Goal: Task Accomplishment & Management: Manage account settings

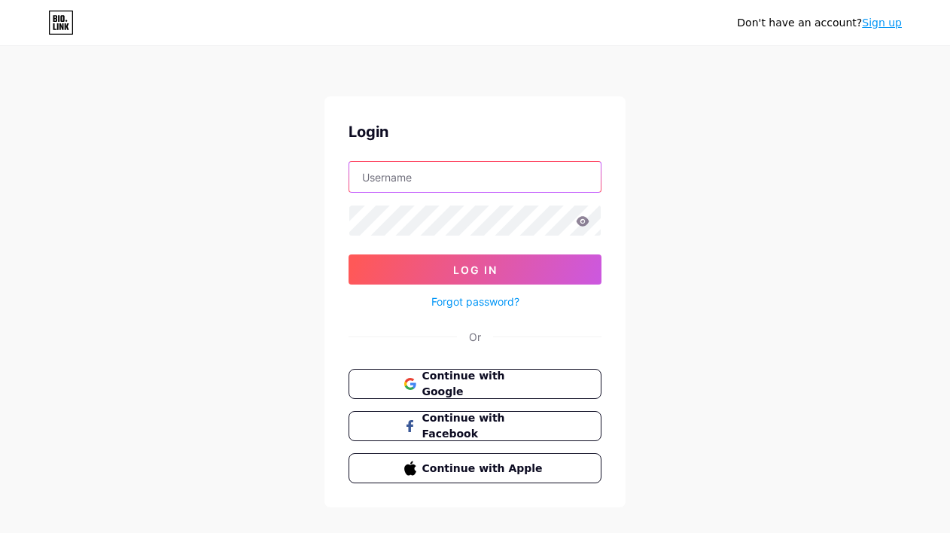
click at [483, 185] on input "text" at bounding box center [475, 177] width 252 height 30
click at [482, 182] on input "text" at bounding box center [475, 177] width 252 height 30
type input "nagadesarrollos"
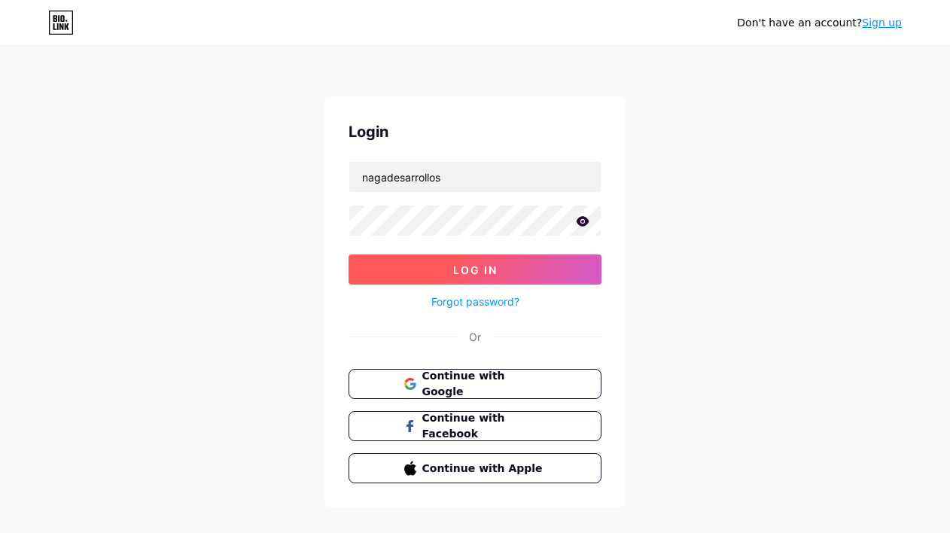
click at [490, 272] on span "Log In" at bounding box center [475, 270] width 44 height 13
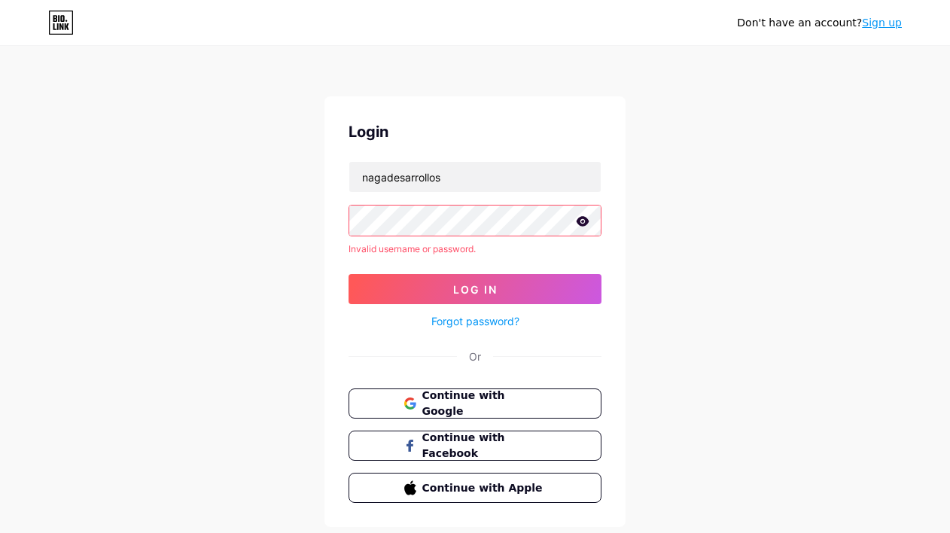
click at [584, 221] on icon at bounding box center [583, 221] width 13 height 10
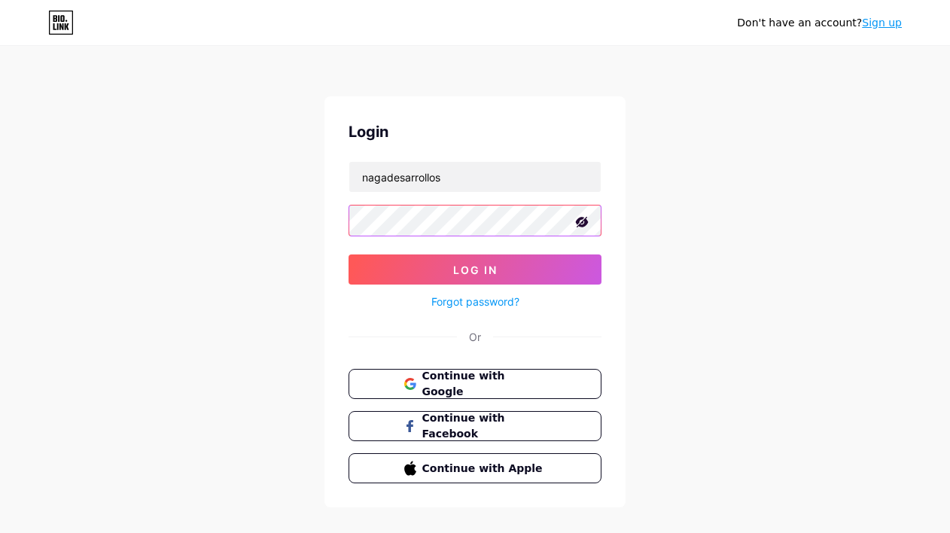
click at [349, 255] on button "Log In" at bounding box center [475, 270] width 253 height 30
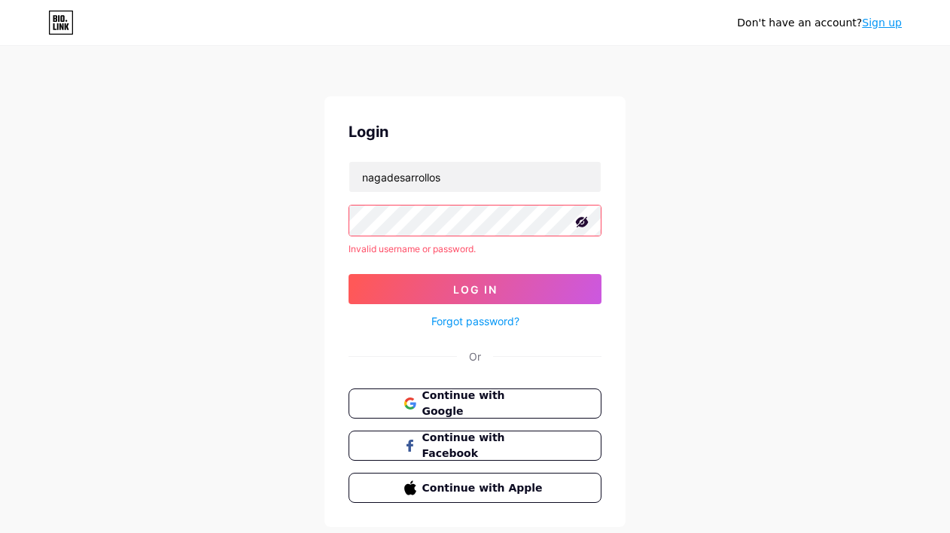
click at [483, 316] on link "Forgot password?" at bounding box center [476, 321] width 88 height 16
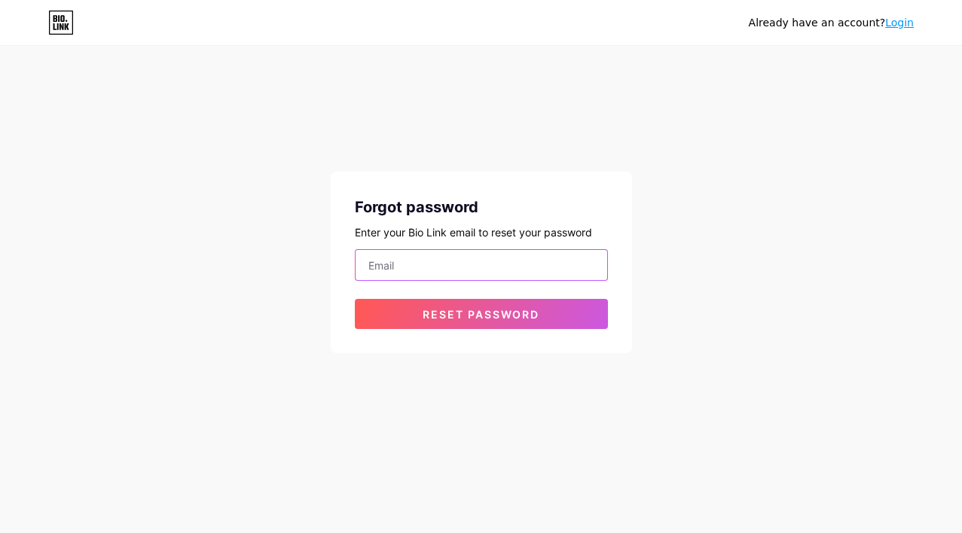
click at [448, 267] on input "email" at bounding box center [481, 265] width 252 height 30
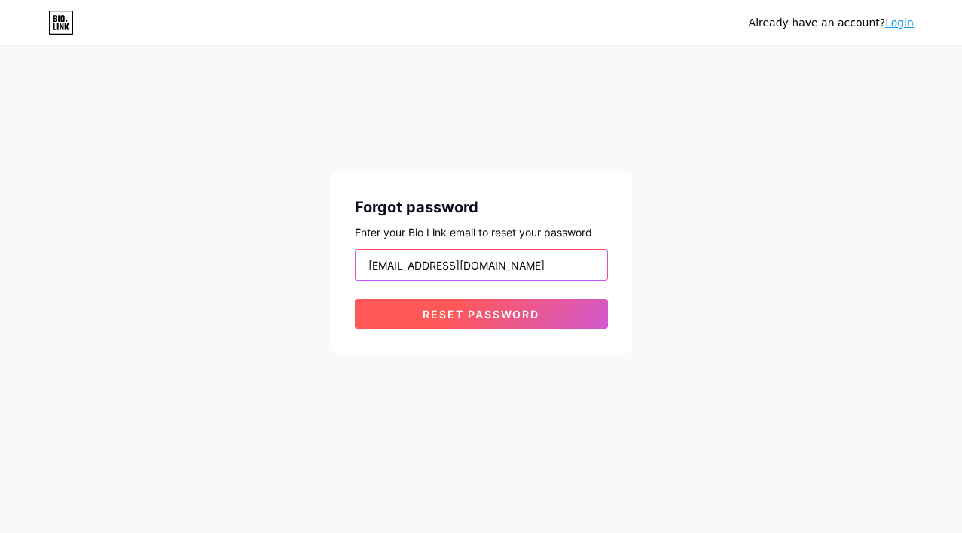
type input "[EMAIL_ADDRESS][DOMAIN_NAME]"
click at [486, 316] on span "Reset password" at bounding box center [480, 314] width 117 height 13
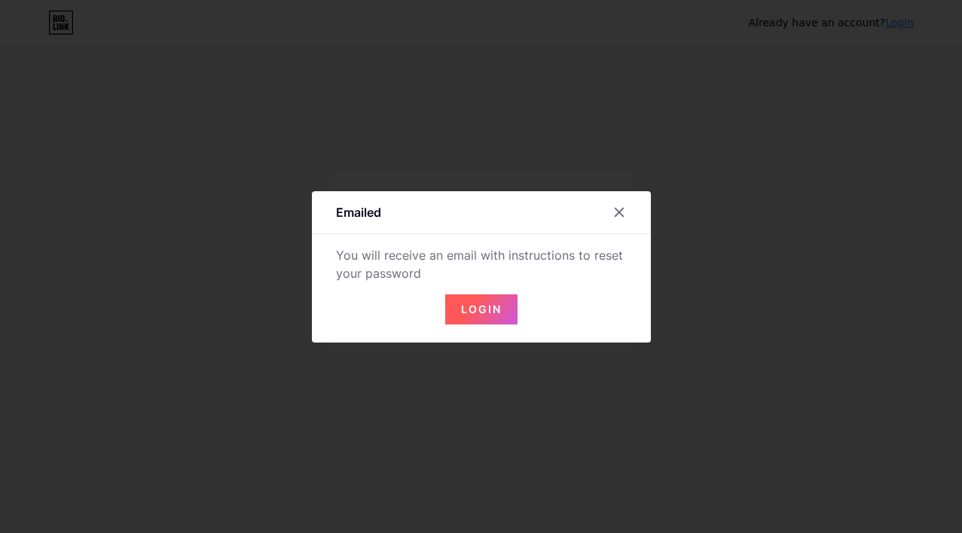
click at [490, 311] on span "Login" at bounding box center [481, 309] width 41 height 13
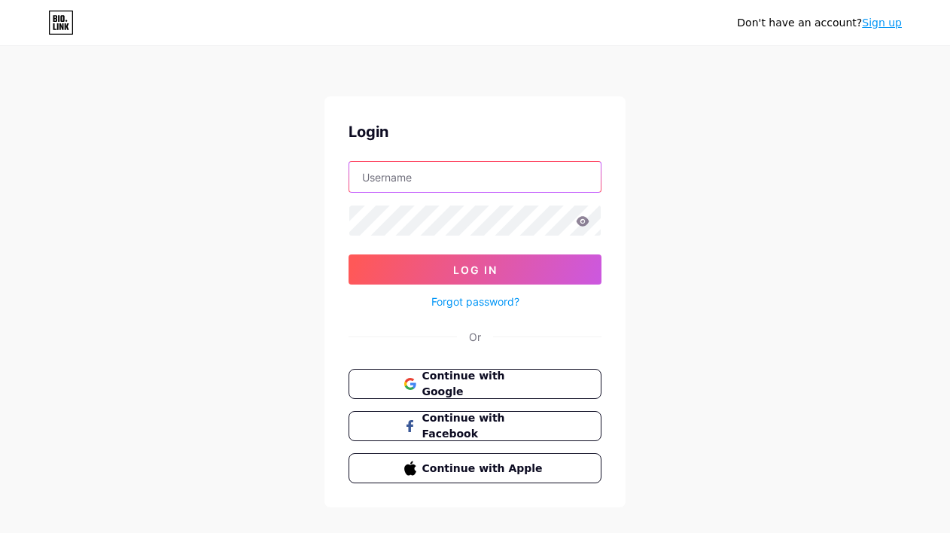
click at [483, 188] on input "text" at bounding box center [475, 177] width 252 height 30
type input "[EMAIL_ADDRESS][DOMAIN_NAME]"
click at [586, 222] on icon at bounding box center [583, 221] width 13 height 10
click at [583, 223] on icon at bounding box center [583, 221] width 14 height 11
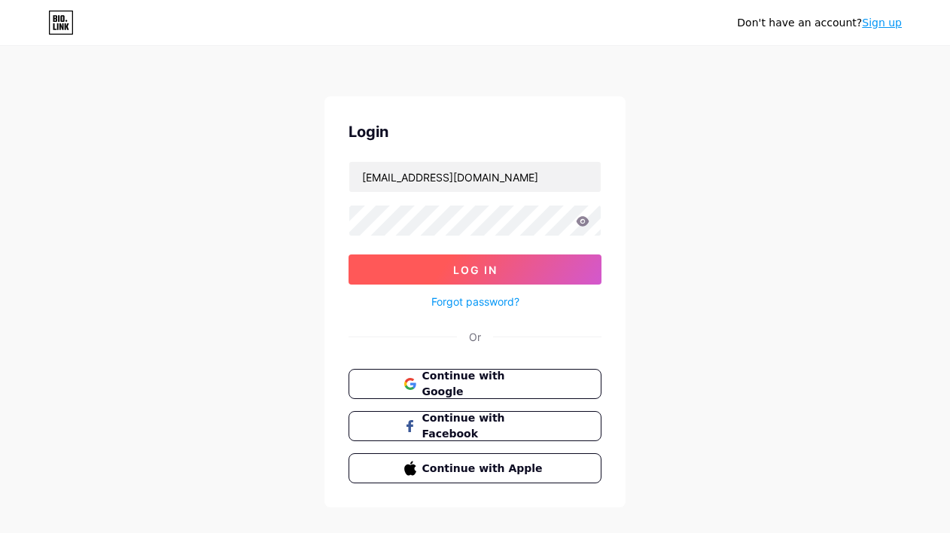
click at [488, 262] on button "Log In" at bounding box center [475, 270] width 253 height 30
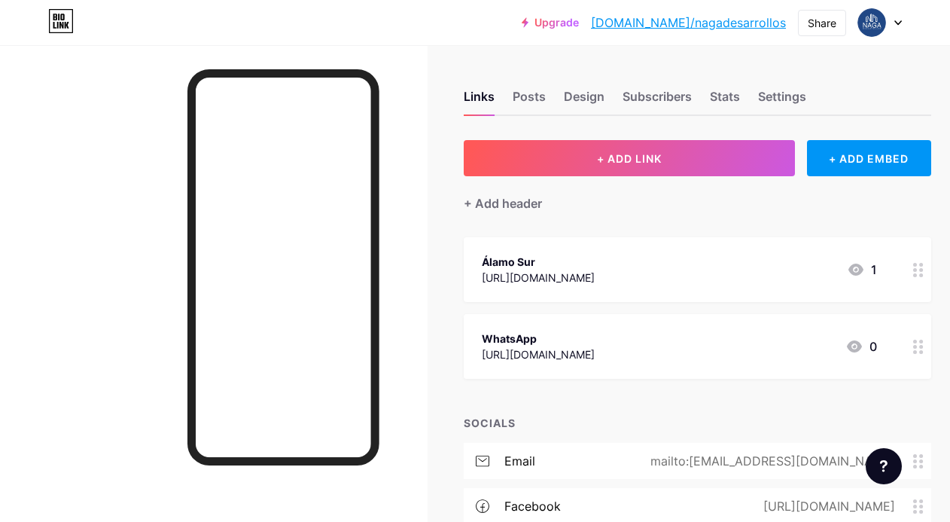
click at [917, 273] on circle at bounding box center [915, 275] width 4 height 4
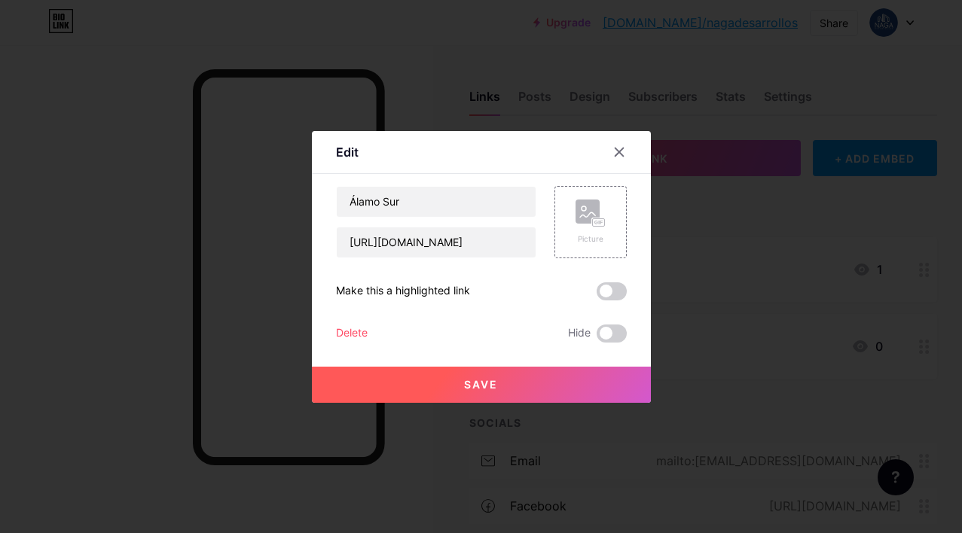
click at [355, 331] on div "Delete" at bounding box center [352, 334] width 32 height 18
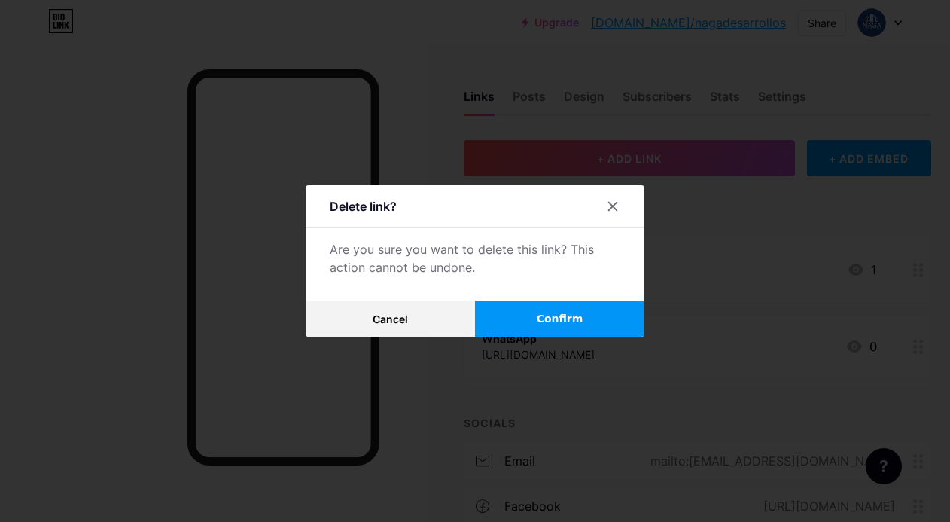
click at [545, 315] on button "Confirm" at bounding box center [559, 318] width 169 height 36
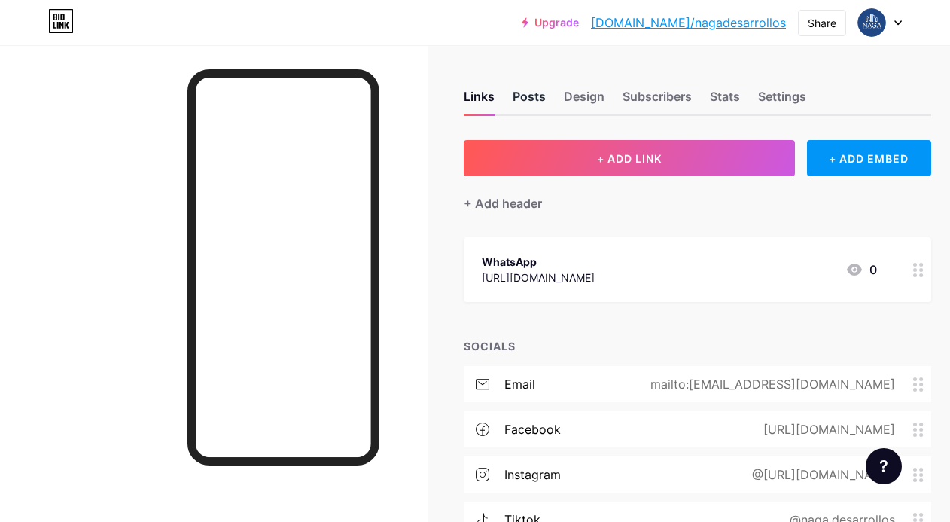
click at [542, 101] on div "Posts" at bounding box center [529, 100] width 33 height 27
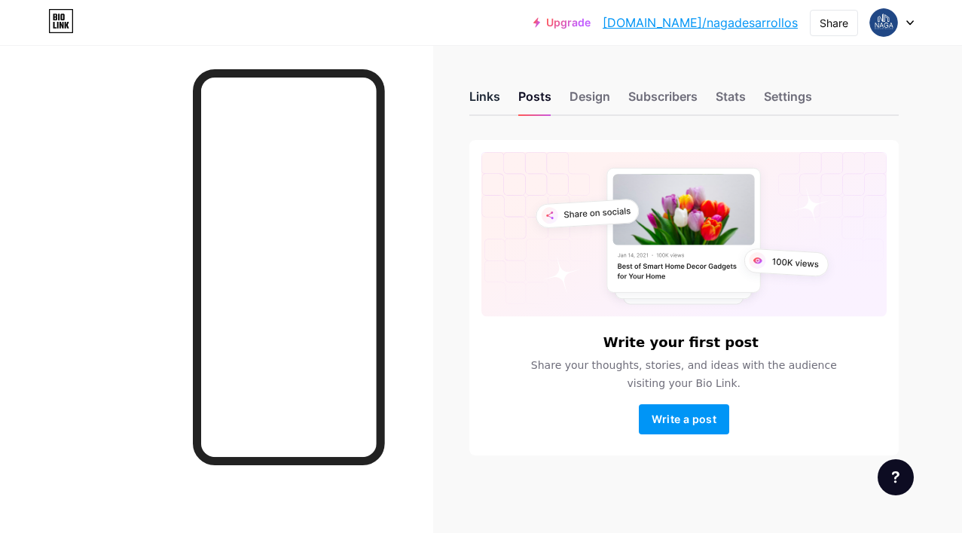
click at [480, 98] on div "Links" at bounding box center [484, 100] width 31 height 27
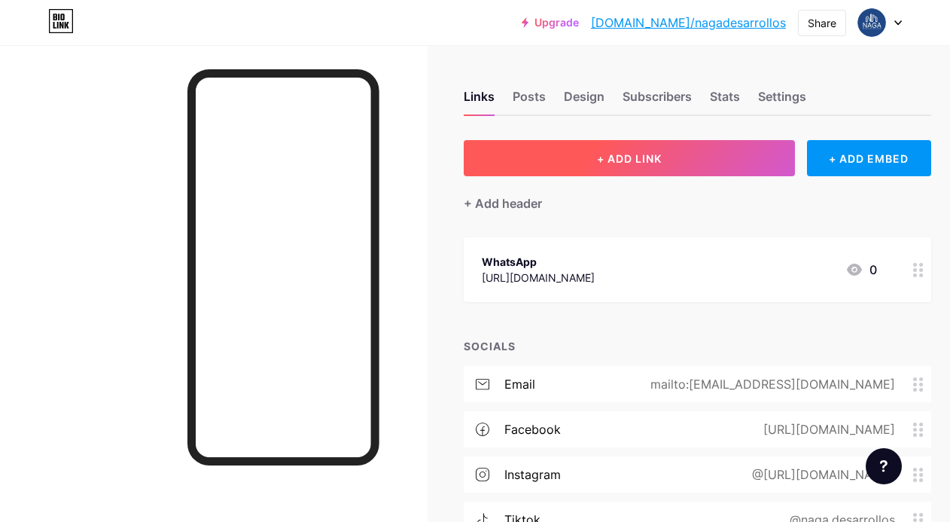
click at [648, 160] on span "+ ADD LINK" at bounding box center [629, 158] width 65 height 13
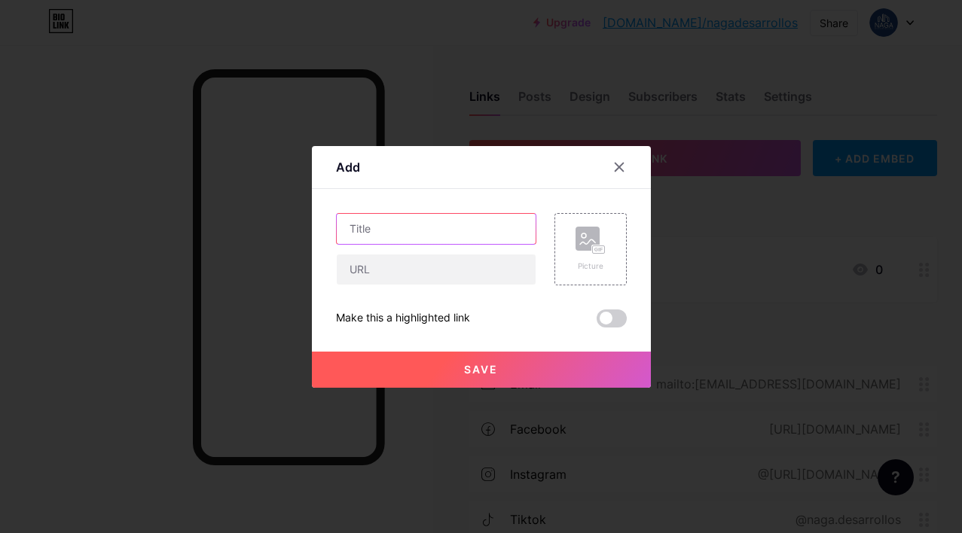
click at [396, 231] on input "text" at bounding box center [436, 229] width 199 height 30
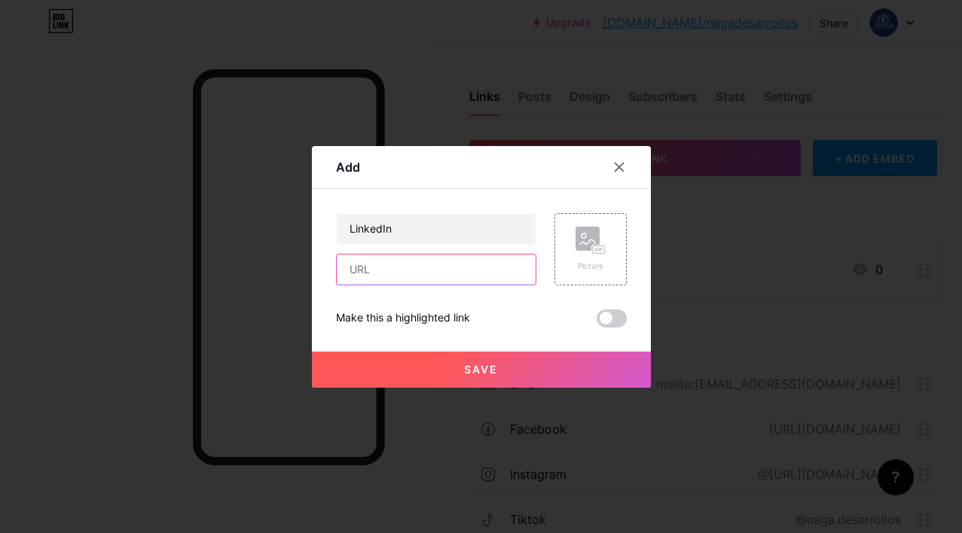
click at [389, 275] on input "text" at bounding box center [436, 270] width 199 height 30
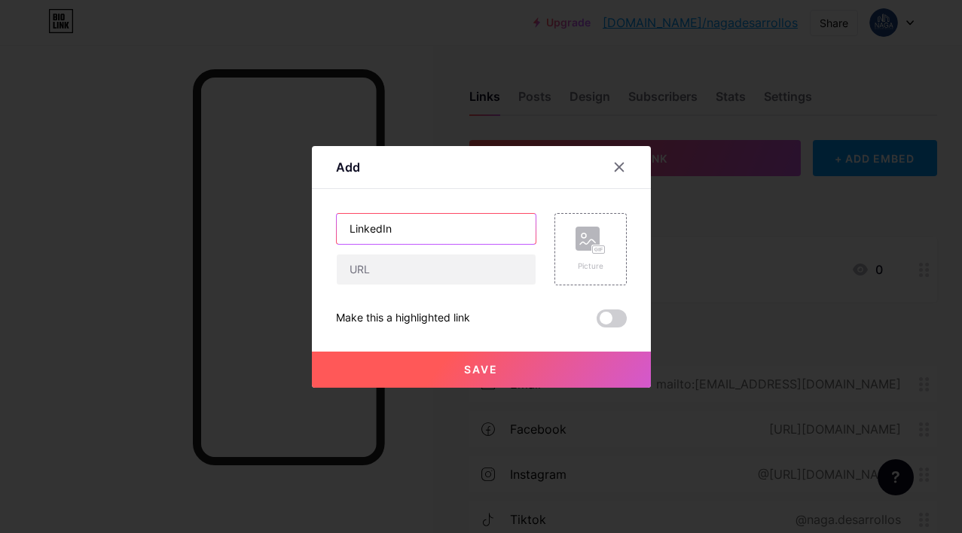
click at [456, 217] on input "LinkedIn" at bounding box center [436, 229] width 199 height 30
click at [456, 218] on input "LinkedIn" at bounding box center [436, 229] width 199 height 30
type input "Página web"
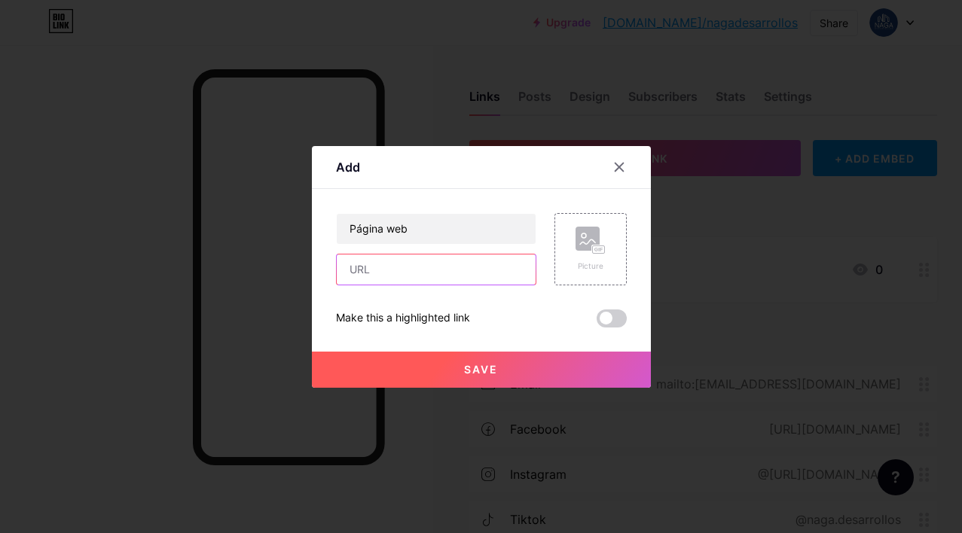
click at [437, 278] on input "text" at bounding box center [436, 270] width 199 height 30
paste input "[URL][DOMAIN_NAME]"
type input "[URL][DOMAIN_NAME]"
click at [468, 368] on span "Save" at bounding box center [481, 369] width 34 height 13
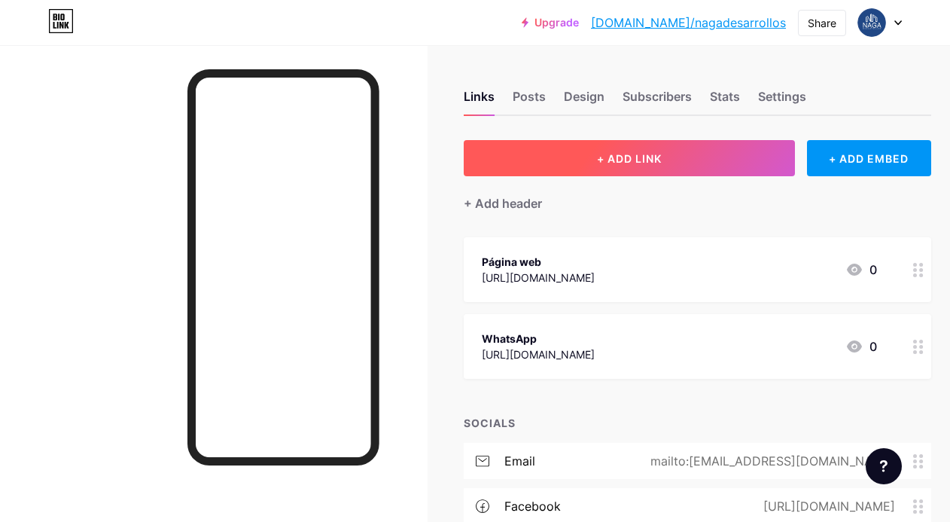
click at [649, 154] on span "+ ADD LINK" at bounding box center [629, 158] width 65 height 13
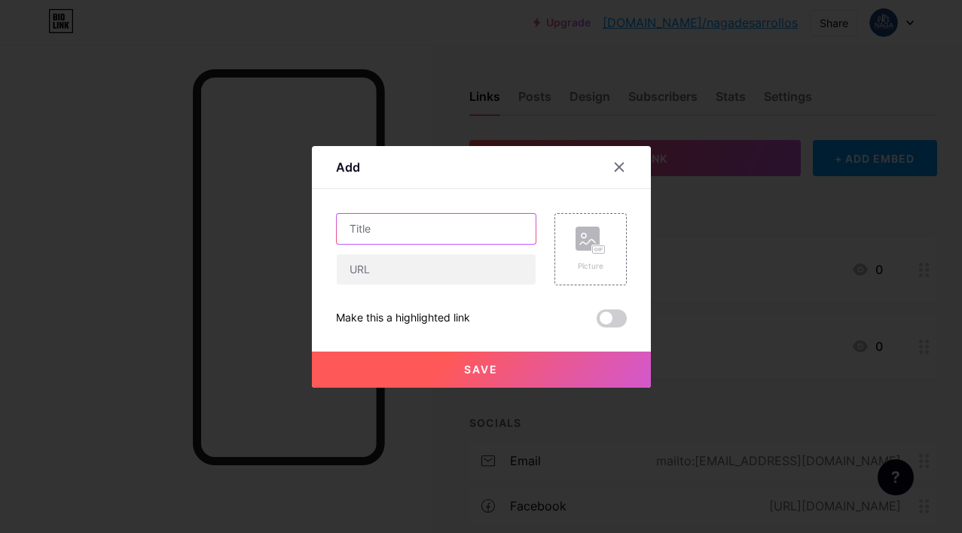
click at [461, 239] on input "text" at bounding box center [436, 229] width 199 height 30
type input "LinkedIn"
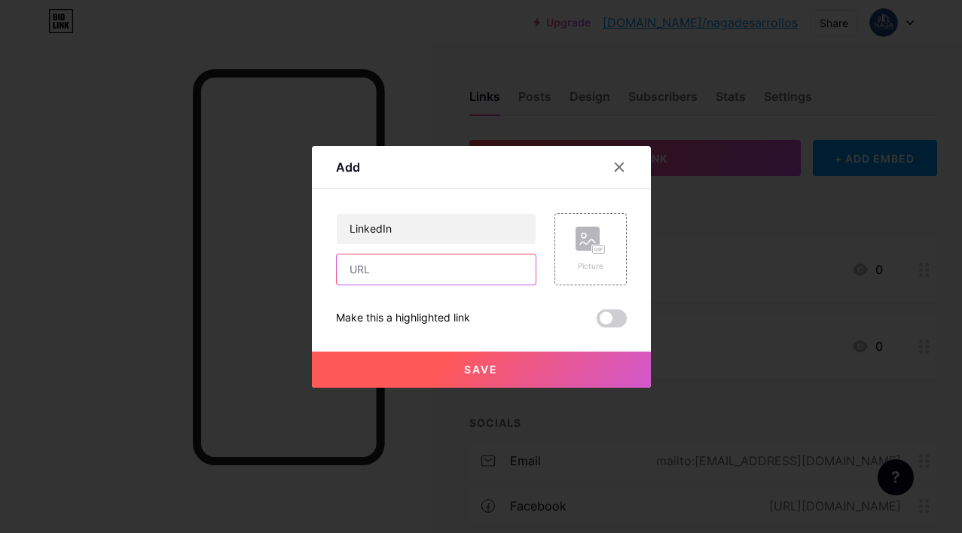
click at [461, 267] on input "text" at bounding box center [436, 270] width 199 height 30
paste input "[URL][DOMAIN_NAME]"
type input "[URL][DOMAIN_NAME]"
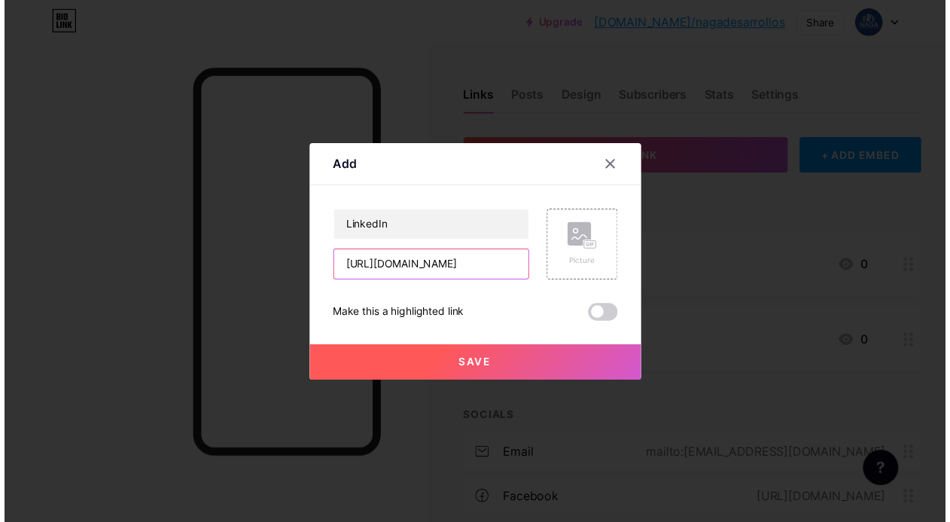
scroll to position [0, 0]
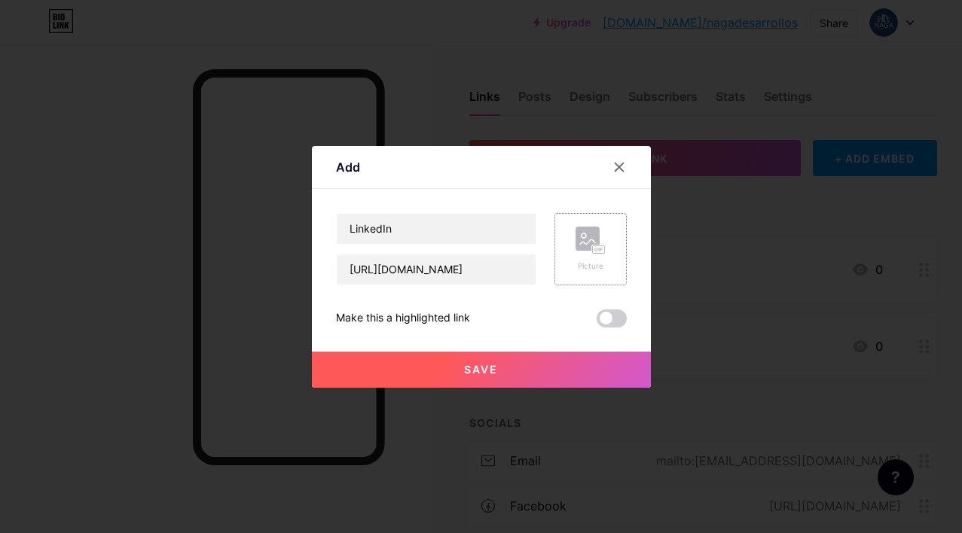
click at [590, 244] on rect at bounding box center [587, 239] width 24 height 24
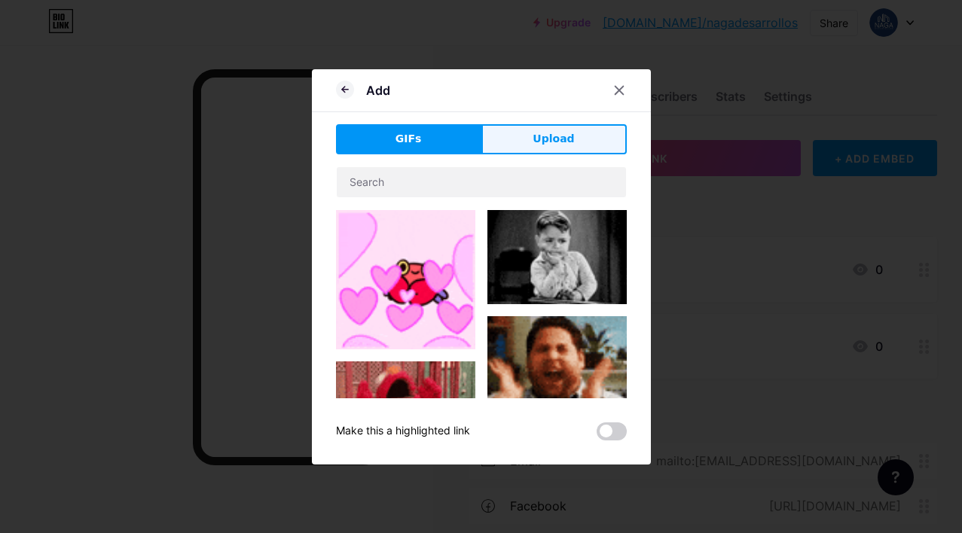
click at [560, 142] on span "Upload" at bounding box center [552, 139] width 41 height 16
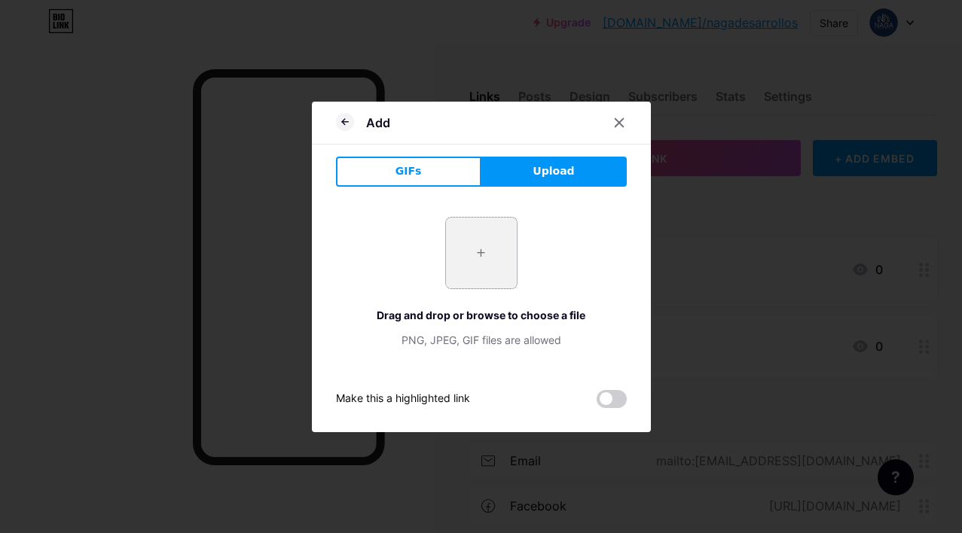
click at [486, 251] on input "file" at bounding box center [481, 253] width 71 height 71
type input "C:\fakepath\Linkedin-logo-linkedin-logo-transparent-linkedin-icon-transparent-f…"
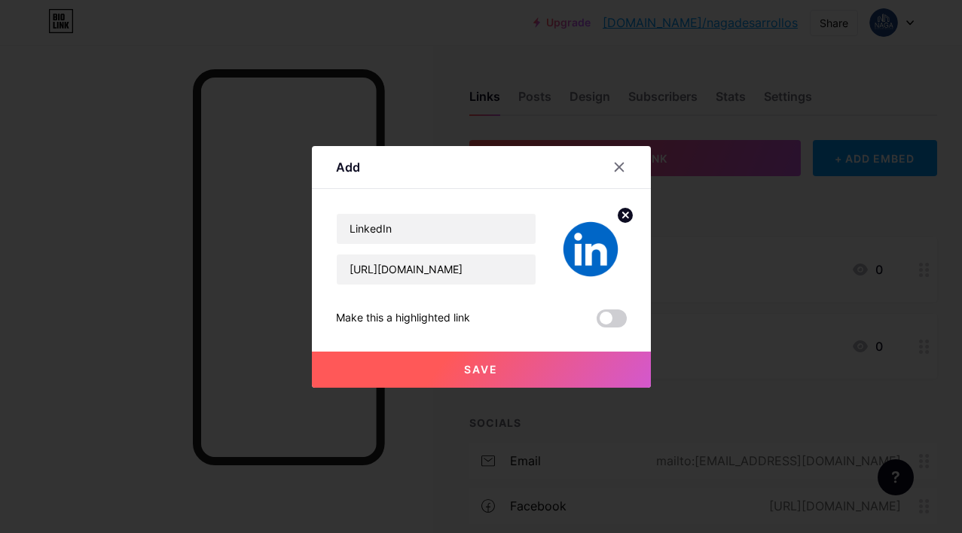
click at [474, 370] on span "Save" at bounding box center [481, 369] width 34 height 13
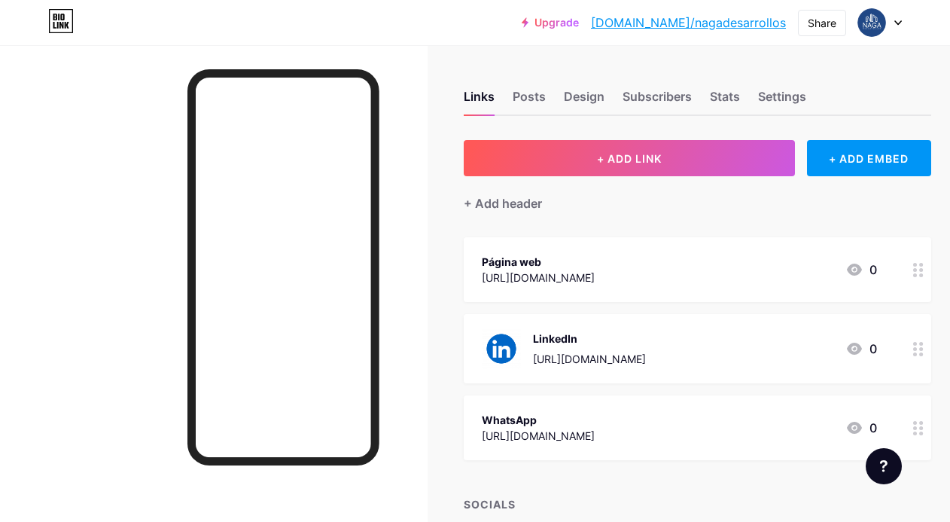
click at [595, 279] on div "[URL][DOMAIN_NAME]" at bounding box center [538, 278] width 113 height 16
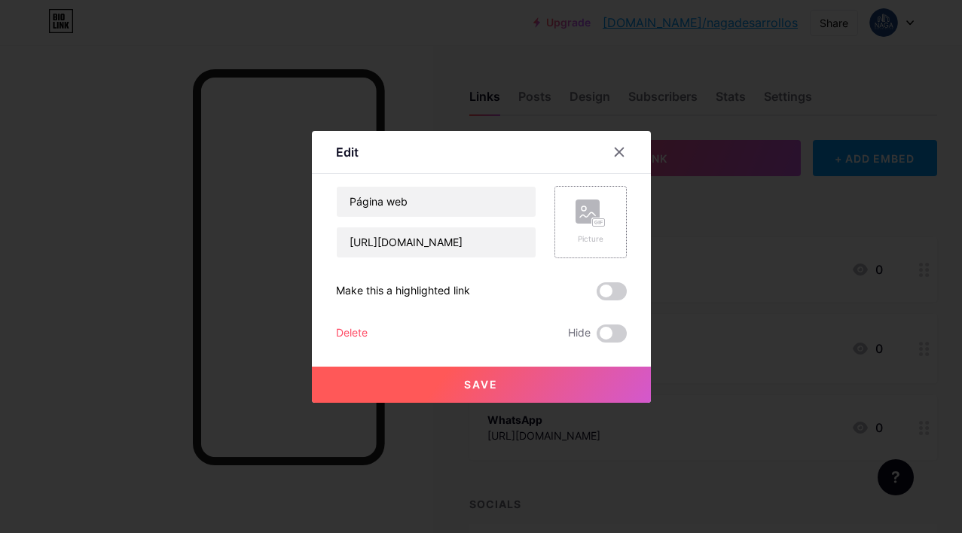
click at [602, 223] on rect at bounding box center [598, 222] width 12 height 8
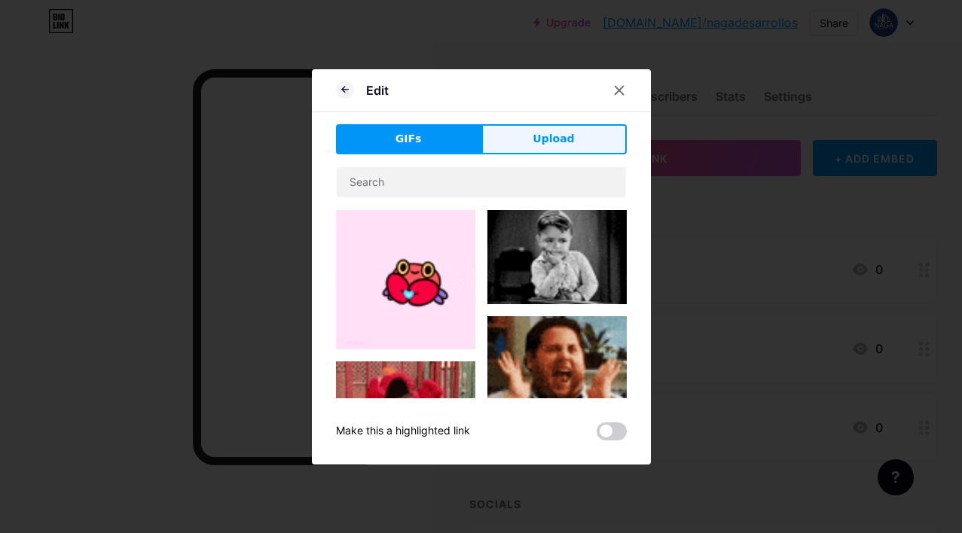
click at [560, 129] on button "Upload" at bounding box center [553, 139] width 145 height 30
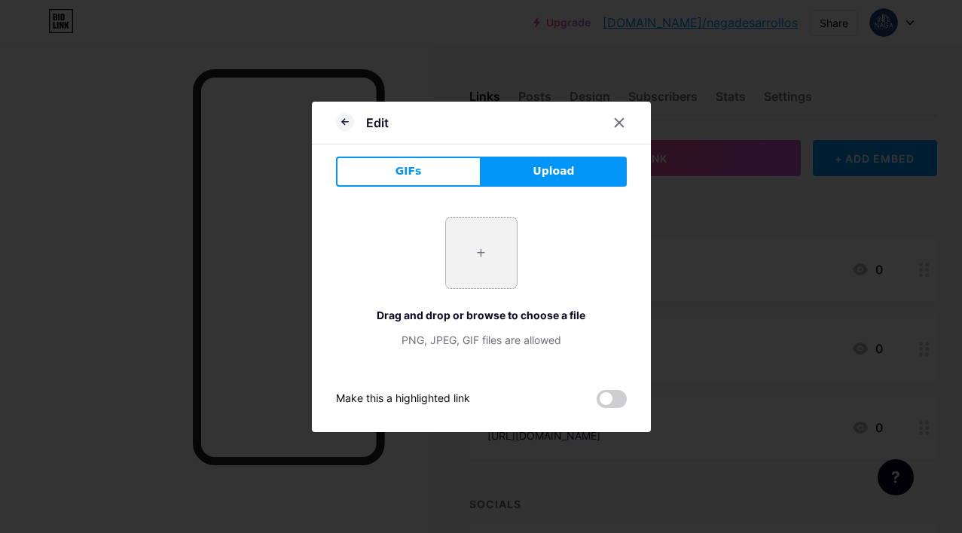
click at [482, 256] on input "file" at bounding box center [481, 253] width 71 height 71
type input "C:\fakepath\Foto perfil Linkedin.png"
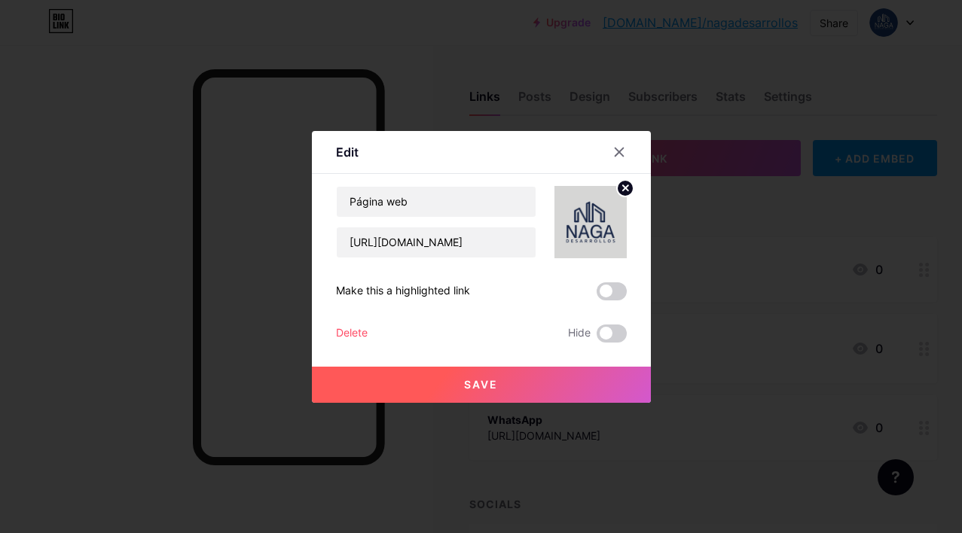
click at [453, 386] on button "Save" at bounding box center [481, 385] width 339 height 36
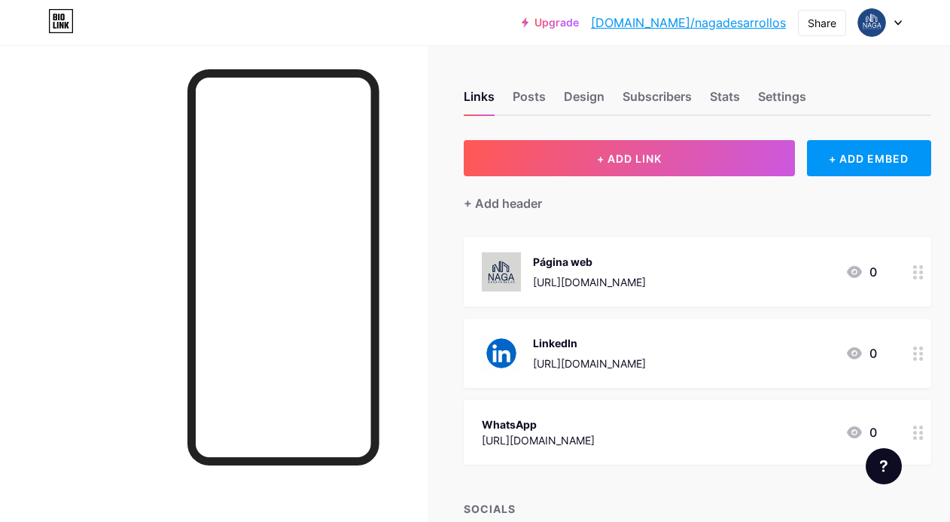
click at [590, 438] on div "[URL][DOMAIN_NAME]" at bounding box center [538, 440] width 113 height 16
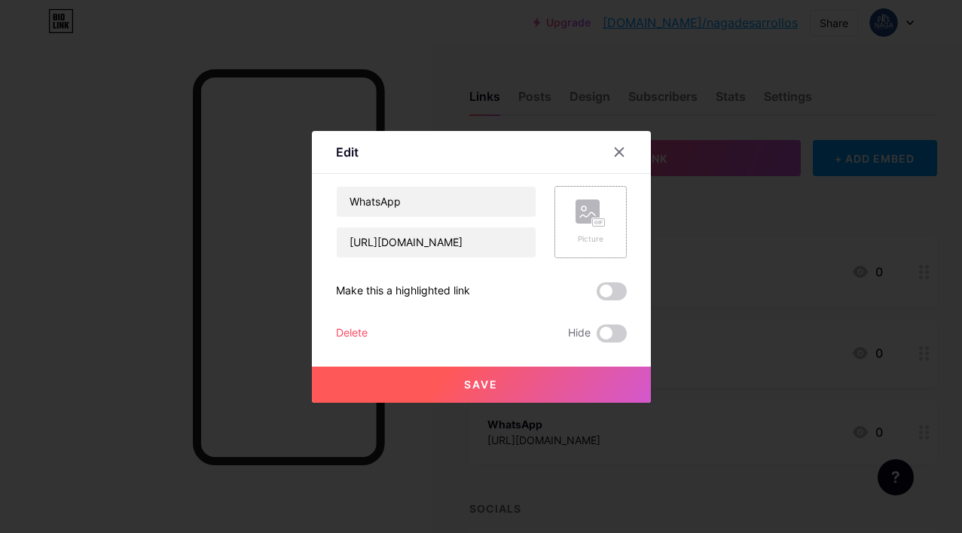
click at [591, 217] on rect at bounding box center [587, 212] width 24 height 24
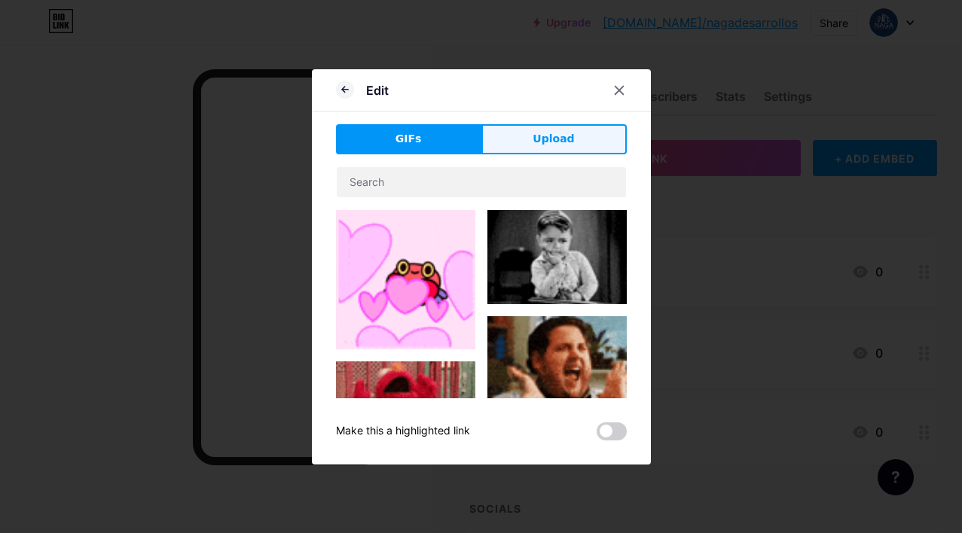
click at [564, 142] on span "Upload" at bounding box center [552, 139] width 41 height 16
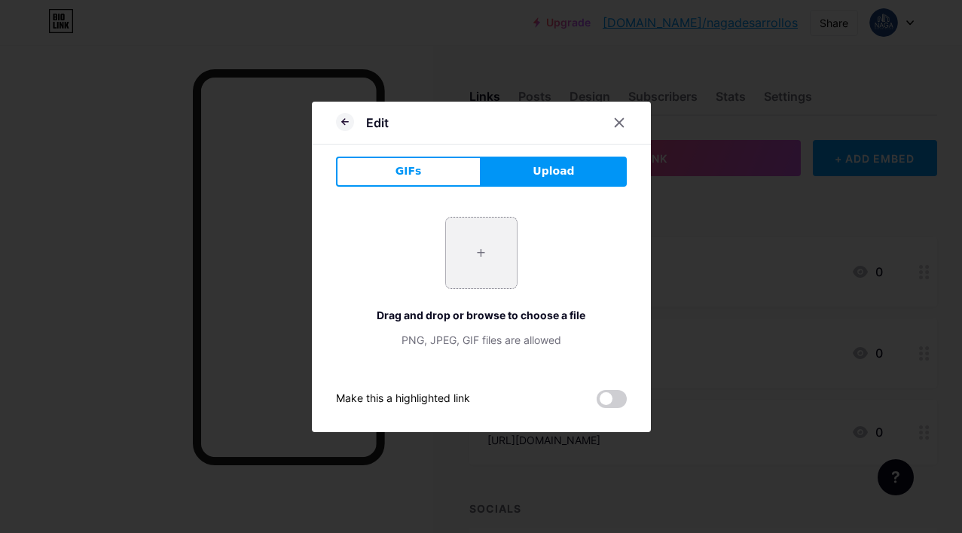
click at [486, 255] on input "file" at bounding box center [481, 253] width 71 height 71
type input "C:\fakepath\whatsapp-logo-whatsapp-icon-whatsapp-transparent-free-png.webp"
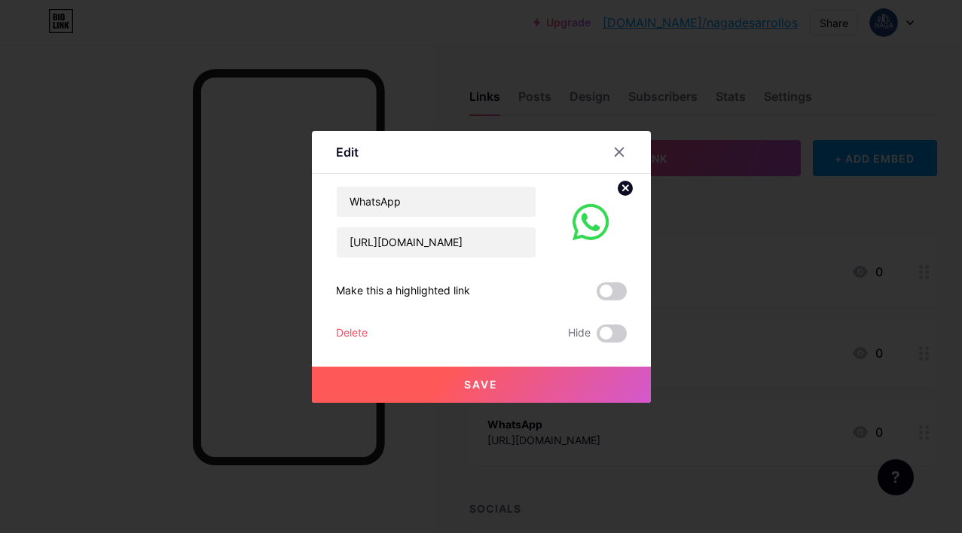
click at [478, 379] on span "Save" at bounding box center [481, 384] width 34 height 13
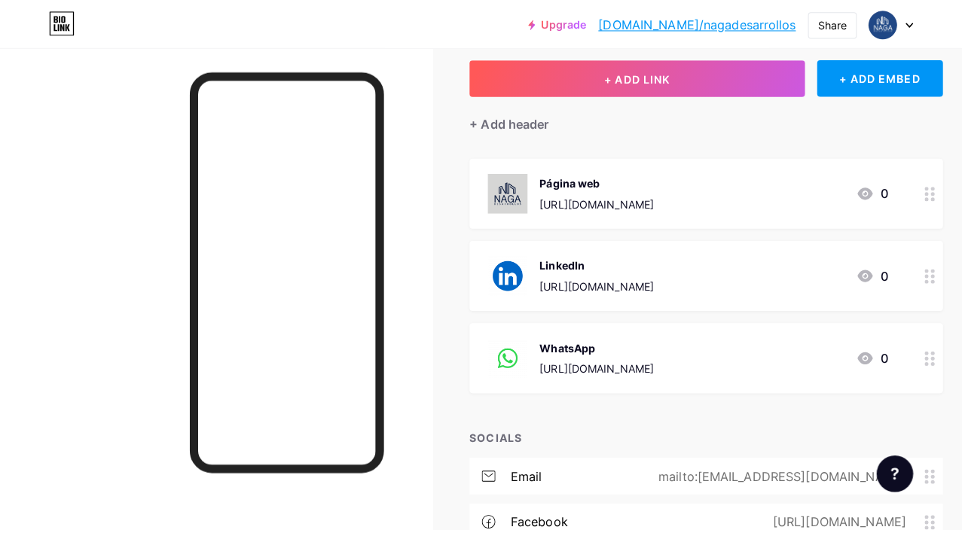
scroll to position [84, 0]
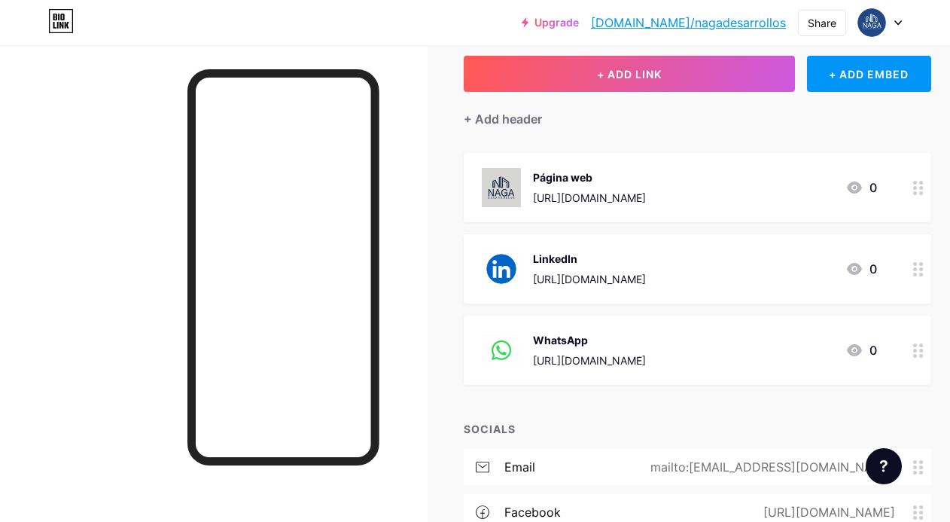
click at [917, 188] on circle at bounding box center [915, 188] width 4 height 4
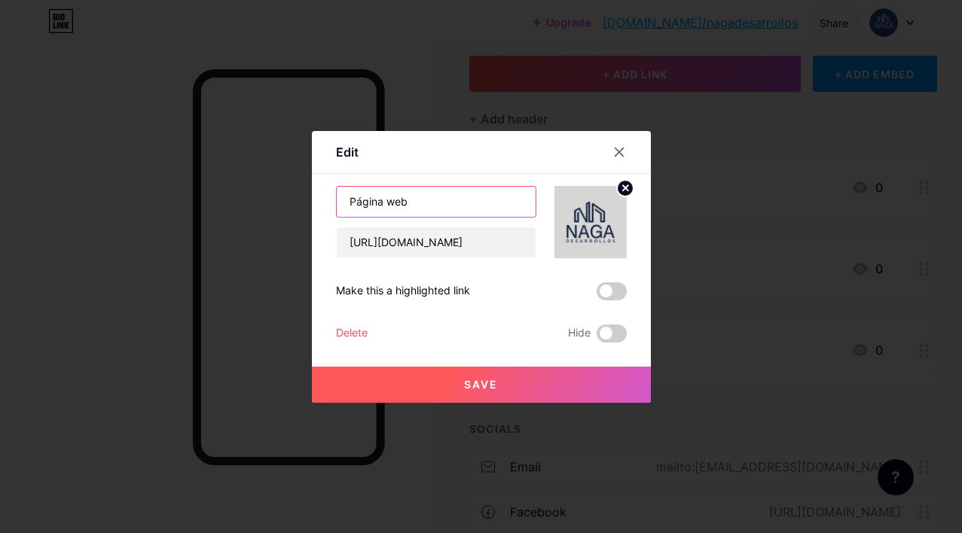
drag, startPoint x: 383, startPoint y: 202, endPoint x: 340, endPoint y: 202, distance: 42.9
click at [340, 202] on input "Página web" at bounding box center [436, 202] width 199 height 30
type input "Sitio web"
click at [508, 384] on button "Save" at bounding box center [481, 385] width 339 height 36
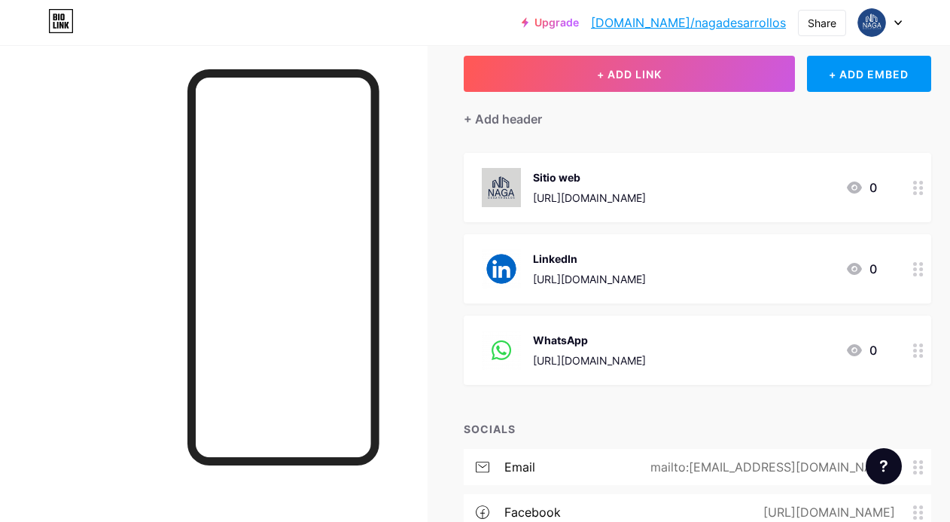
click at [917, 349] on circle at bounding box center [915, 351] width 4 height 4
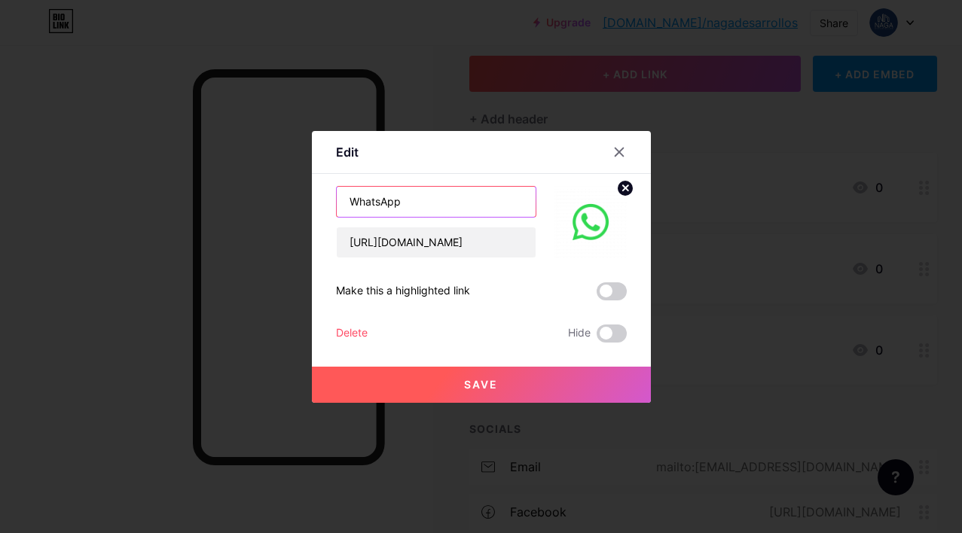
click at [383, 204] on input "WhatsApp" at bounding box center [436, 202] width 199 height 30
type input "Contacto directo"
click at [476, 386] on span "Save" at bounding box center [481, 384] width 34 height 13
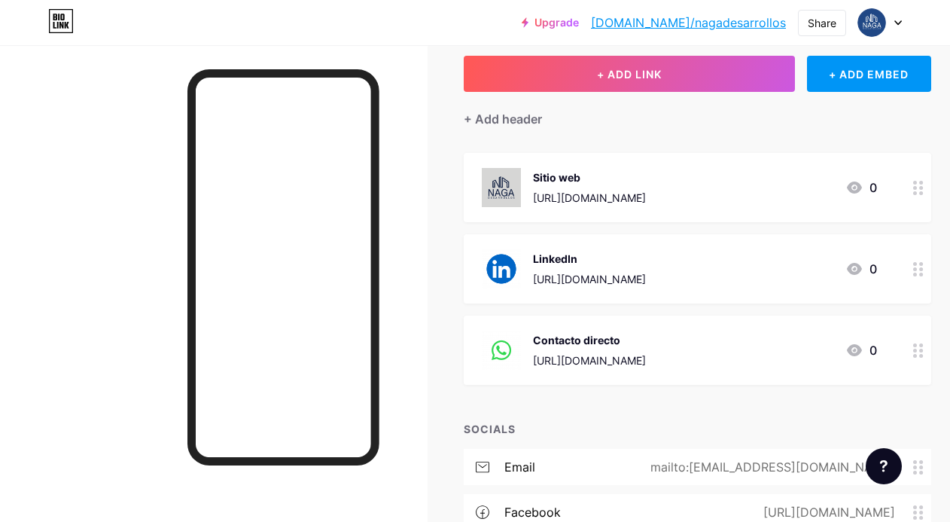
click at [915, 350] on div at bounding box center [919, 350] width 26 height 69
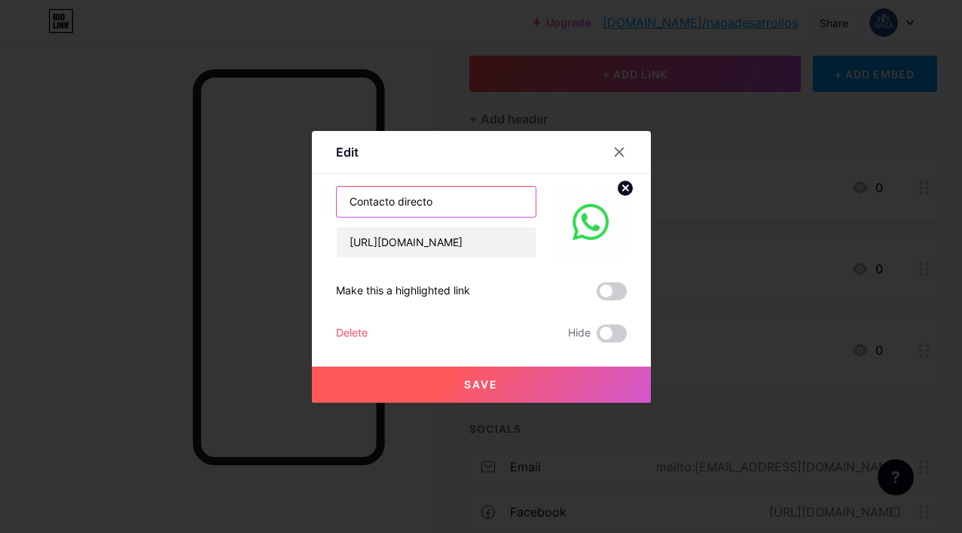
click at [444, 200] on input "Contacto directo" at bounding box center [436, 202] width 199 height 30
type input "Contacto"
click at [474, 374] on button "Save" at bounding box center [481, 385] width 339 height 36
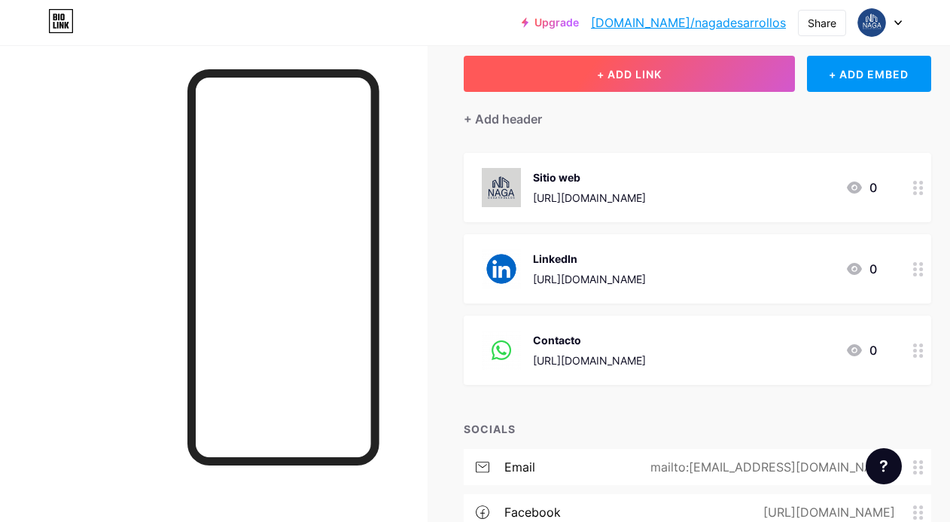
click at [636, 77] on span "+ ADD LINK" at bounding box center [629, 74] width 65 height 13
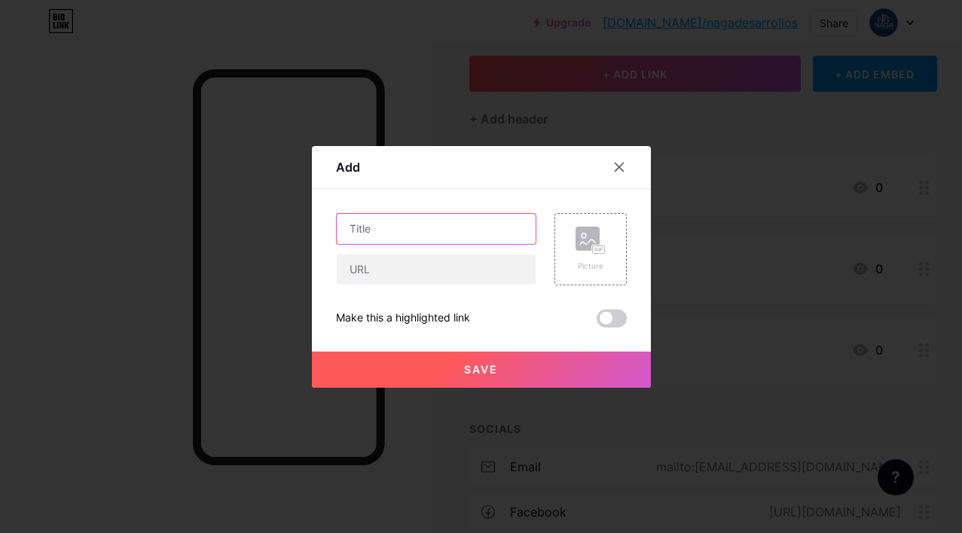
click at [412, 228] on input "text" at bounding box center [436, 229] width 199 height 30
type input "Portafolio"
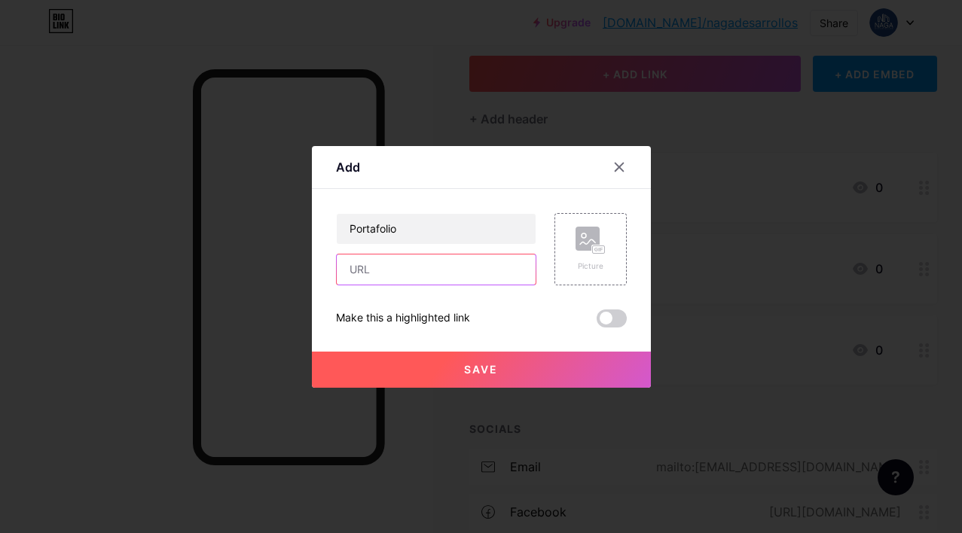
click at [412, 276] on input "text" at bounding box center [436, 270] width 199 height 30
click at [392, 272] on input "text" at bounding box center [436, 270] width 199 height 30
paste input "file:///Users/mkteimagenls/Downloads/NAGA_Portafolio%20Final.pdf"
type input "file:///Users/mkteimagenls/Downloads/NAGA_Portafolio%20Final.pdf"
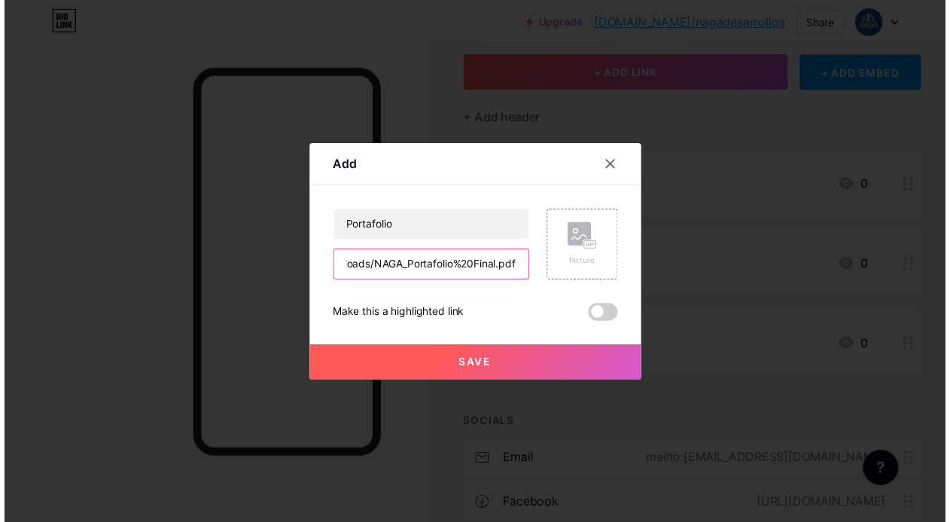
scroll to position [0, 0]
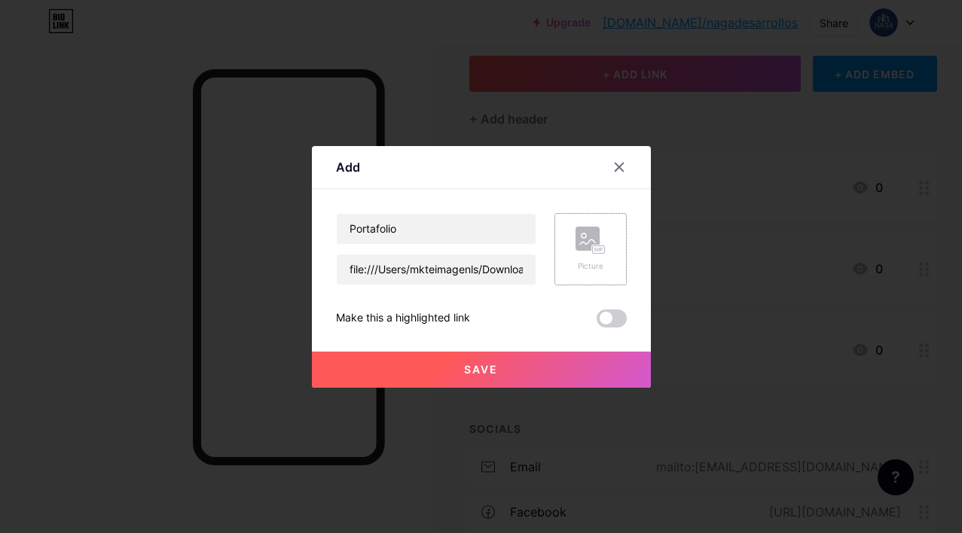
click at [586, 246] on rect at bounding box center [587, 239] width 24 height 24
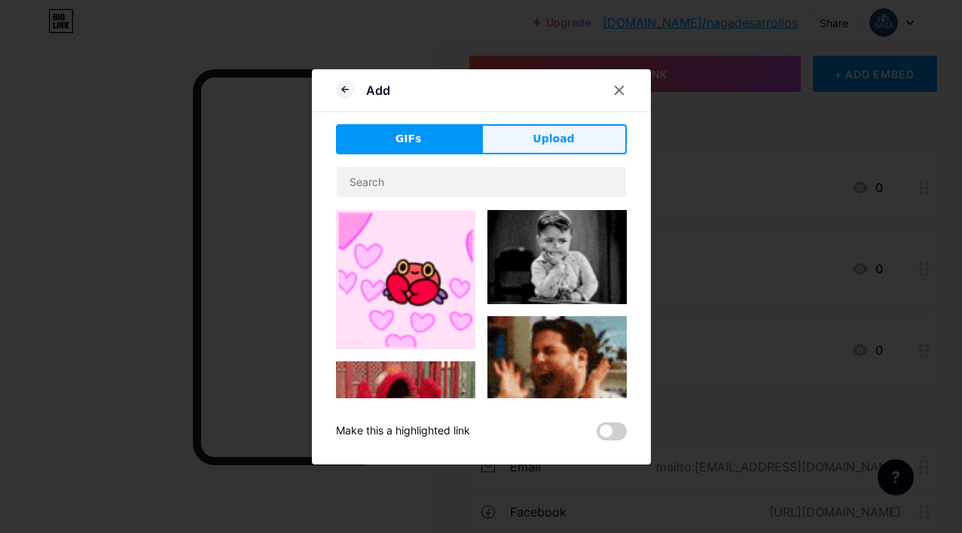
click at [572, 148] on button "Upload" at bounding box center [553, 139] width 145 height 30
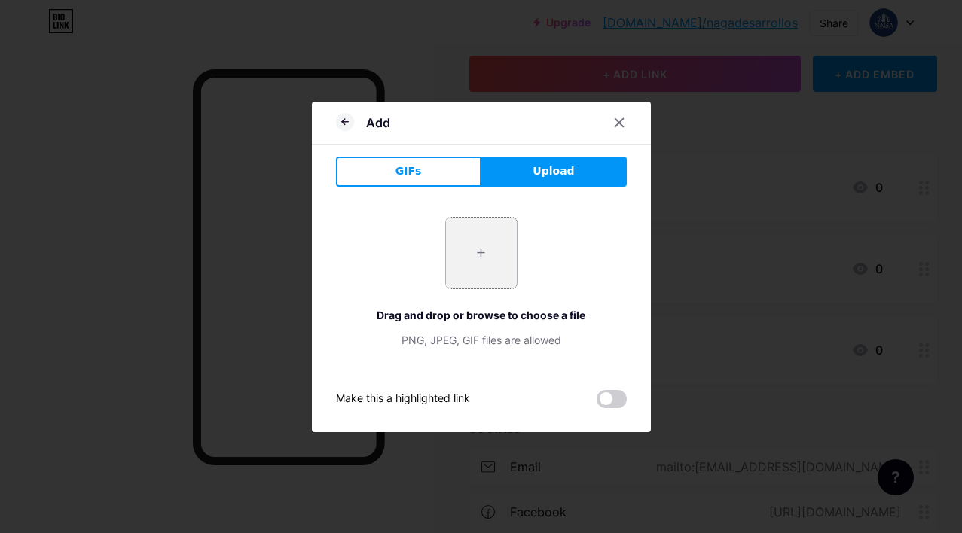
click at [480, 245] on input "file" at bounding box center [481, 253] width 71 height 71
click at [490, 248] on input "file" at bounding box center [481, 253] width 71 height 71
type input "C:\fakepath\Captura de Pantalla [DATE] a la(s) 16.58.04.png"
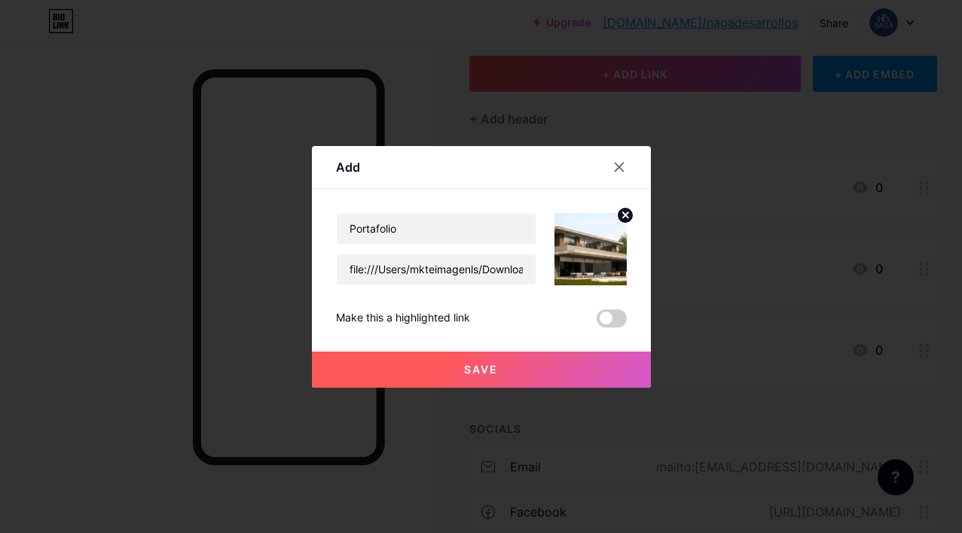
click at [483, 371] on span "Save" at bounding box center [481, 369] width 34 height 13
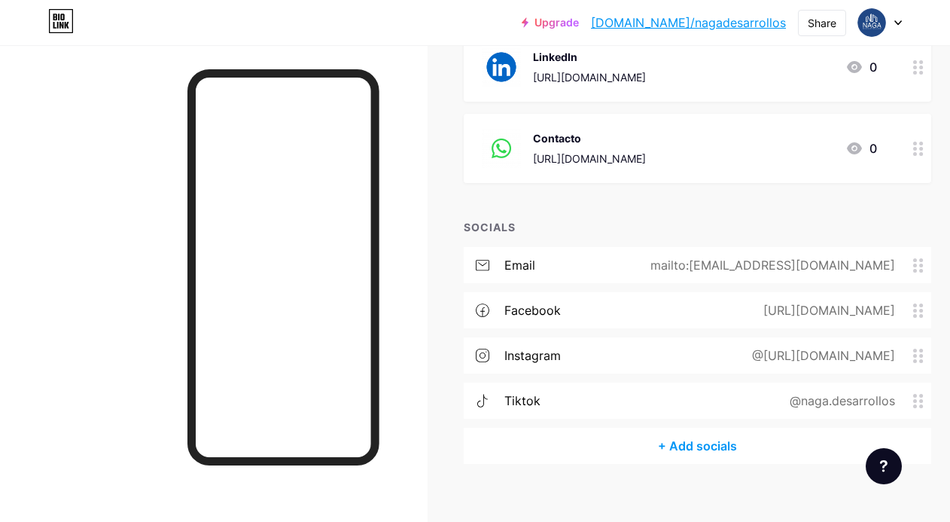
scroll to position [372, 0]
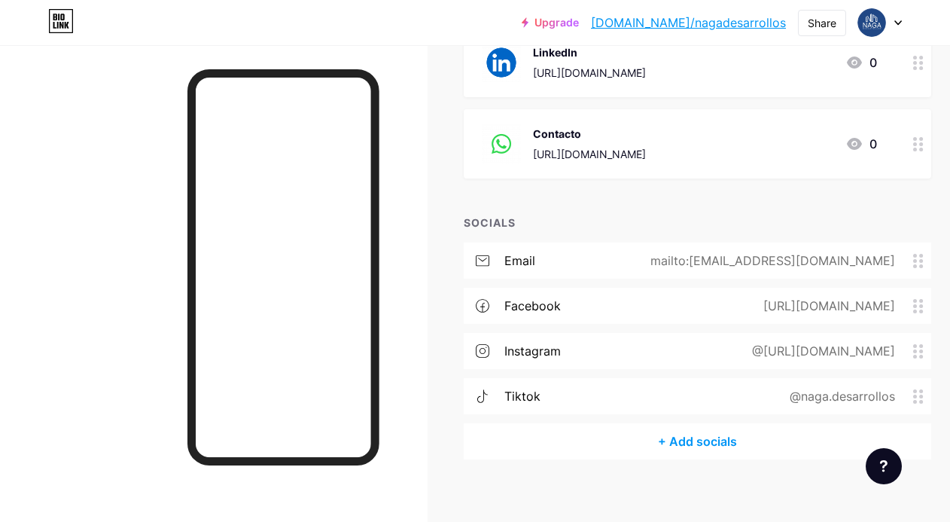
click at [923, 395] on circle at bounding box center [922, 397] width 4 height 4
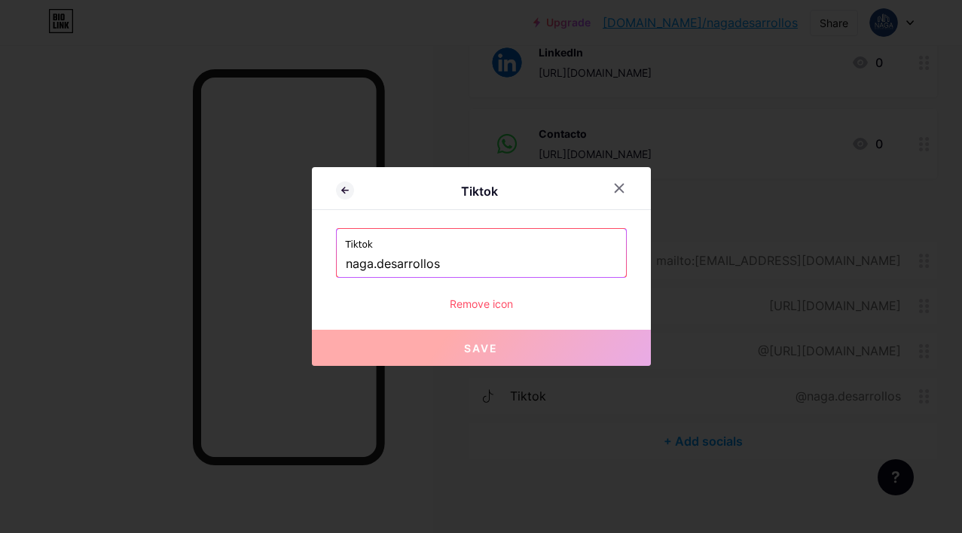
click at [499, 305] on div "Remove icon" at bounding box center [481, 304] width 291 height 16
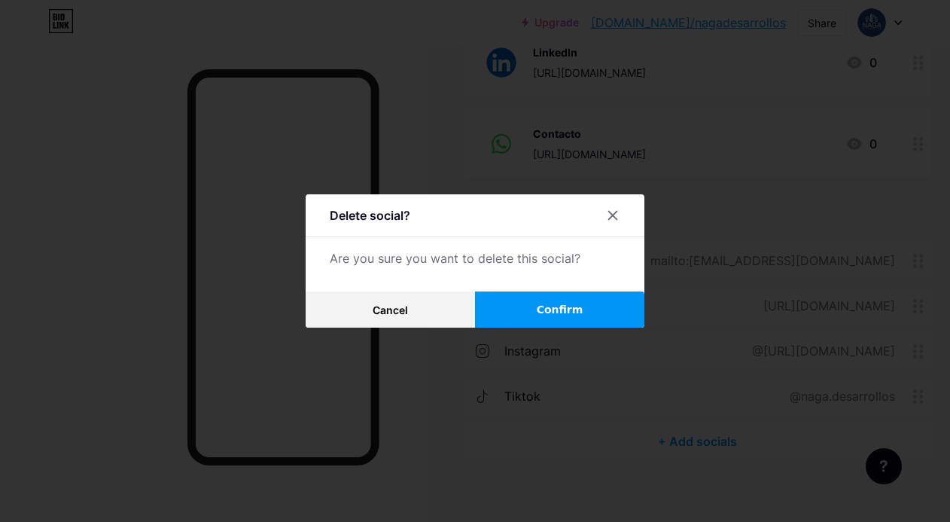
click at [566, 318] on span "Confirm" at bounding box center [560, 310] width 47 height 16
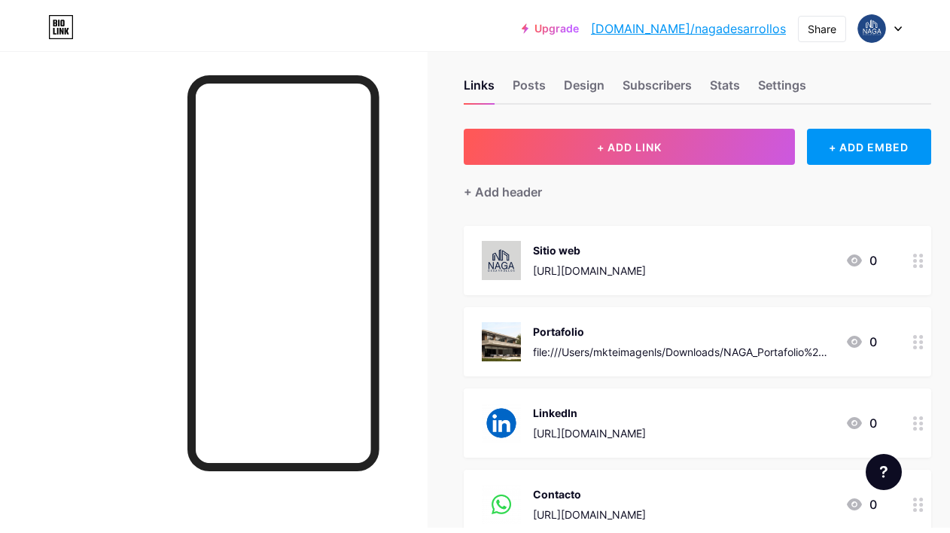
scroll to position [0, 0]
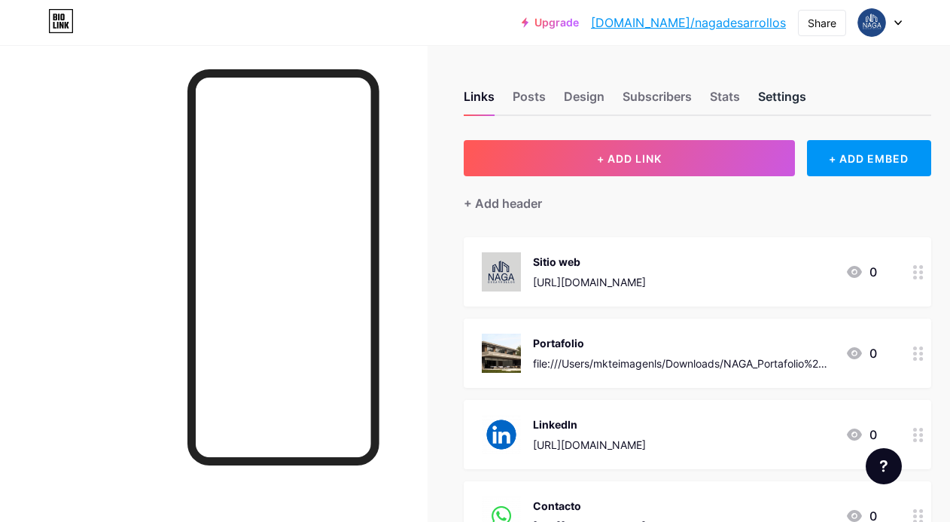
click at [789, 99] on div "Settings" at bounding box center [782, 100] width 48 height 27
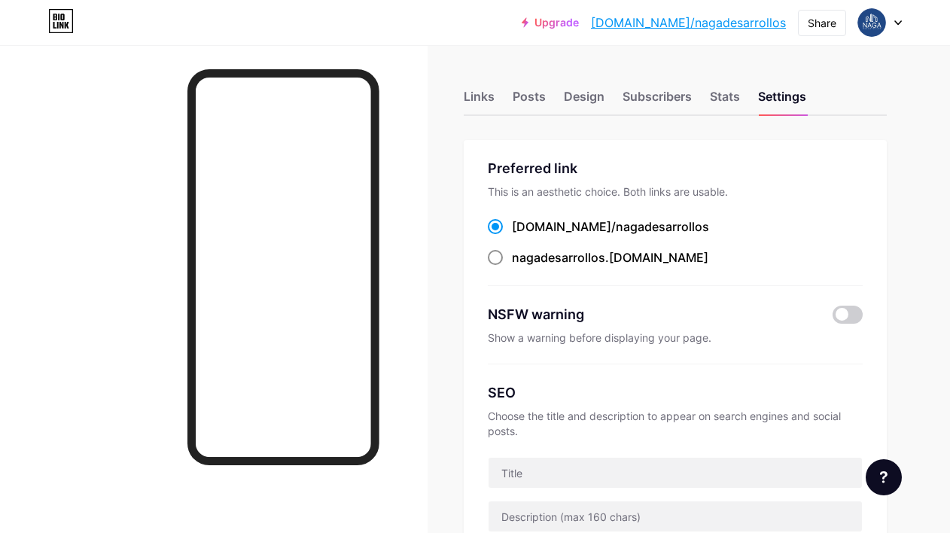
click at [500, 256] on span at bounding box center [495, 257] width 15 height 15
click at [512, 267] on input "nagadesarrollos .[DOMAIN_NAME]" at bounding box center [517, 272] width 10 height 10
radio input "true"
click at [738, 93] on div "Stats" at bounding box center [725, 100] width 30 height 27
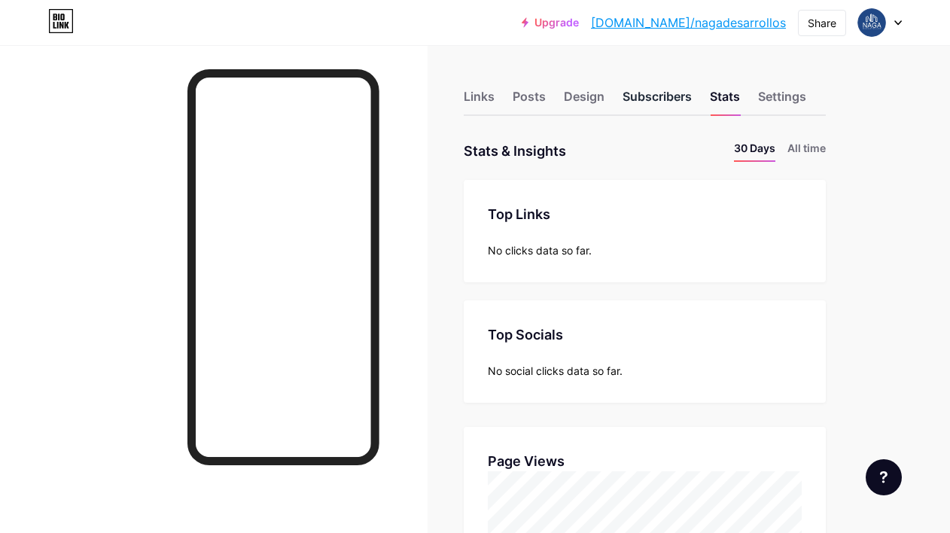
click at [664, 102] on div "Subscribers" at bounding box center [657, 100] width 69 height 27
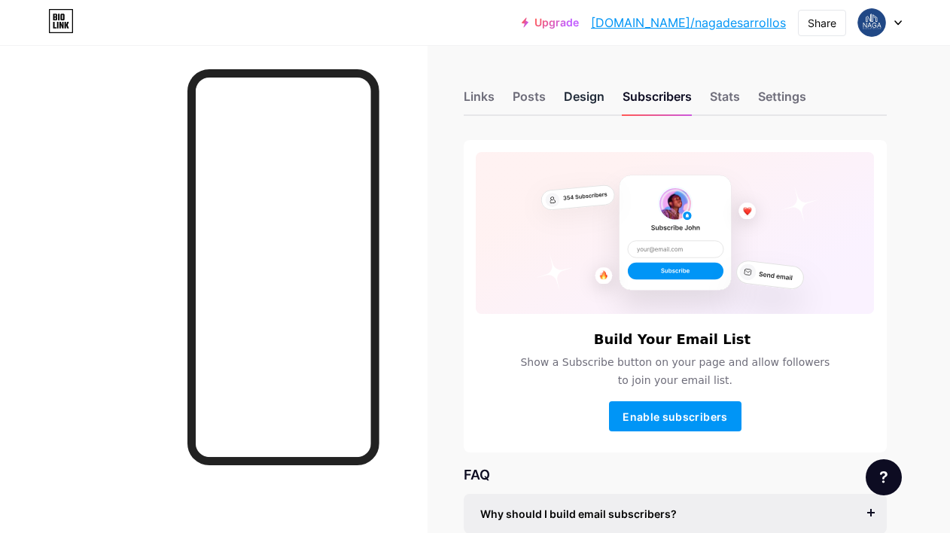
click at [597, 101] on div "Design" at bounding box center [584, 100] width 41 height 27
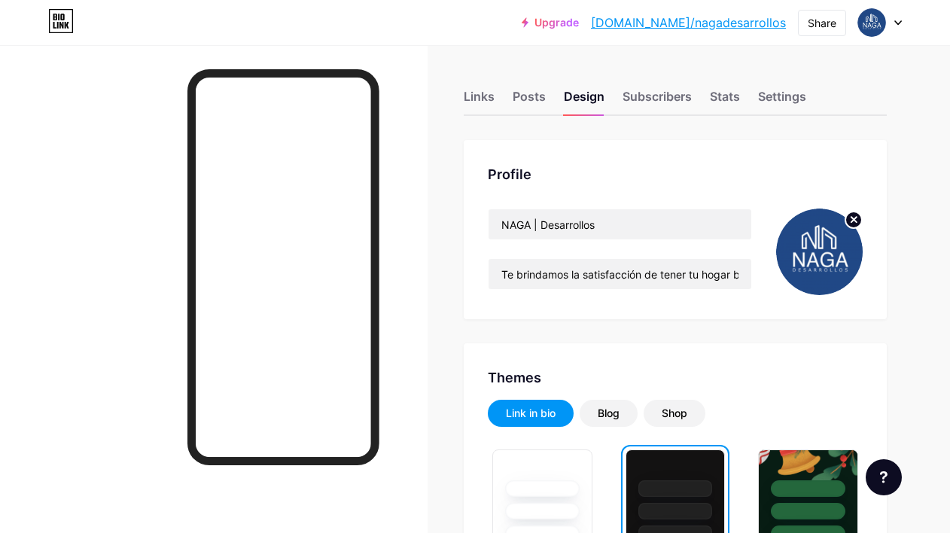
click at [849, 222] on circle at bounding box center [854, 220] width 17 height 17
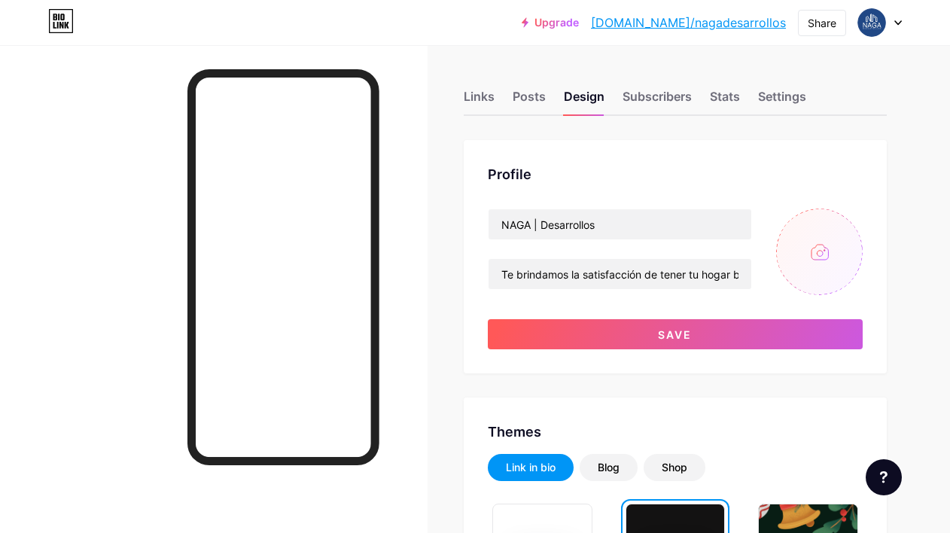
click at [810, 255] on input "file" at bounding box center [819, 252] width 87 height 87
type input "C:\fakepath\Perfil instagram.jpg"
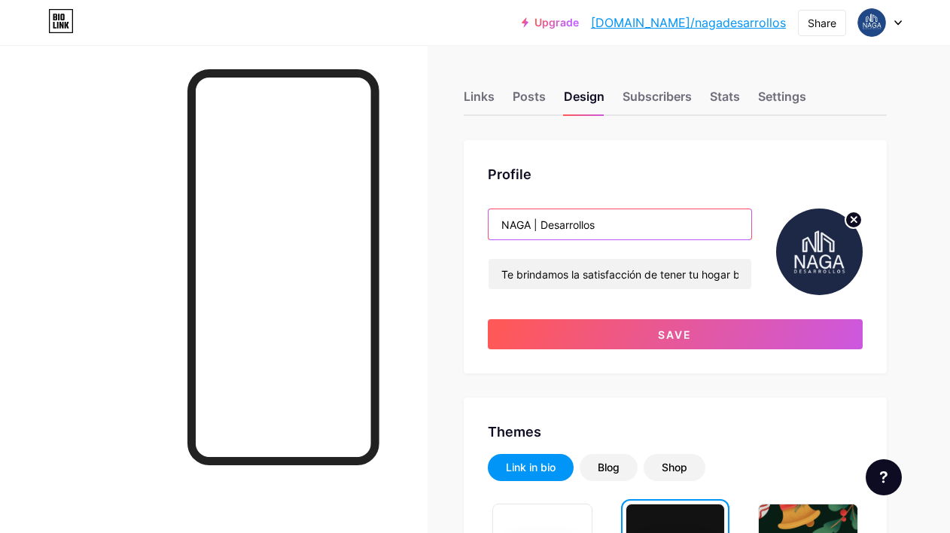
click at [540, 226] on input "NAGA | Desarrollos" at bounding box center [620, 224] width 263 height 30
type input "NAGA Desarrollos"
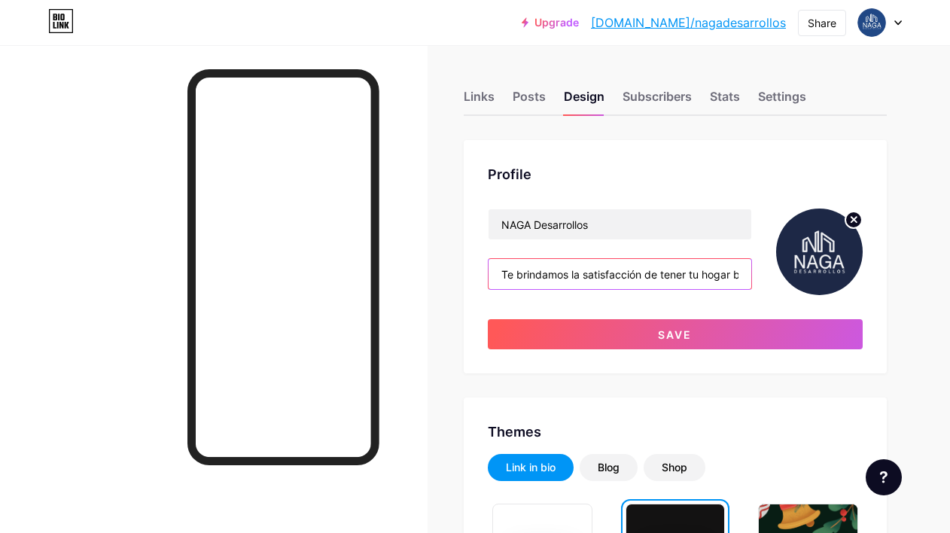
click at [599, 276] on input "Te brindamos la satisfacción de tener tu hogar bien diseñado, seguro, funcional…" at bounding box center [620, 274] width 263 height 30
paste input "Creamos espacios empresariales e industriales con calidad e innovación."
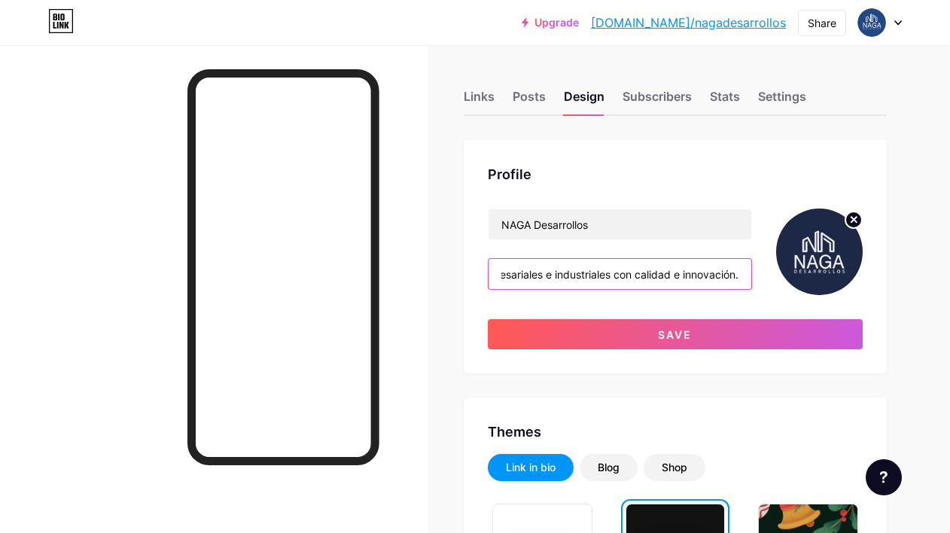
click at [551, 275] on input "Creamos espacios empresariales e industriales con calidad e innovación." at bounding box center [620, 274] width 263 height 30
click at [612, 276] on input "Creamos espacios empresariales, industriales con calidad e innovación." at bounding box center [620, 274] width 263 height 30
drag, startPoint x: 669, startPoint y: 276, endPoint x: 731, endPoint y: 270, distance: 62.0
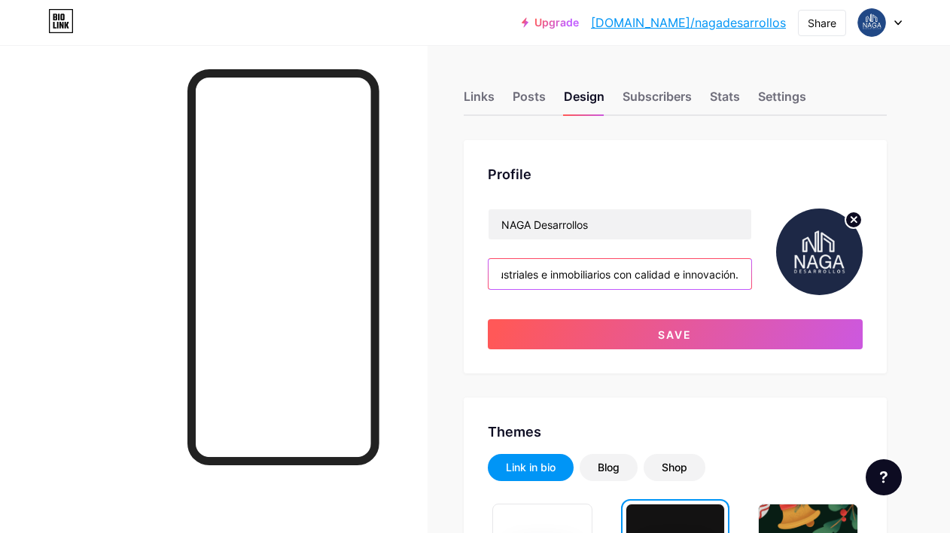
click at [731, 270] on input "Creamos espacios empresariales, industriales e inmobiliarios con calidad e inno…" at bounding box center [620, 274] width 263 height 30
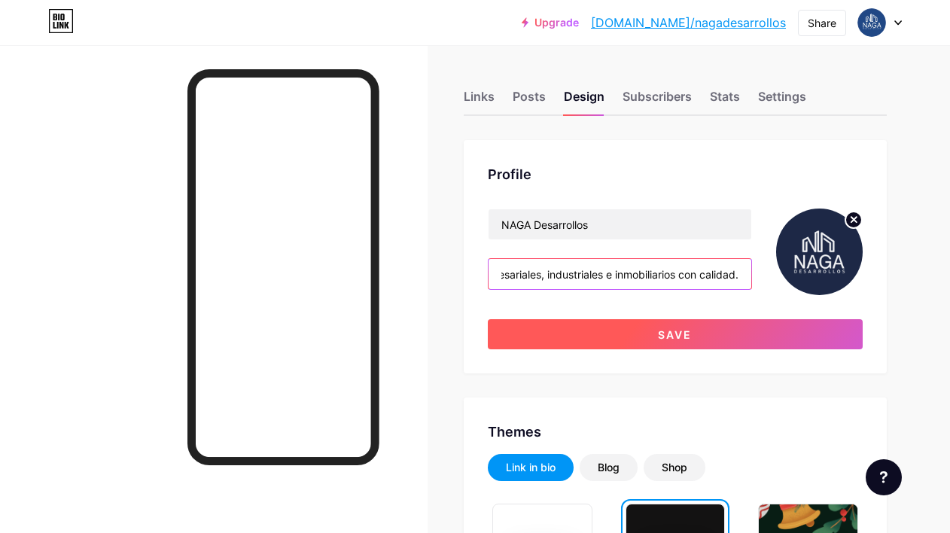
type input "Creamos espacios empresariales, industriales e inmobiliarios con calidad."
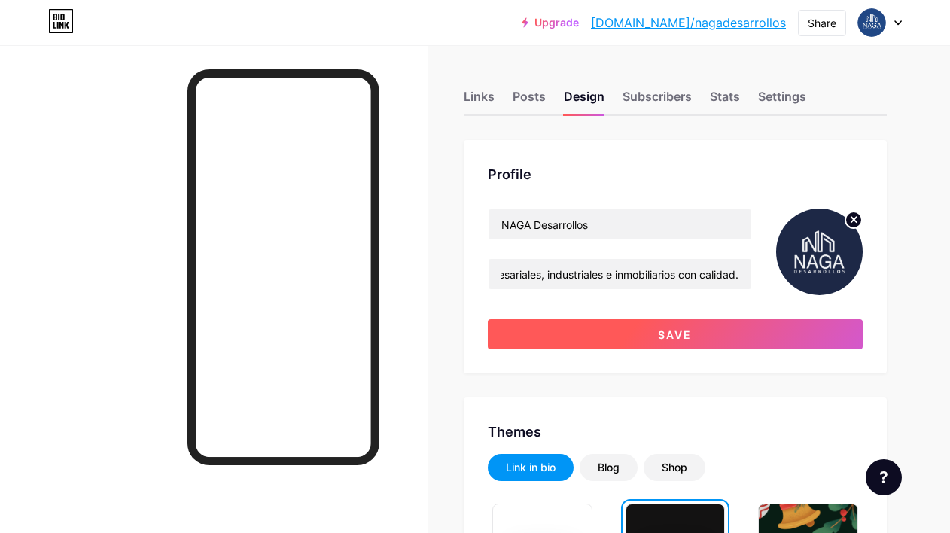
scroll to position [0, 0]
click at [677, 337] on span "Save" at bounding box center [675, 334] width 34 height 13
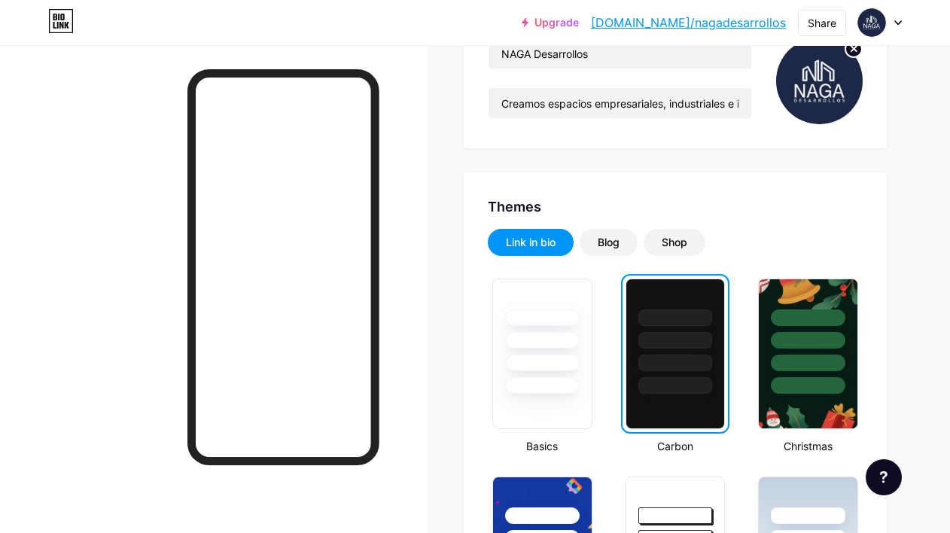
scroll to position [226, 0]
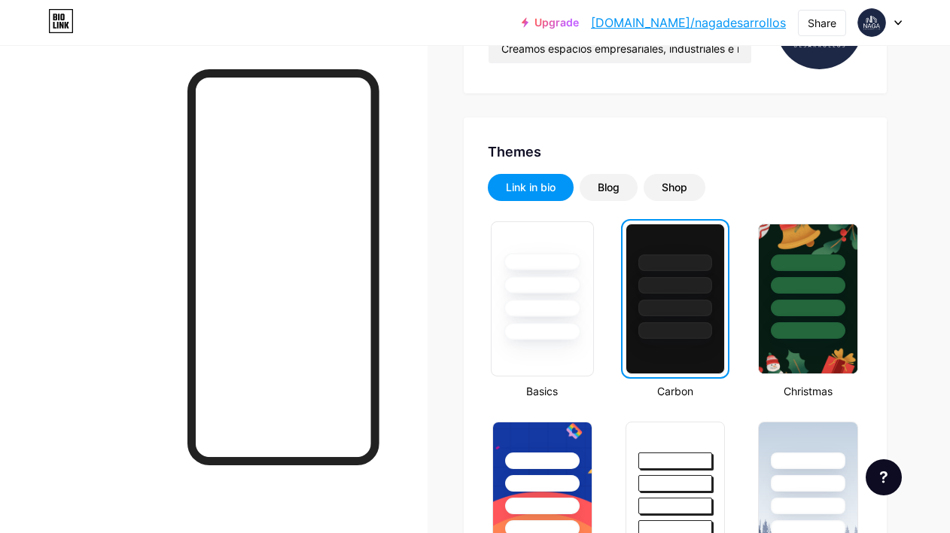
click at [560, 291] on div at bounding box center [542, 284] width 77 height 17
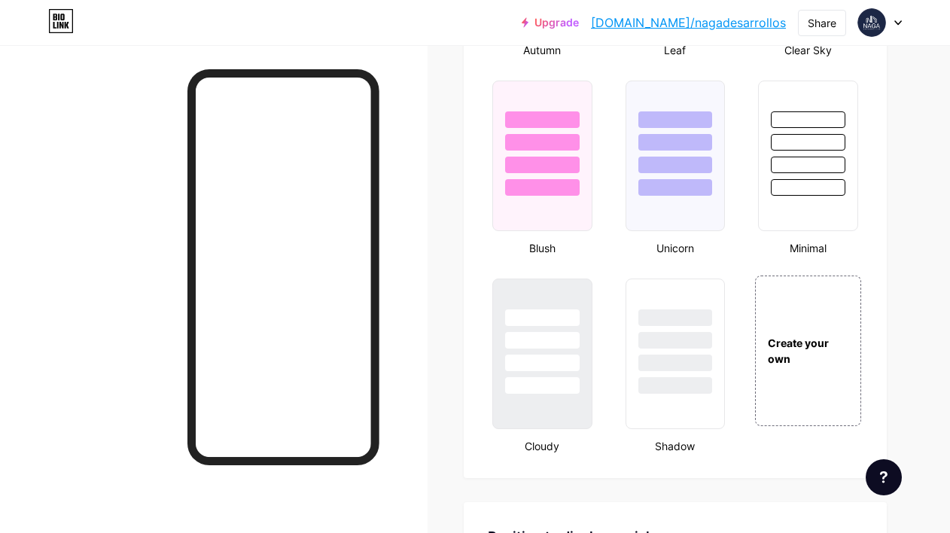
scroll to position [1558, 0]
click at [803, 354] on div "Create your own" at bounding box center [809, 350] width 108 height 32
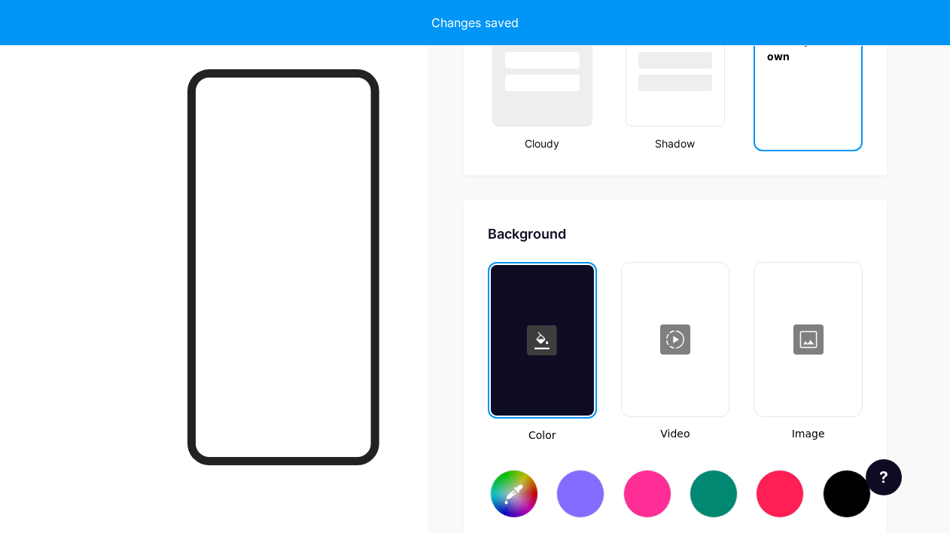
type input "#ffffff"
type input "#000000"
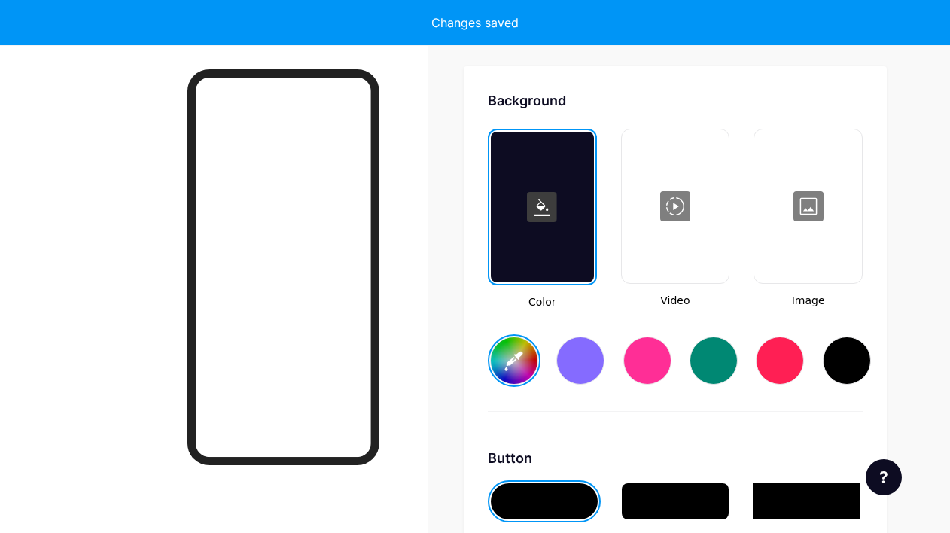
scroll to position [1999, 0]
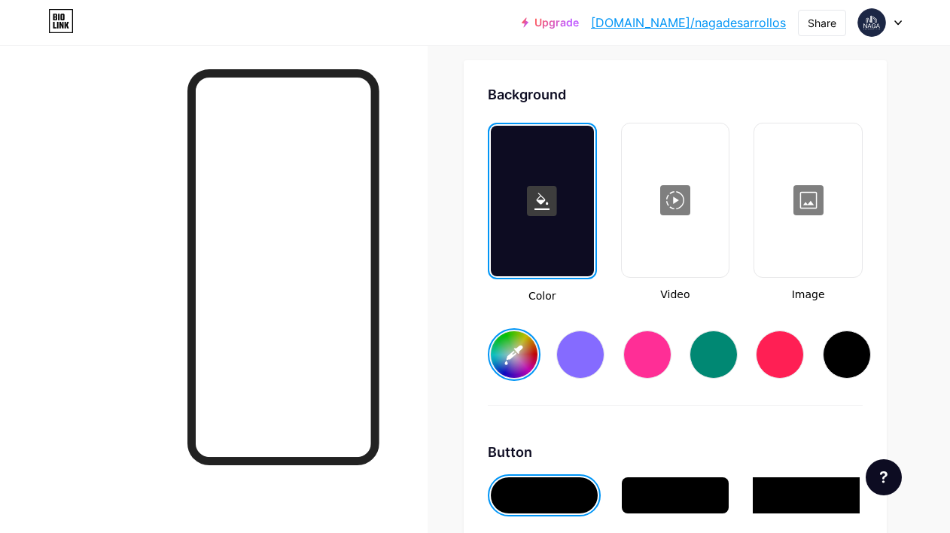
click at [544, 200] on icon at bounding box center [542, 201] width 15 height 17
click at [514, 361] on input "#ffffff" at bounding box center [514, 354] width 47 height 47
click at [714, 311] on div "#1d2846" at bounding box center [675, 342] width 375 height 77
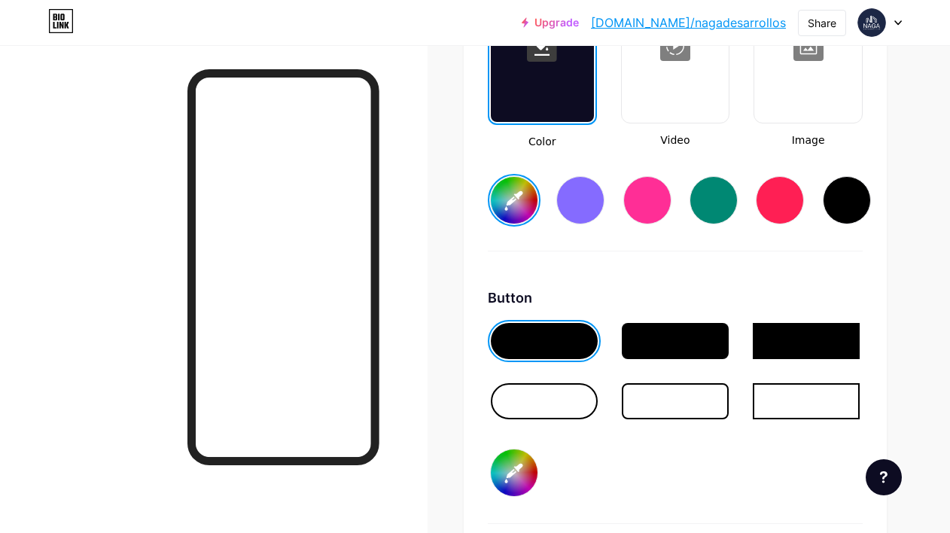
scroll to position [2161, 0]
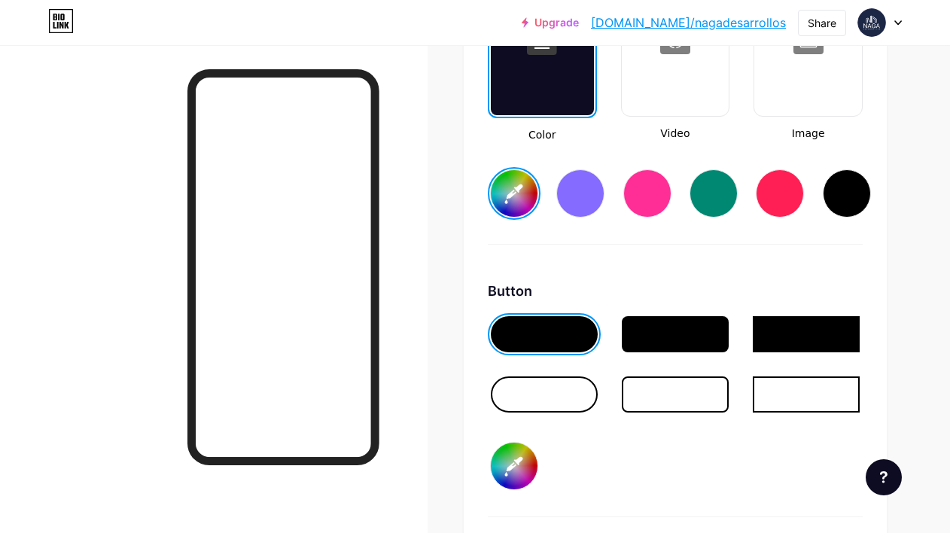
click at [557, 389] on div at bounding box center [544, 395] width 107 height 36
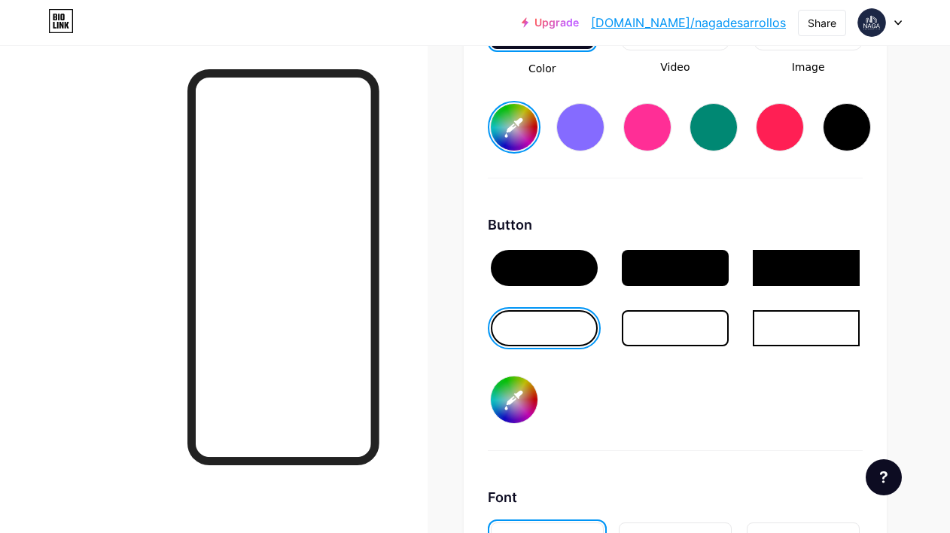
scroll to position [2210, 0]
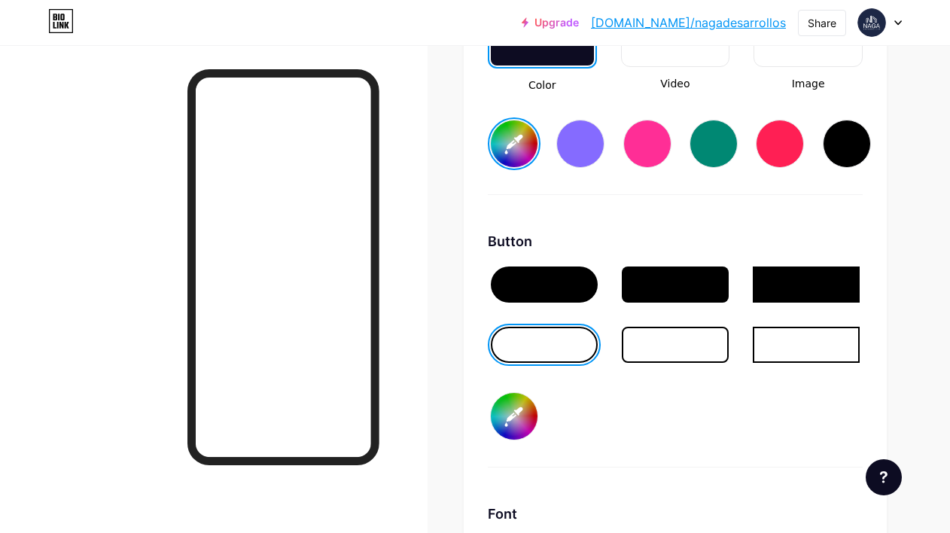
click at [515, 418] on input "#000000" at bounding box center [514, 416] width 47 height 47
type input "#1d2846"
type input "#dad7d7"
type input "#1d2846"
type input "#e0dcdc"
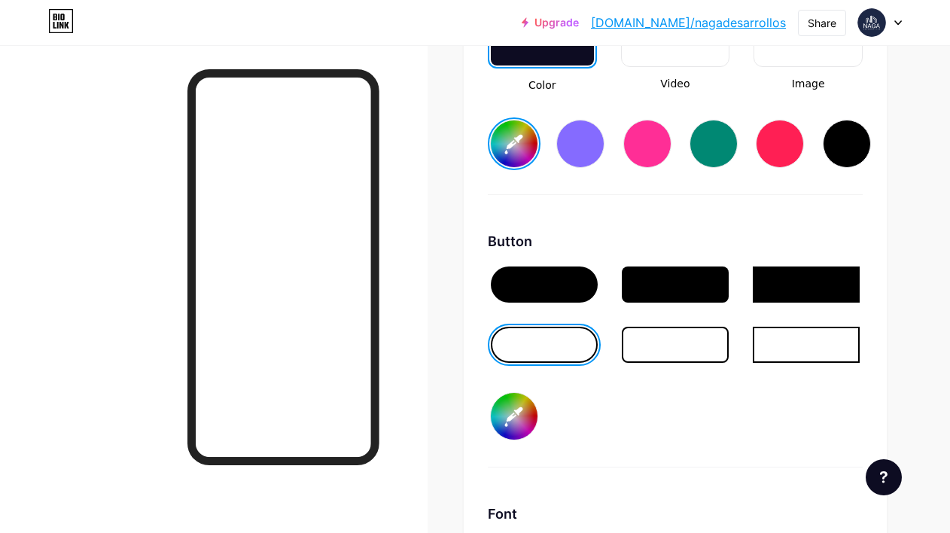
type input "#1d2846"
type input "#e2dfdf"
type input "#1d2846"
type input "#e5e1e1"
type input "#1d2846"
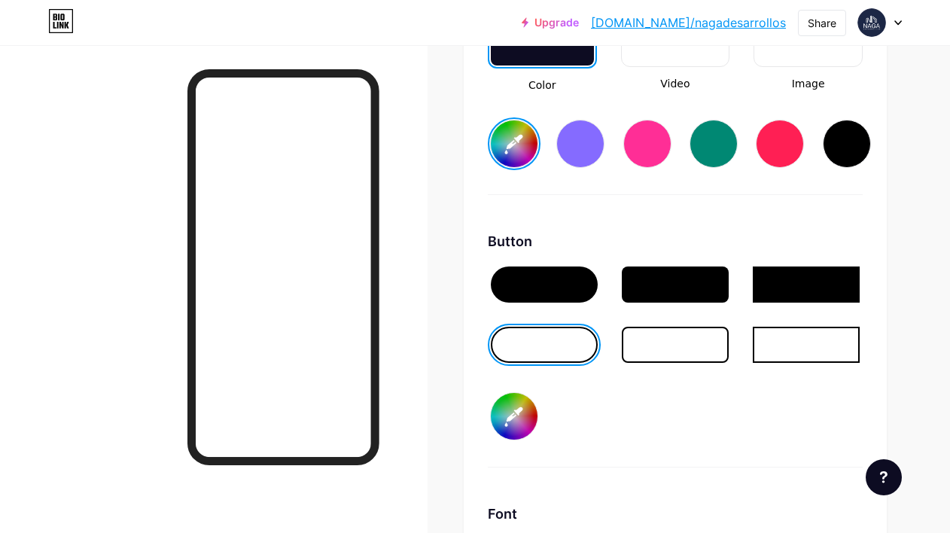
type input "#e7e4e4"
type input "#1d2846"
type input "#eae6e6"
type input "#1d2846"
type input "#ece9e9"
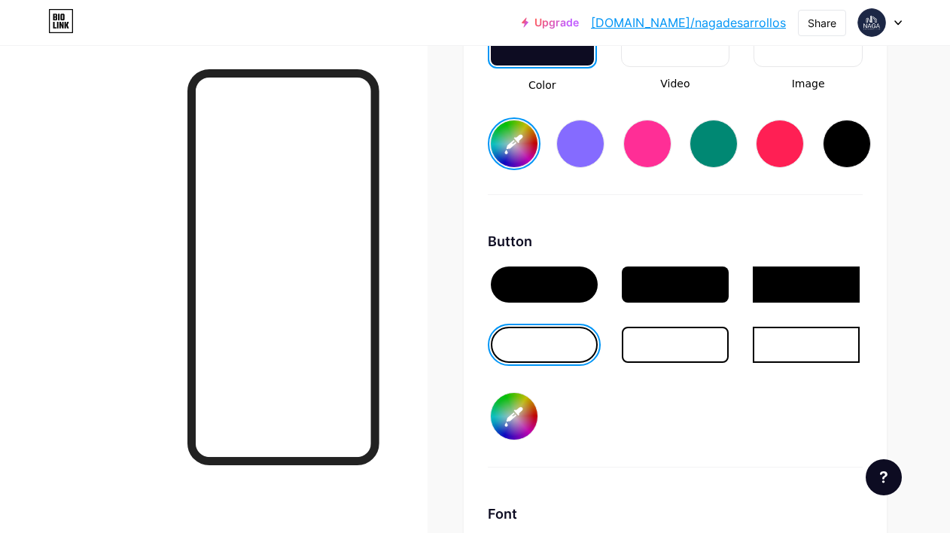
type input "#1d2846"
type input "#efebeb"
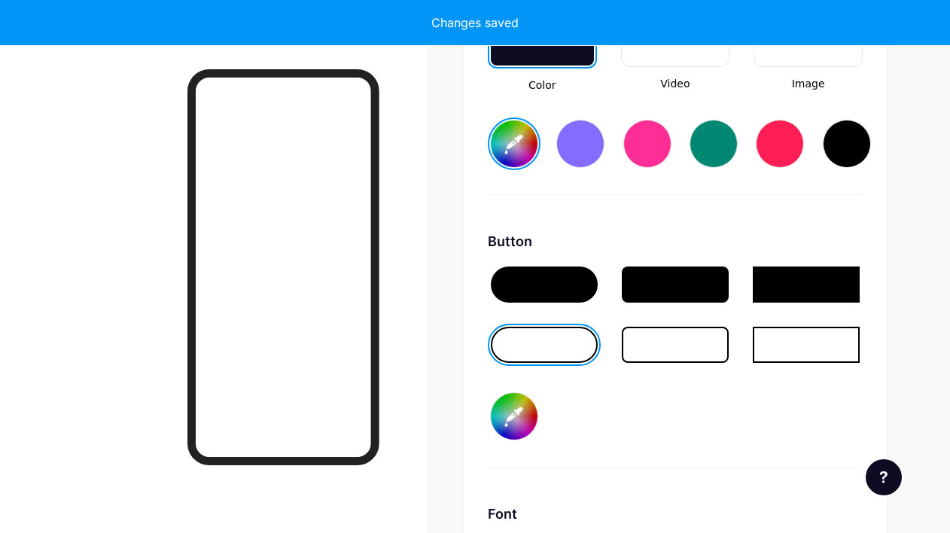
type input "#1d2846"
type input "#f2eeee"
type input "#1d2846"
type input "#f4f0f0"
type input "#1d2846"
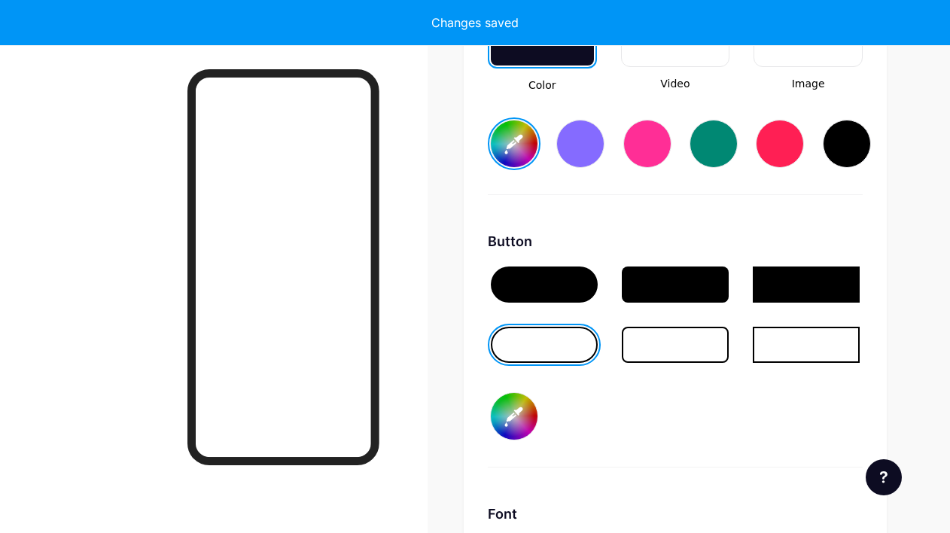
type input "#f7f3f3"
type input "#1d2846"
type input "#f8f2f2"
type input "#1d2846"
type input "#f8f1f1"
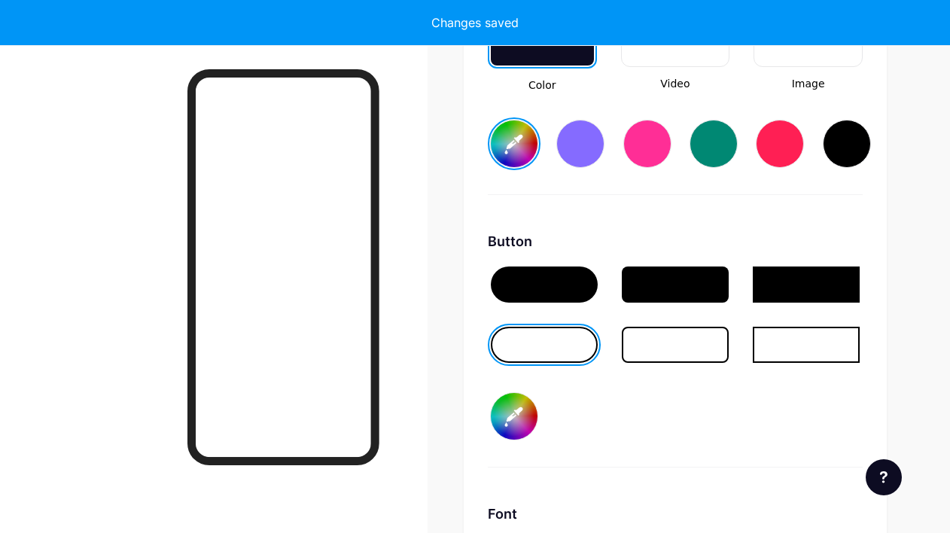
type input "#1d2846"
type input "#f9f1f1"
type input "#1d2846"
type input "#fbf4f4"
type input "#1d2846"
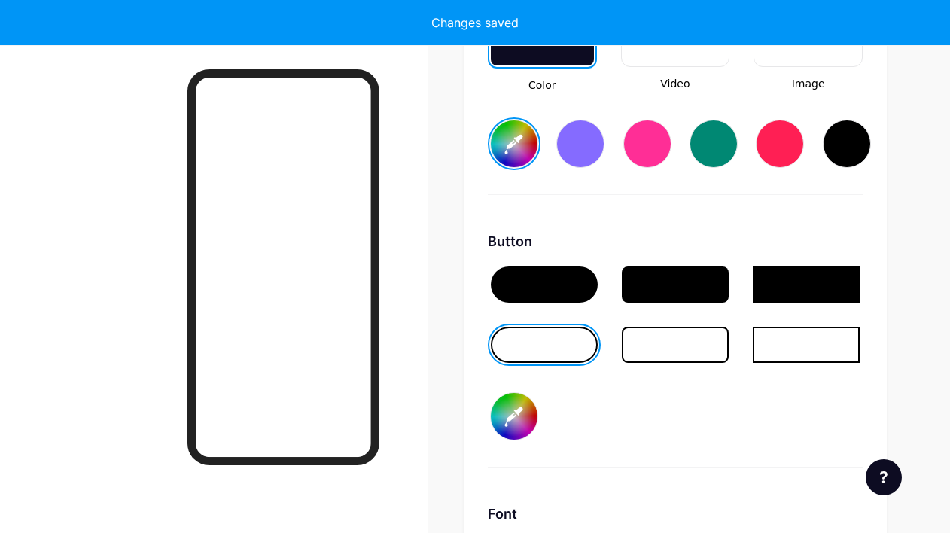
type input "#fdf6f6"
type input "#1d2846"
type input "#fff5f5"
type input "#1d2846"
type input "#fffafa"
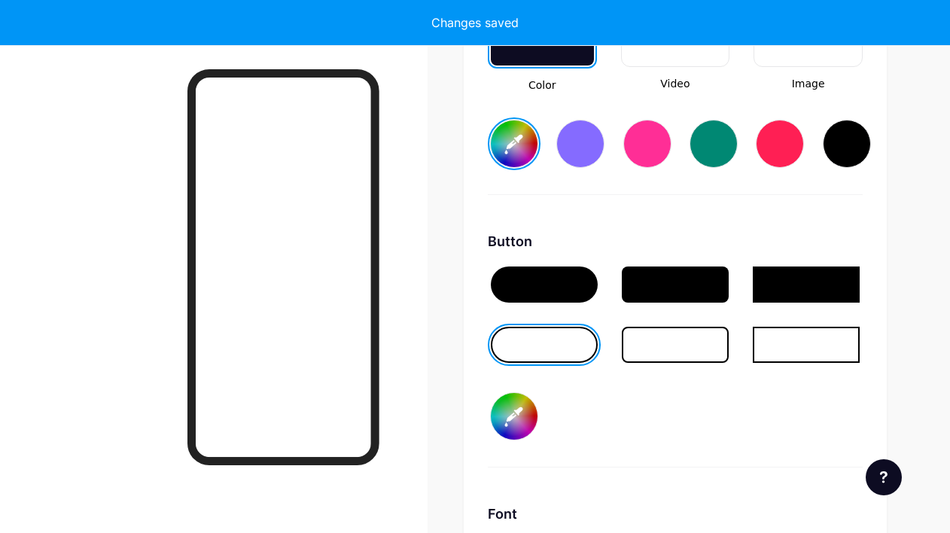
type input "#1d2846"
type input "#ffffff"
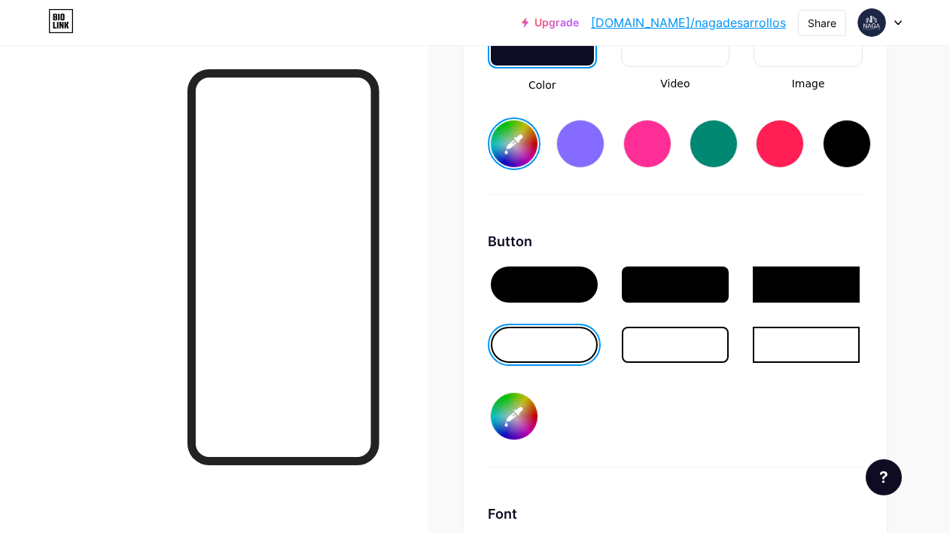
type input "#1d2846"
type input "#fcfcfc"
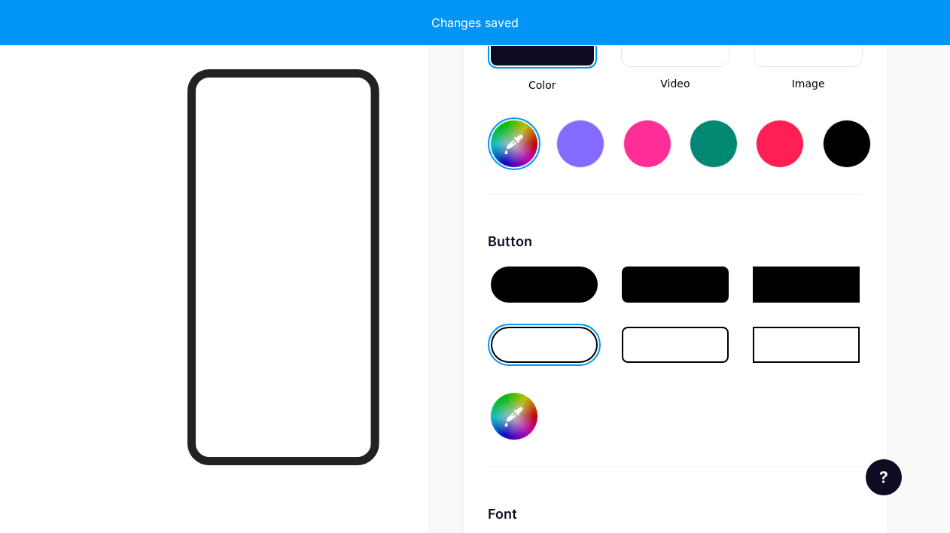
type input "#1d2846"
type input "#fafafa"
type input "#1d2846"
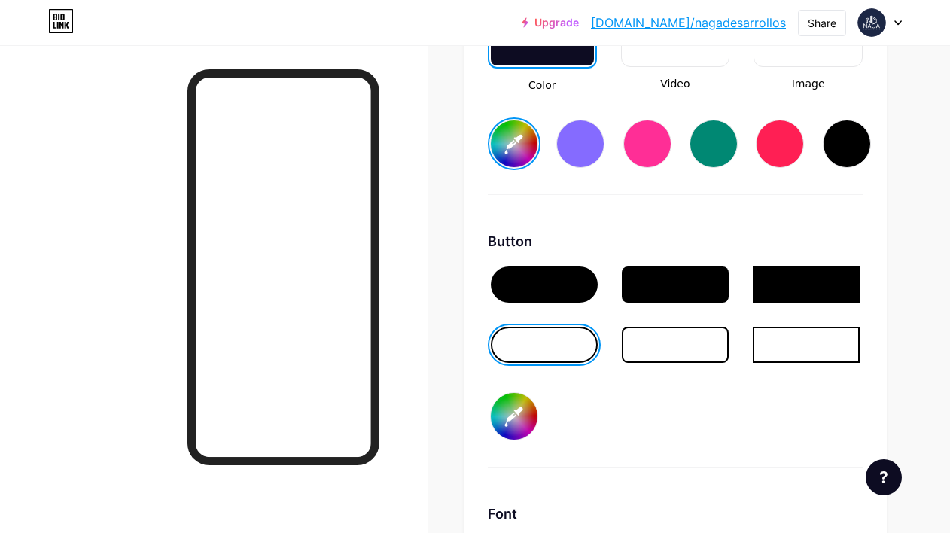
type input "#fafafa"
click at [513, 423] on input "#fafafa" at bounding box center [514, 416] width 47 height 47
click at [519, 422] on input "#fafafa" at bounding box center [514, 416] width 47 height 47
click at [527, 427] on input "#fafafa" at bounding box center [514, 416] width 47 height 47
type input "#1d2846"
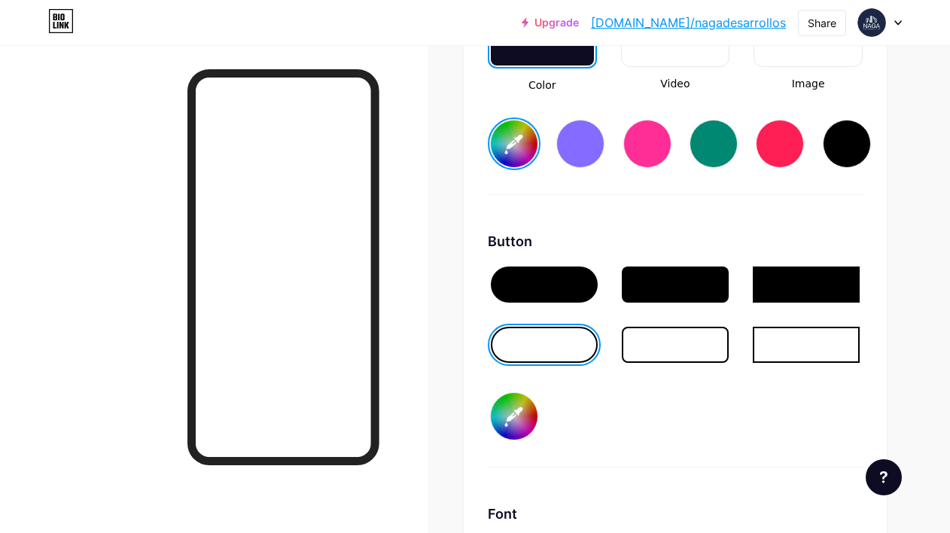
type input "#02fafa"
type input "#1d2846"
type input "#15fafa"
type input "#1d2846"
type input "#d6fafa"
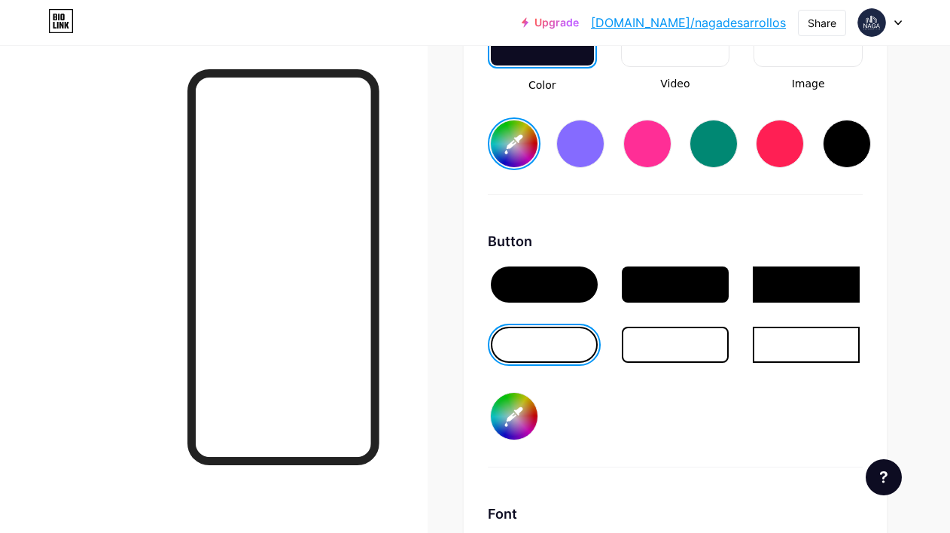
click at [526, 421] on input "#d6fafa" at bounding box center [514, 416] width 47 height 47
type input "#1d2846"
type input "#d602fa"
type input "#1d2846"
type input "#d615fa"
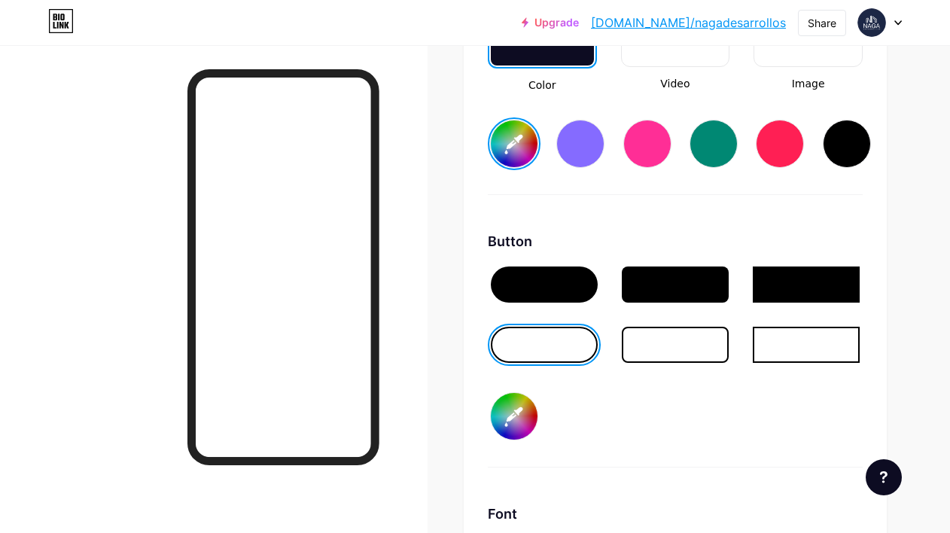
type input "#1d2846"
type input "#d6d6fa"
type input "#1d2846"
type input "#d6d602"
type input "#1d2846"
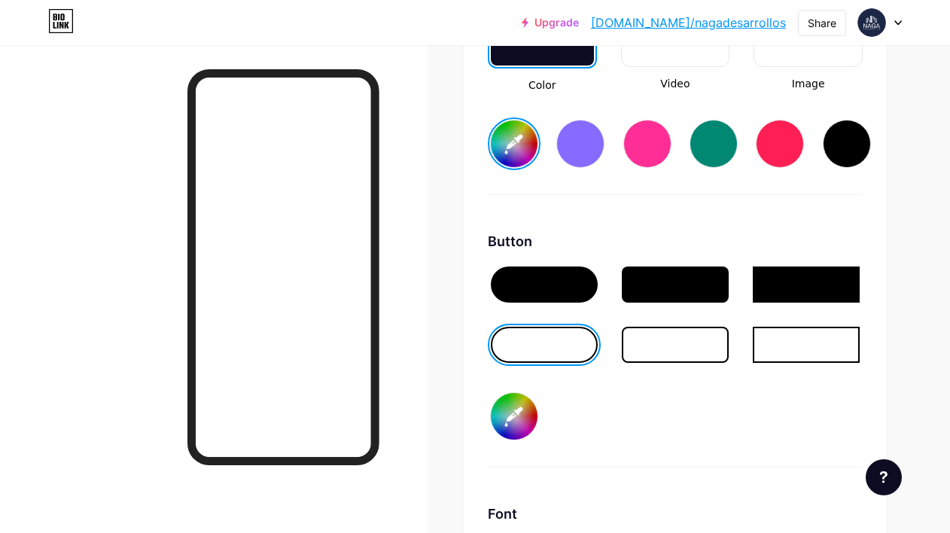
type input "#d6d615"
type input "#1d2846"
type input "#d6d6d5"
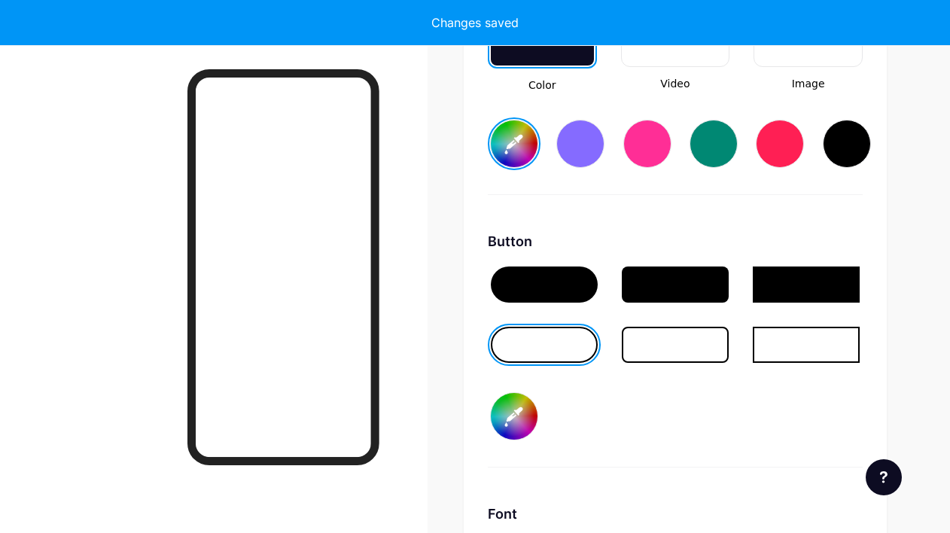
type input "#1d2846"
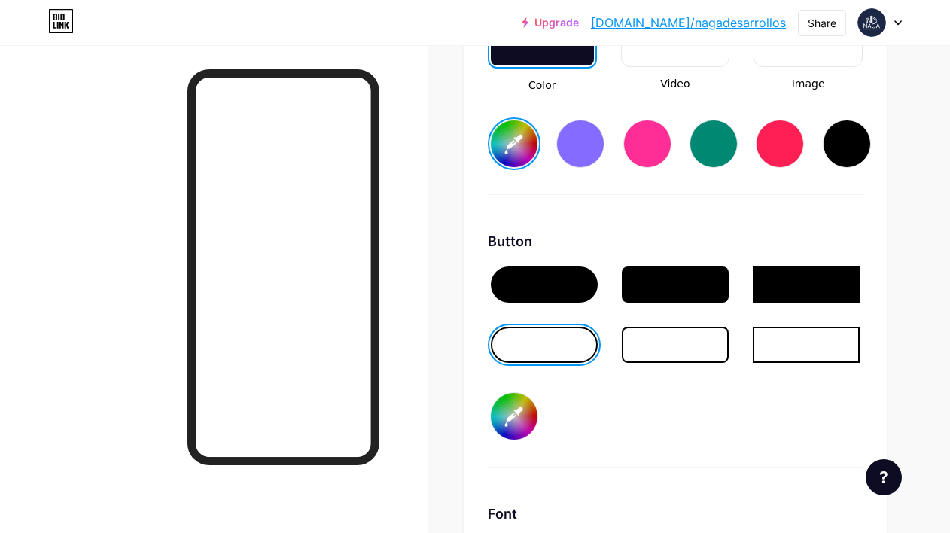
type input "#d6d6d5"
click at [728, 435] on div "Button #d6d6d5" at bounding box center [675, 349] width 375 height 236
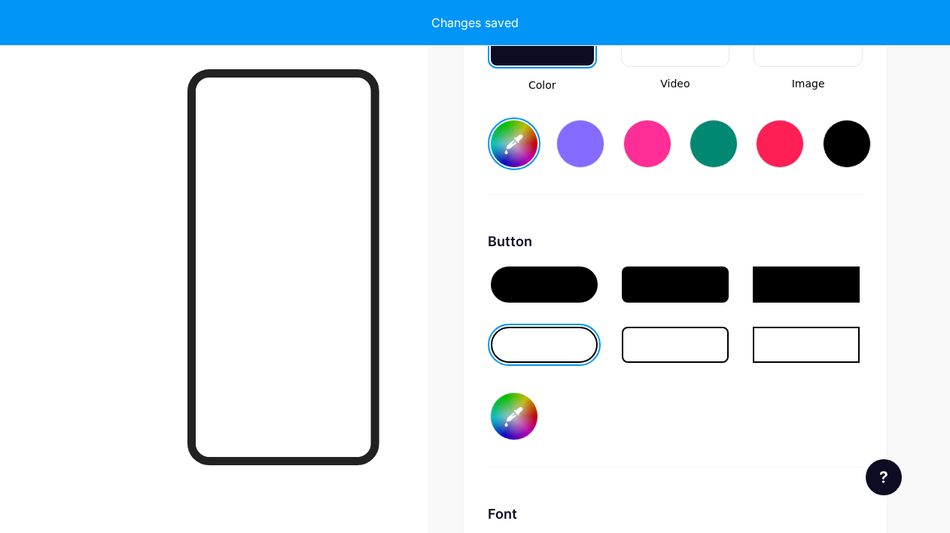
click at [543, 283] on div at bounding box center [544, 285] width 107 height 36
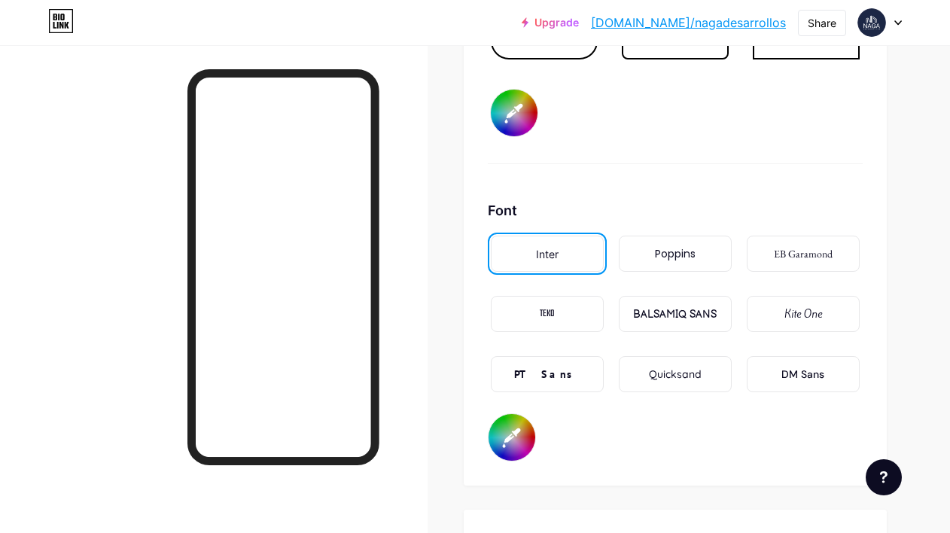
scroll to position [2526, 0]
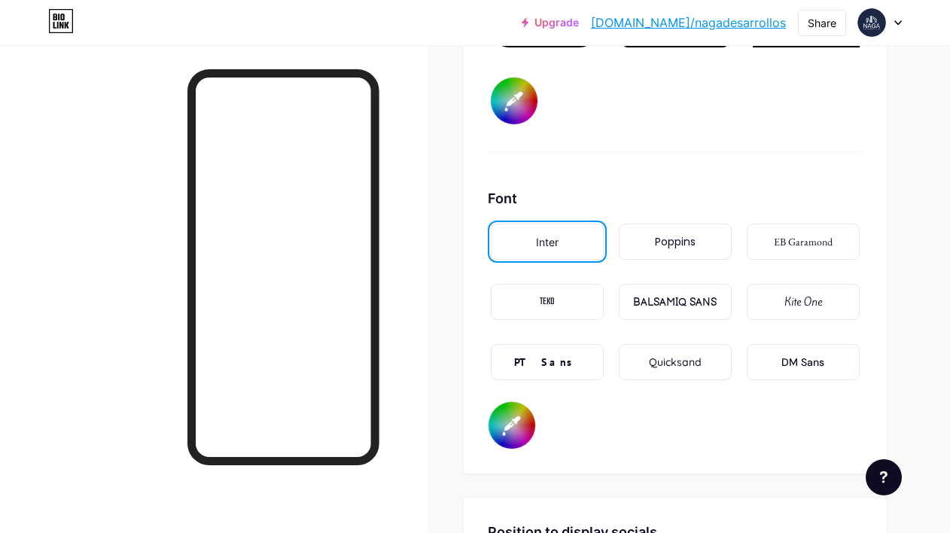
click at [550, 242] on div "Inter" at bounding box center [547, 242] width 23 height 16
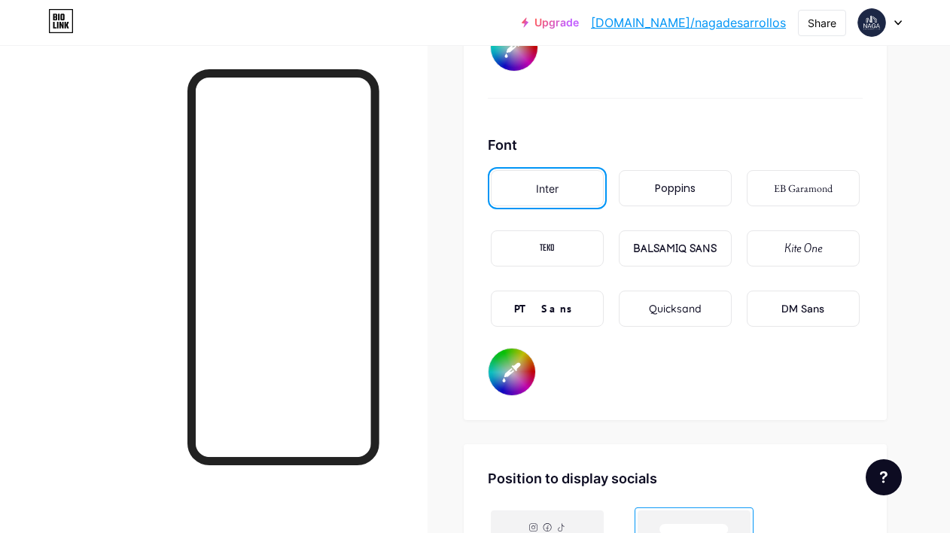
scroll to position [2612, 0]
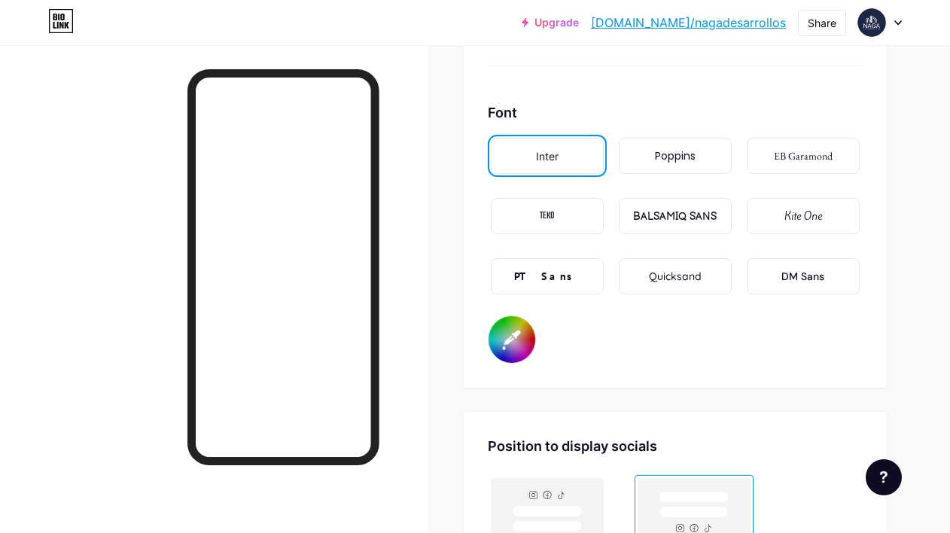
click at [520, 347] on input "#000000" at bounding box center [512, 339] width 47 height 47
type input "#1d2846"
type input "#020000"
type input "#1d2846"
type input "#150000"
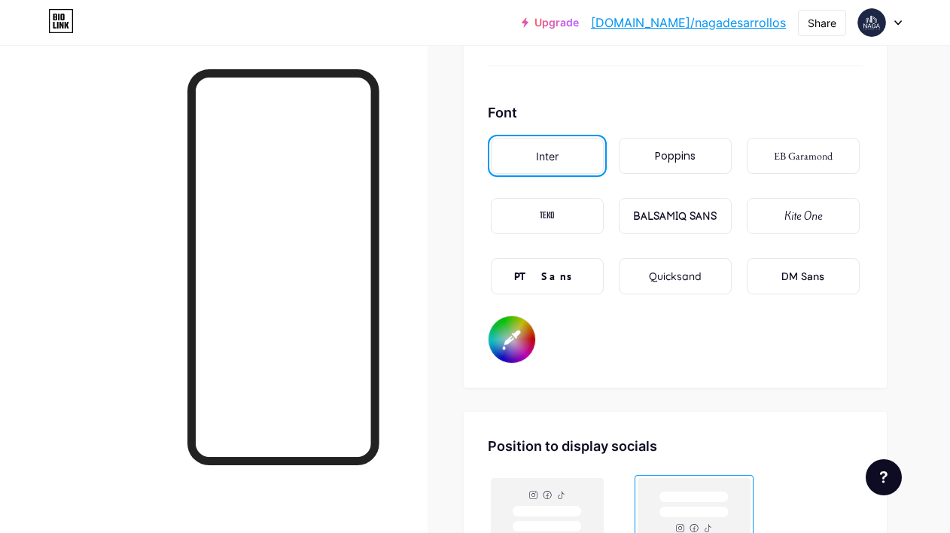
type input "#1d2846"
type input "#d60000"
type input "#1d2846"
type input "#d60200"
type input "#1d2846"
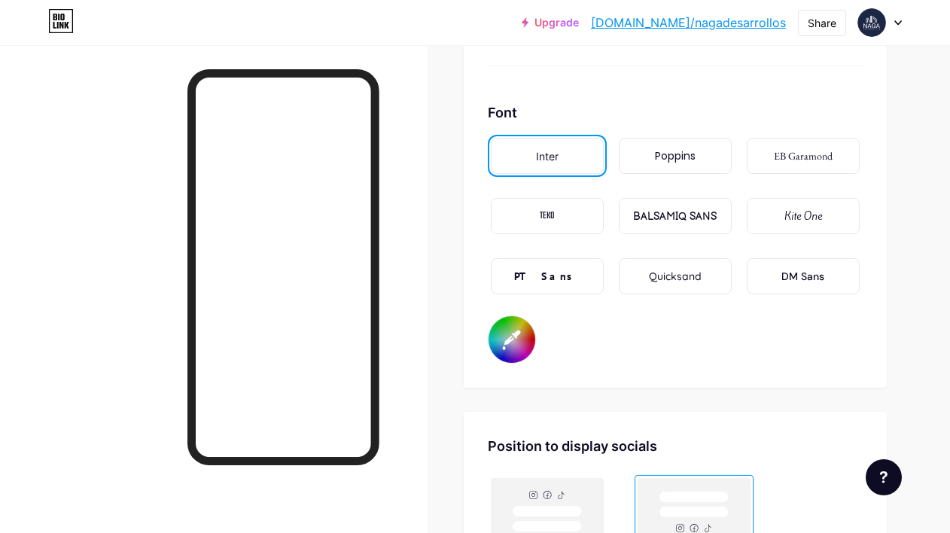
type input "#d61500"
type input "#1d2846"
type input "#d6d600"
type input "#1d2846"
type input "#d6d602"
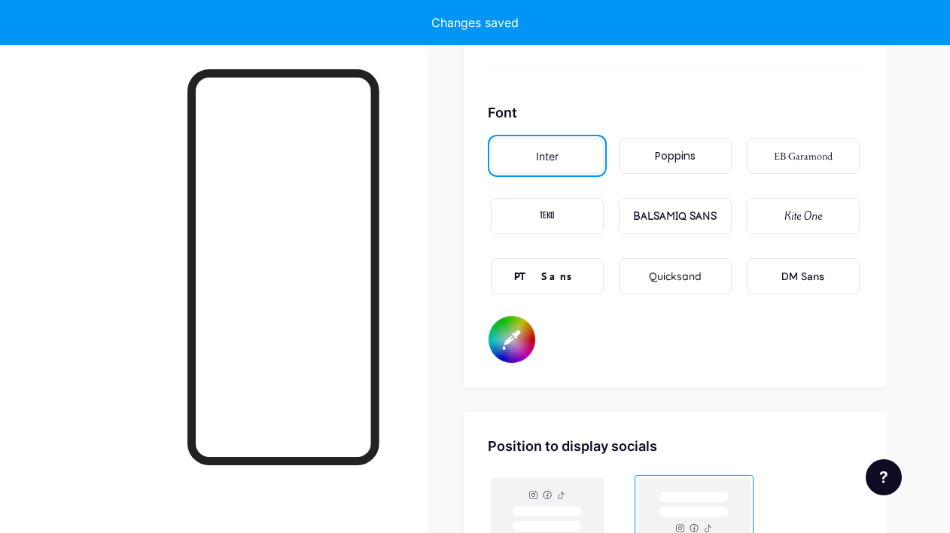
type input "#1d2846"
type input "#d6d615"
type input "#1d2846"
type input "#d6d6d5"
type input "#1d2846"
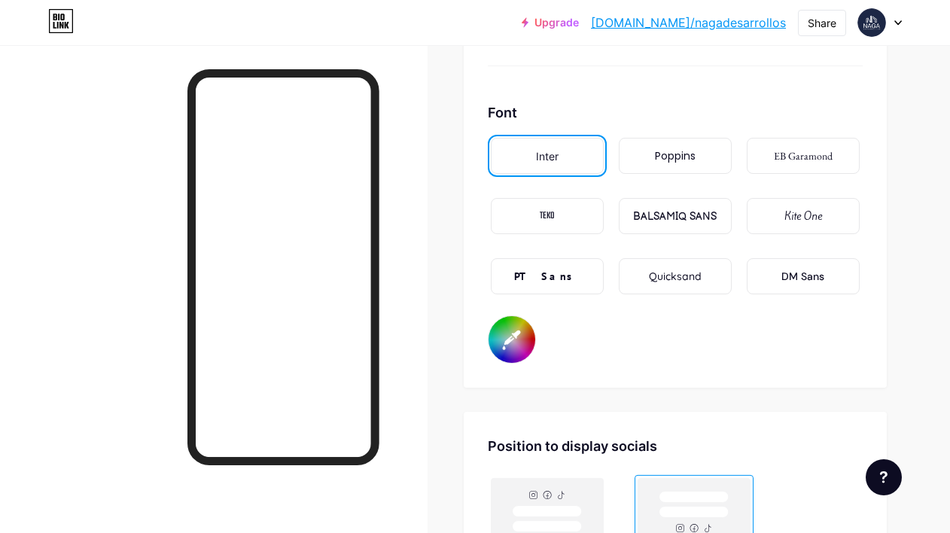
type input "#d6d6d5"
click at [608, 344] on div "Font Inter Poppins EB Garamond TEKO BALSAMIQ SANS Kite One PT Sans Quicksand DM…" at bounding box center [675, 232] width 375 height 261
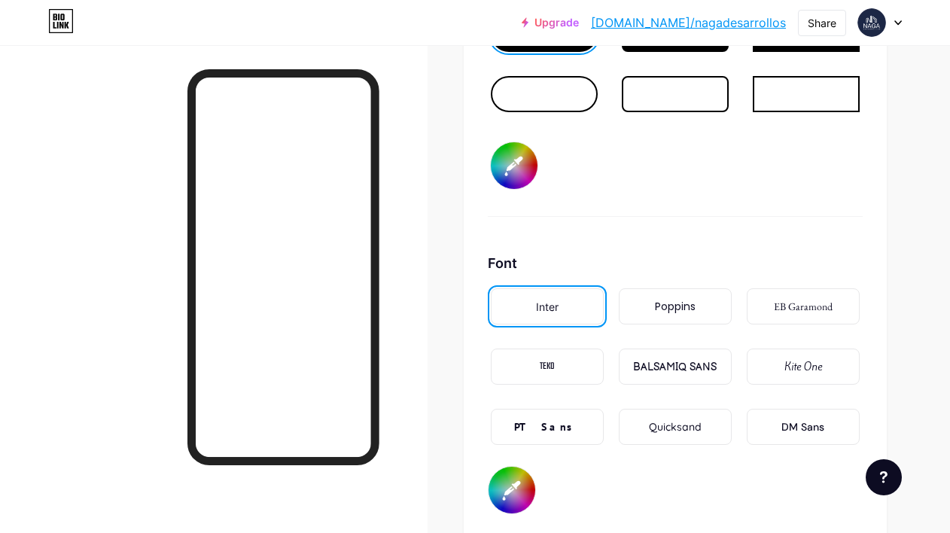
scroll to position [2362, 0]
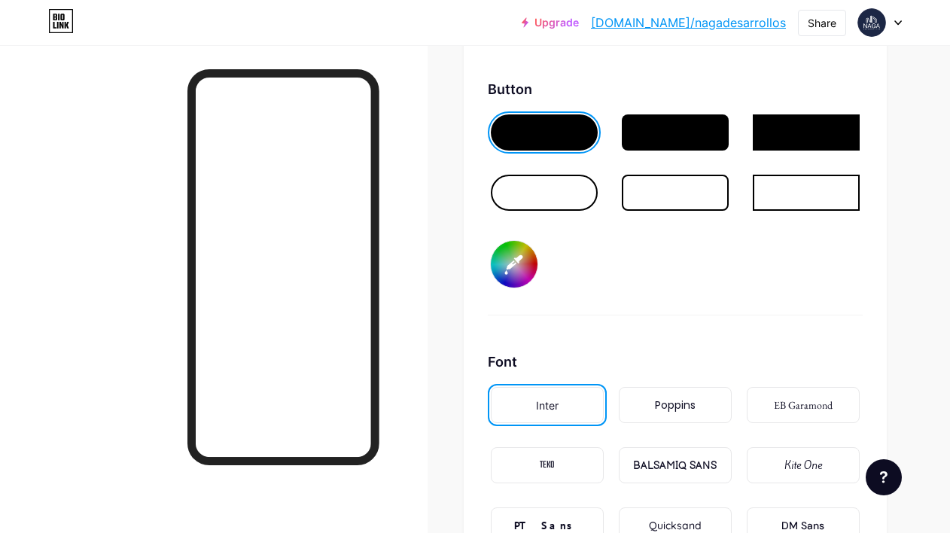
click at [567, 194] on div at bounding box center [544, 193] width 107 height 36
click at [678, 195] on div at bounding box center [675, 193] width 107 height 36
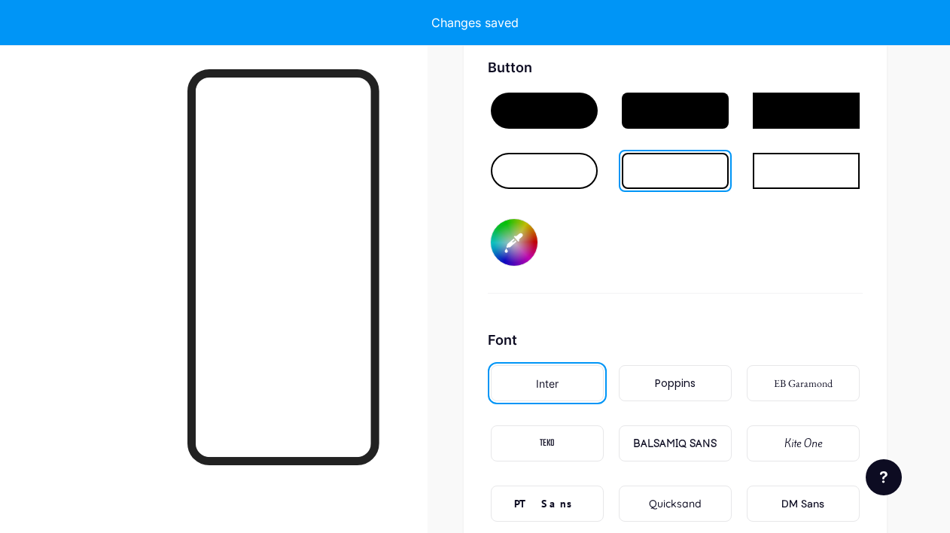
scroll to position [2387, 0]
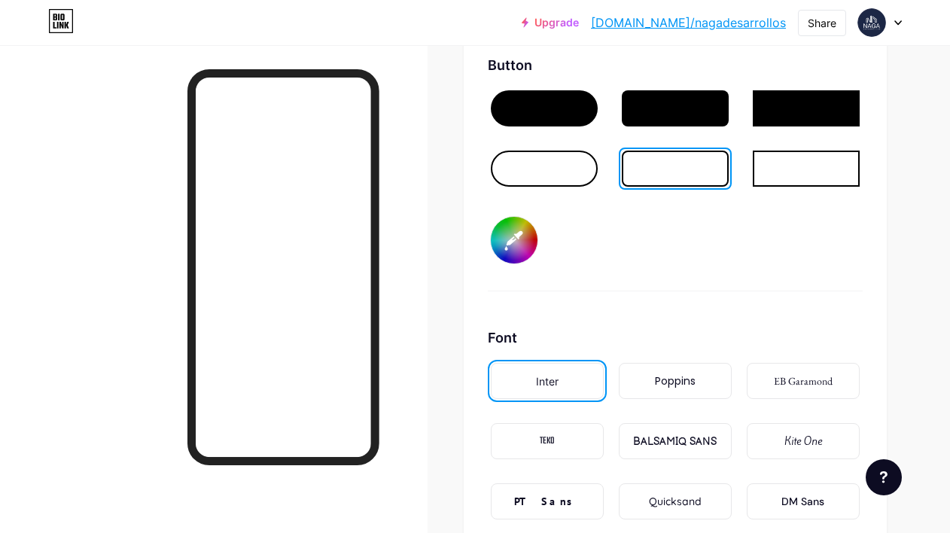
click at [551, 175] on div at bounding box center [544, 169] width 107 height 36
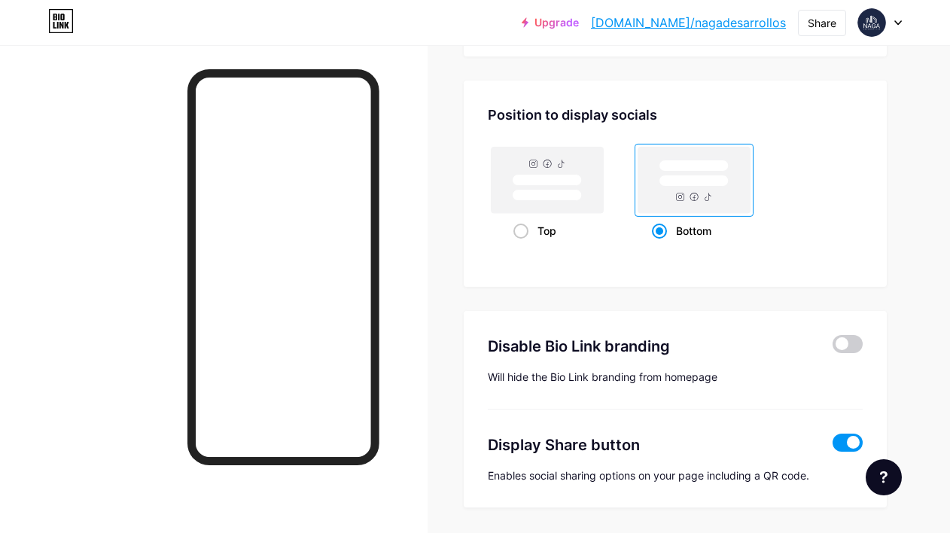
scroll to position [2994, 0]
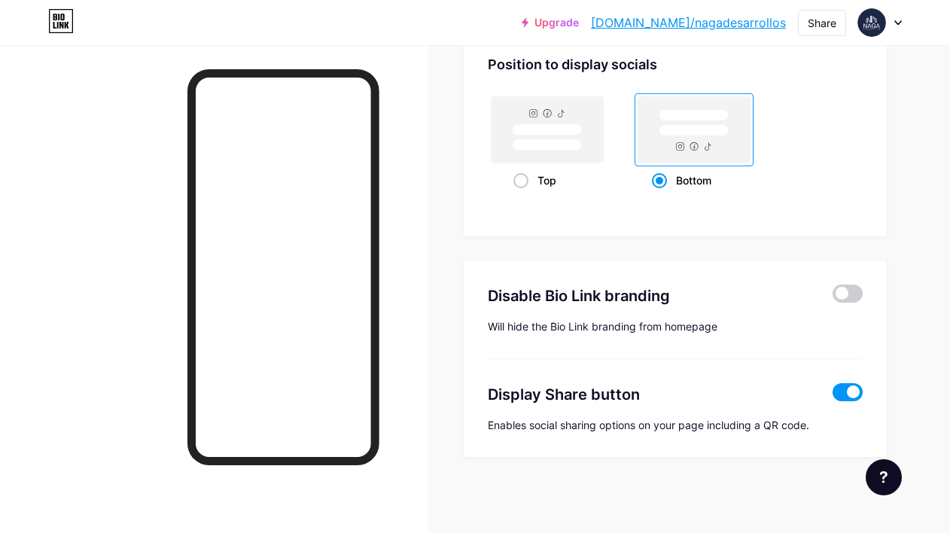
click at [846, 394] on span at bounding box center [848, 392] width 30 height 18
click at [833, 396] on input "checkbox" at bounding box center [833, 396] width 0 height 0
type input "#1d2846"
click at [842, 297] on span at bounding box center [848, 294] width 30 height 18
click at [833, 297] on input "checkbox" at bounding box center [833, 297] width 0 height 0
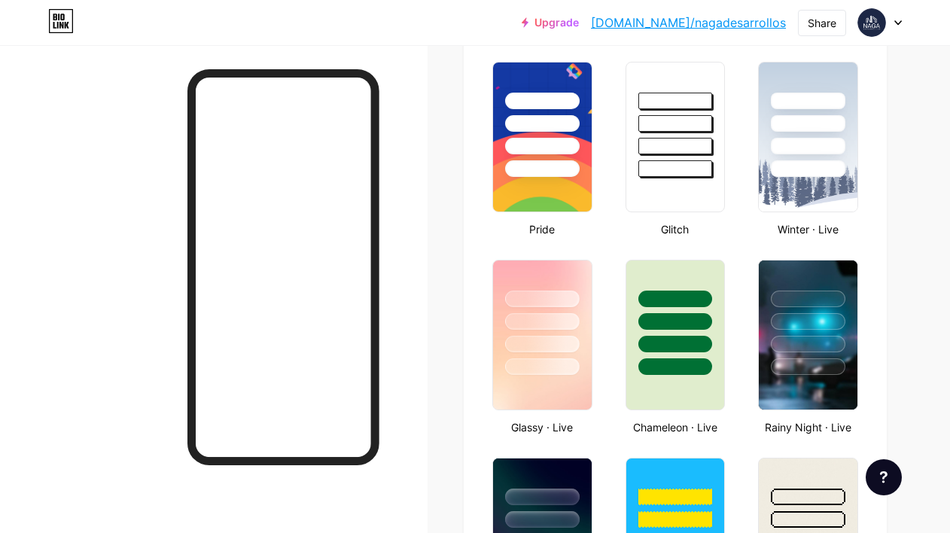
type input "#1d2846"
type input "#000000"
type input "#d6d6d5"
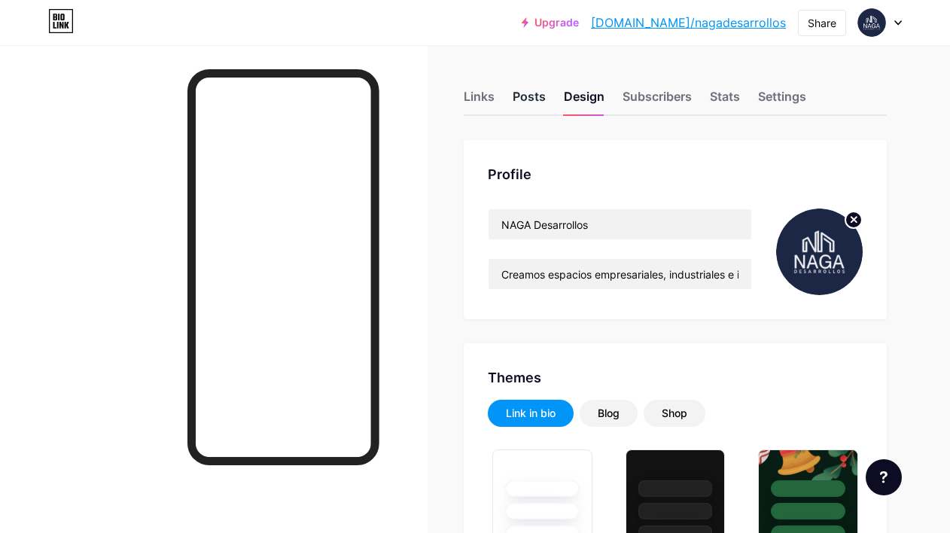
click at [541, 98] on div "Posts" at bounding box center [529, 100] width 33 height 27
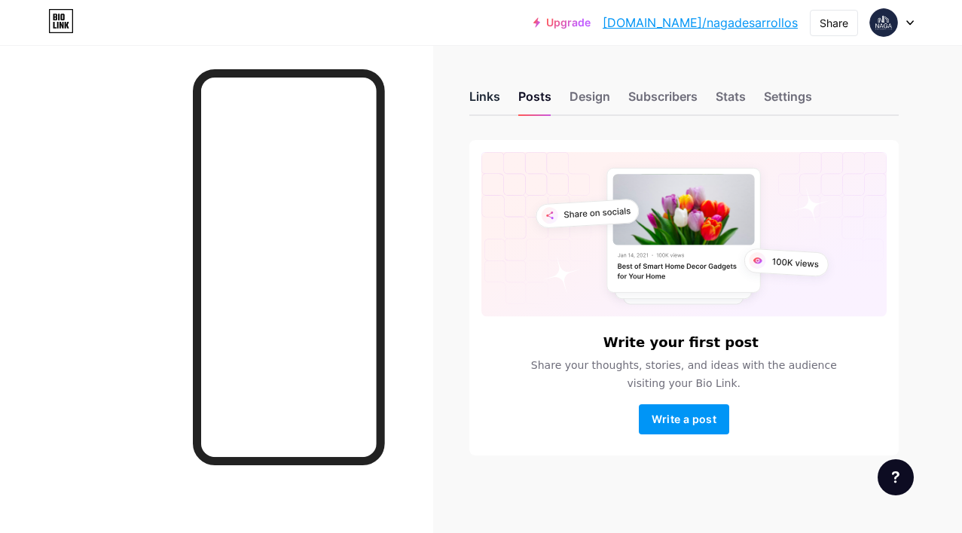
click at [489, 90] on div "Links" at bounding box center [484, 100] width 31 height 27
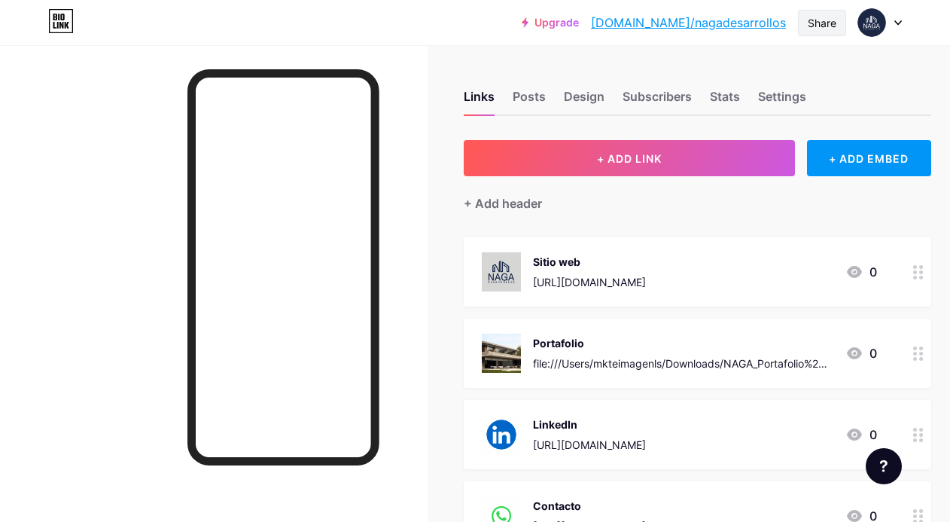
click at [824, 24] on div "Share" at bounding box center [822, 23] width 29 height 16
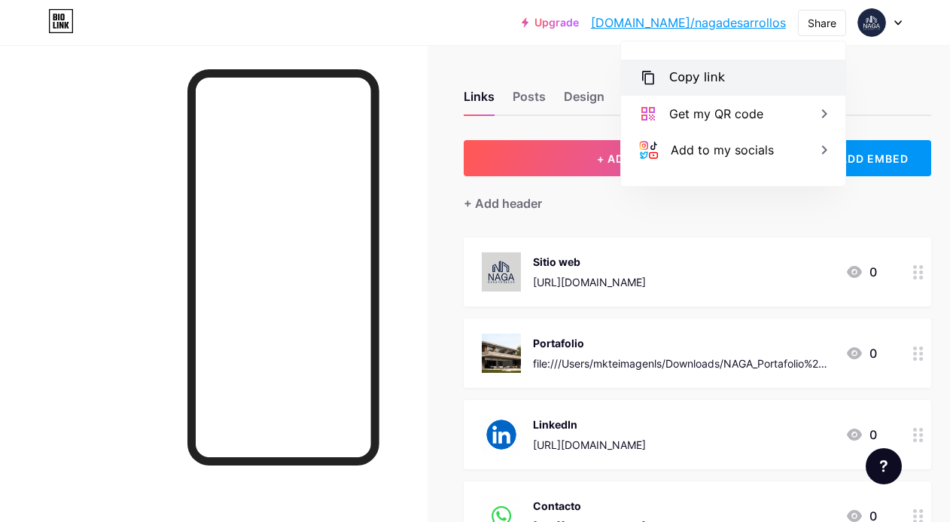
click at [734, 72] on div "Copy link" at bounding box center [733, 77] width 224 height 36
click at [718, 205] on div "+ Add header" at bounding box center [698, 194] width 468 height 37
click at [917, 88] on div "Links Posts Design Subscribers Stats Settings" at bounding box center [698, 89] width 468 height 53
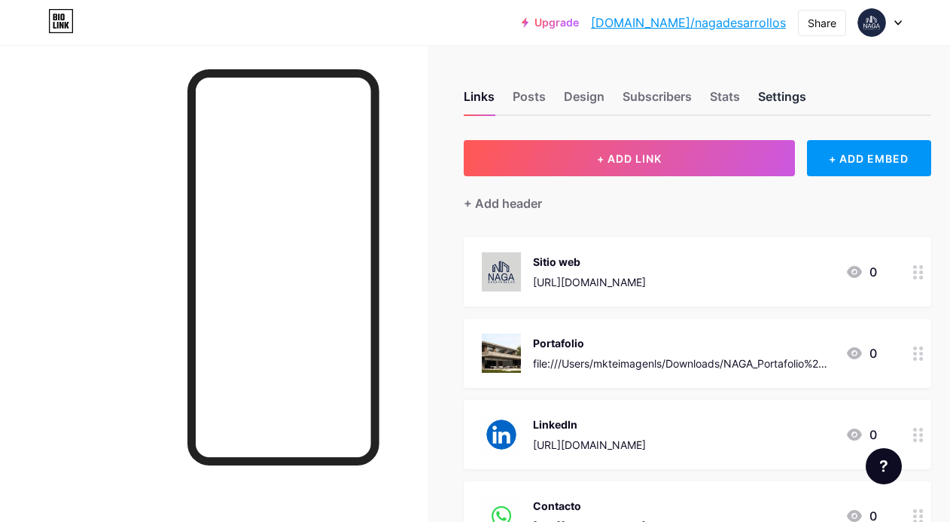
click at [779, 101] on div "Settings" at bounding box center [782, 100] width 48 height 27
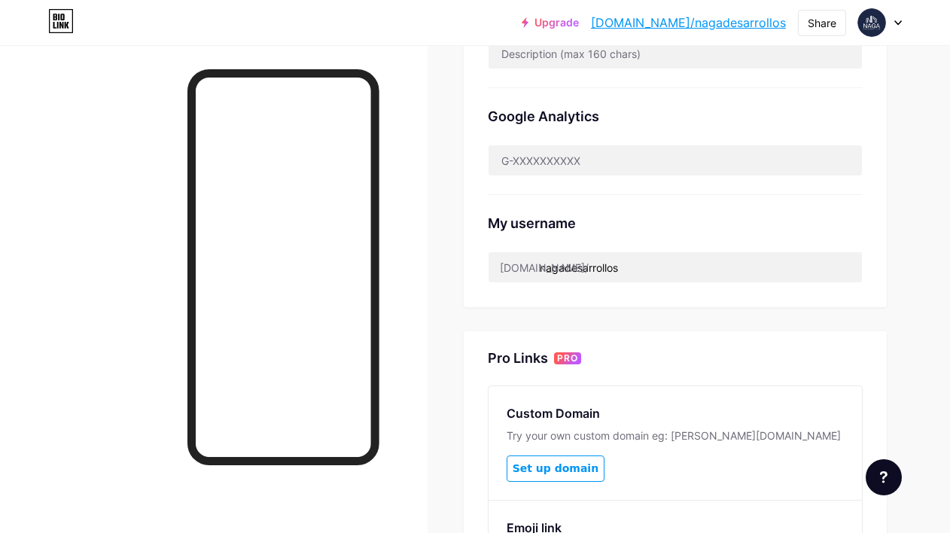
scroll to position [429, 0]
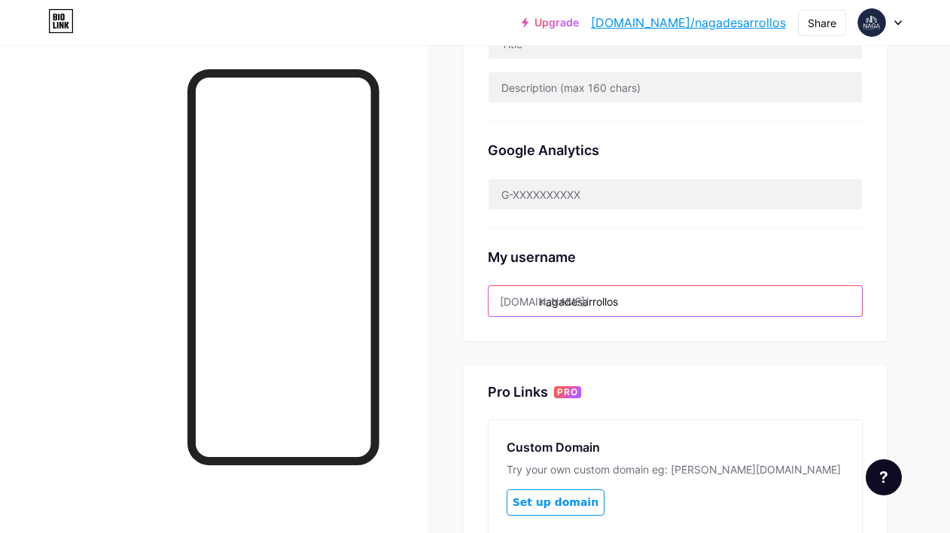
click at [665, 305] on input "nagadesarrollos" at bounding box center [676, 301] width 374 height 30
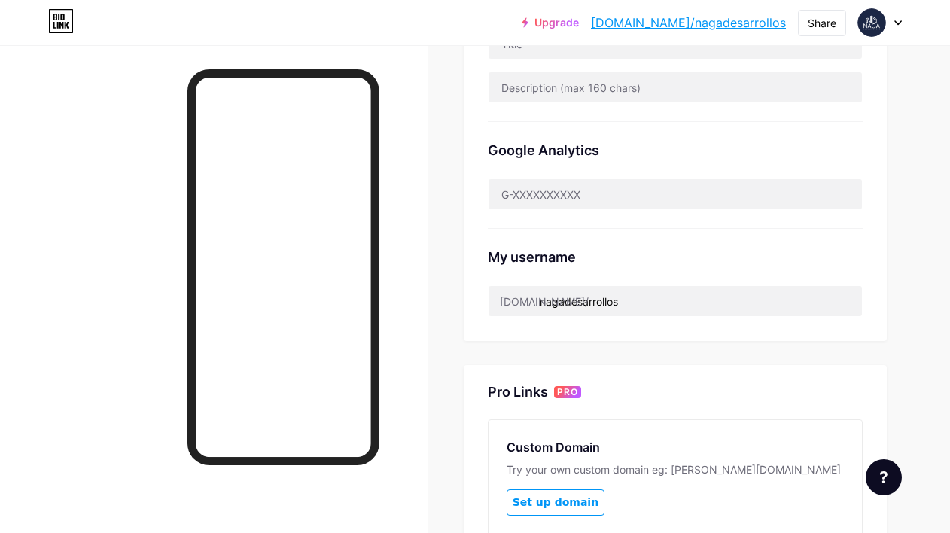
click at [687, 261] on div "My username" at bounding box center [675, 257] width 375 height 20
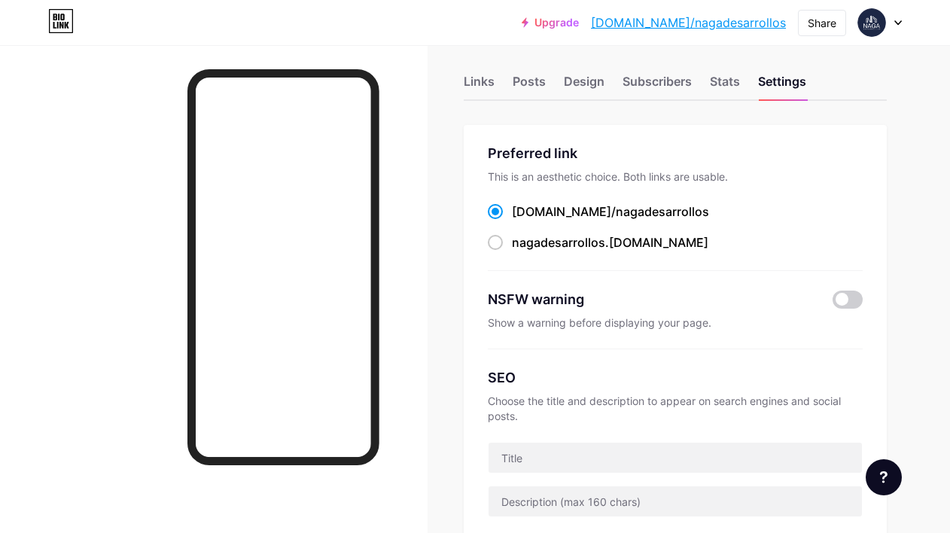
scroll to position [0, 0]
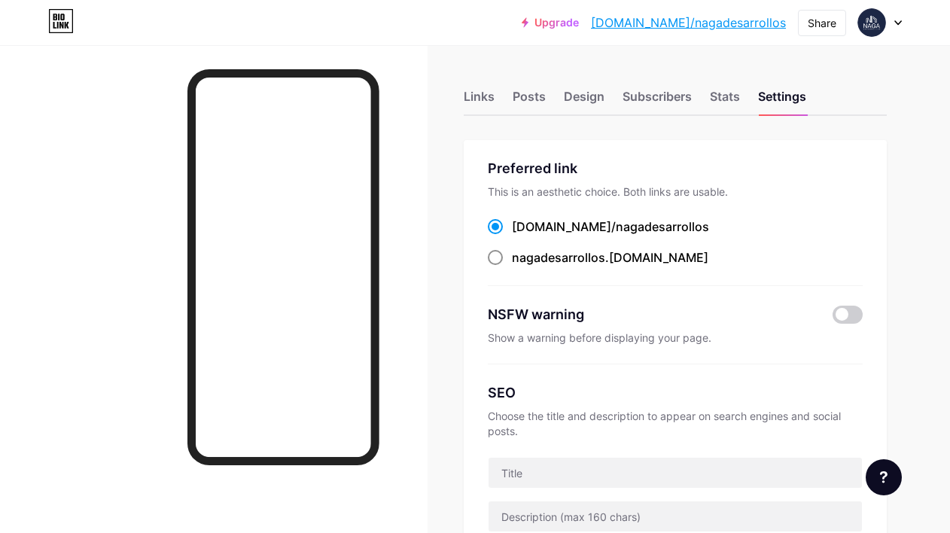
click at [503, 258] on span at bounding box center [495, 257] width 15 height 15
click at [512, 267] on input "nagadesarrollos .[DOMAIN_NAME]" at bounding box center [517, 272] width 10 height 10
radio input "true"
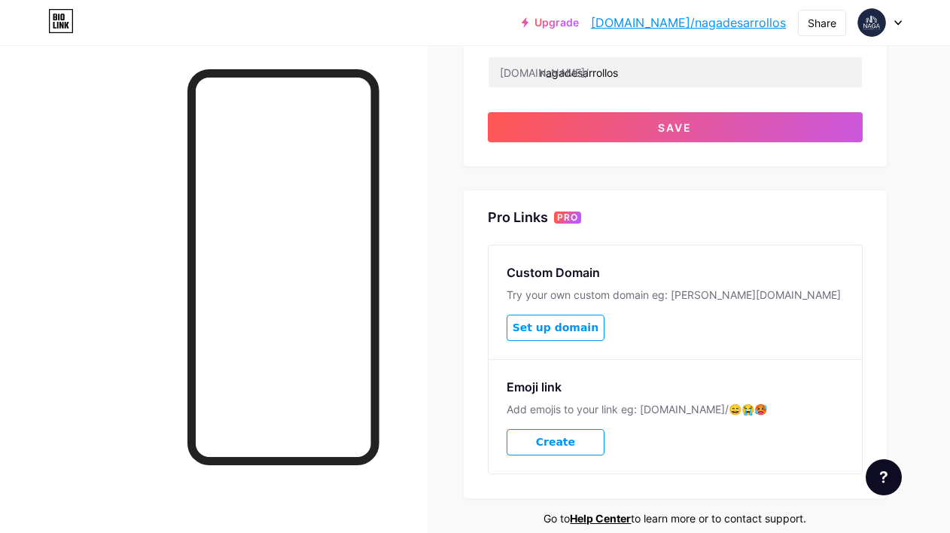
scroll to position [645, 0]
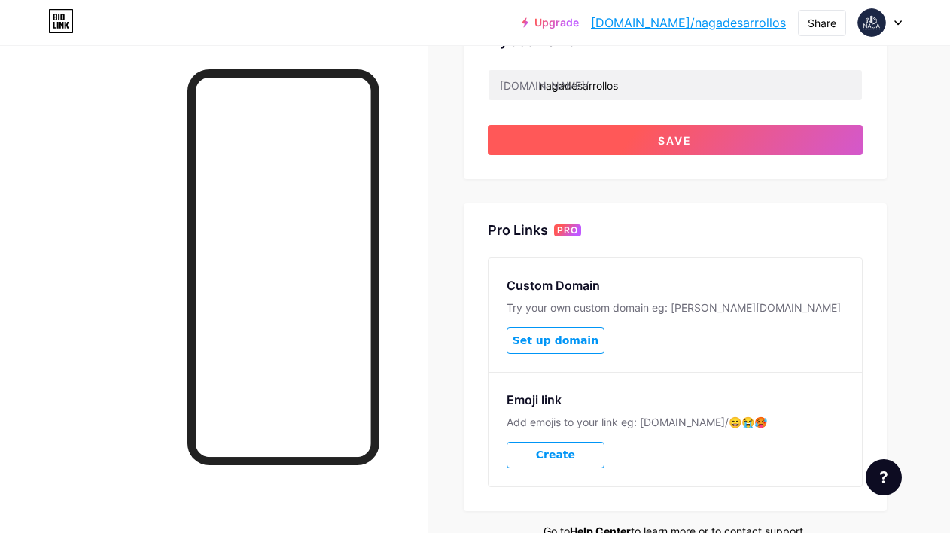
click at [666, 152] on button "Save" at bounding box center [675, 140] width 375 height 30
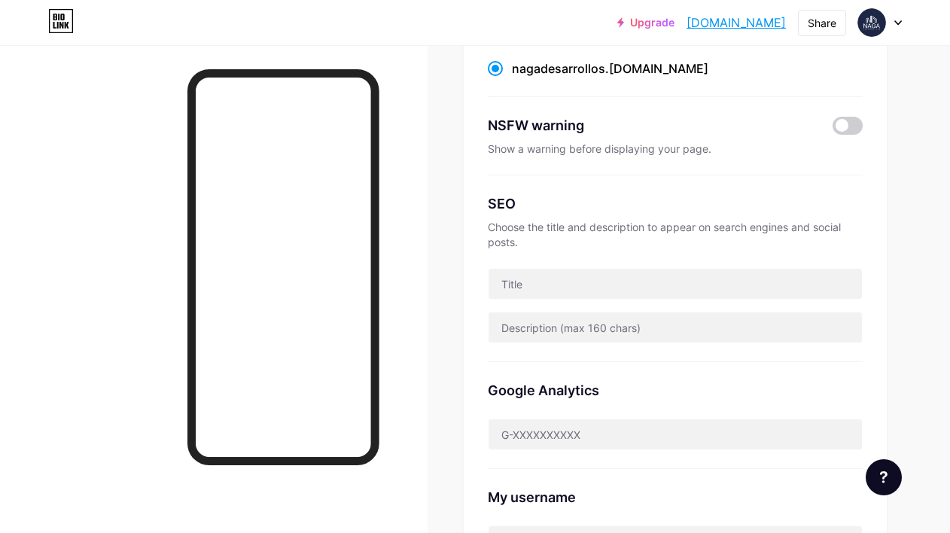
scroll to position [0, 0]
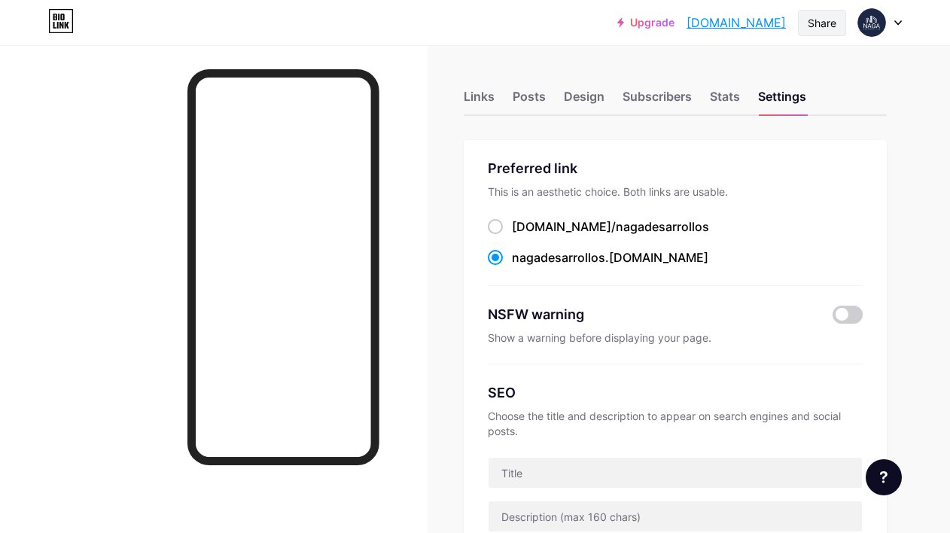
click at [823, 20] on div "Share" at bounding box center [822, 23] width 29 height 16
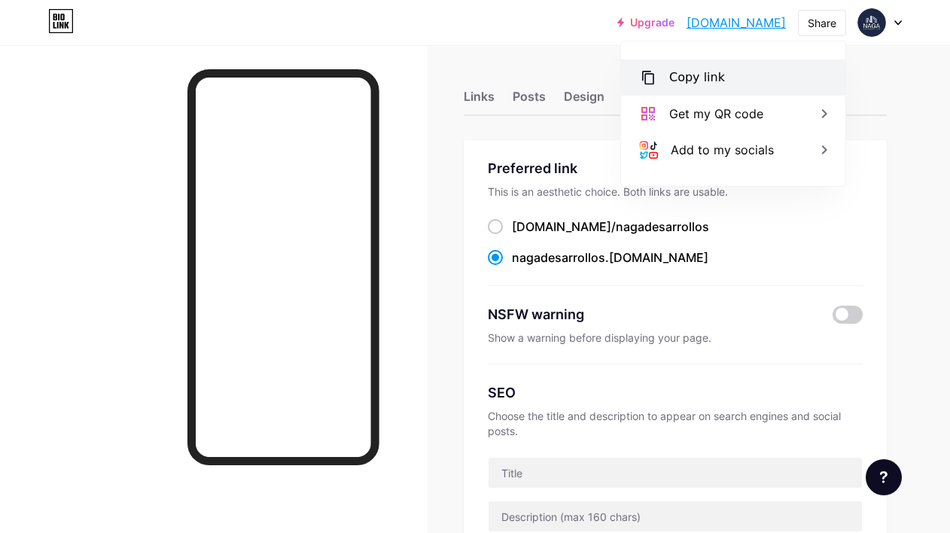
click at [713, 71] on div "Copy link" at bounding box center [697, 78] width 56 height 18
